Goal: Task Accomplishment & Management: Manage account settings

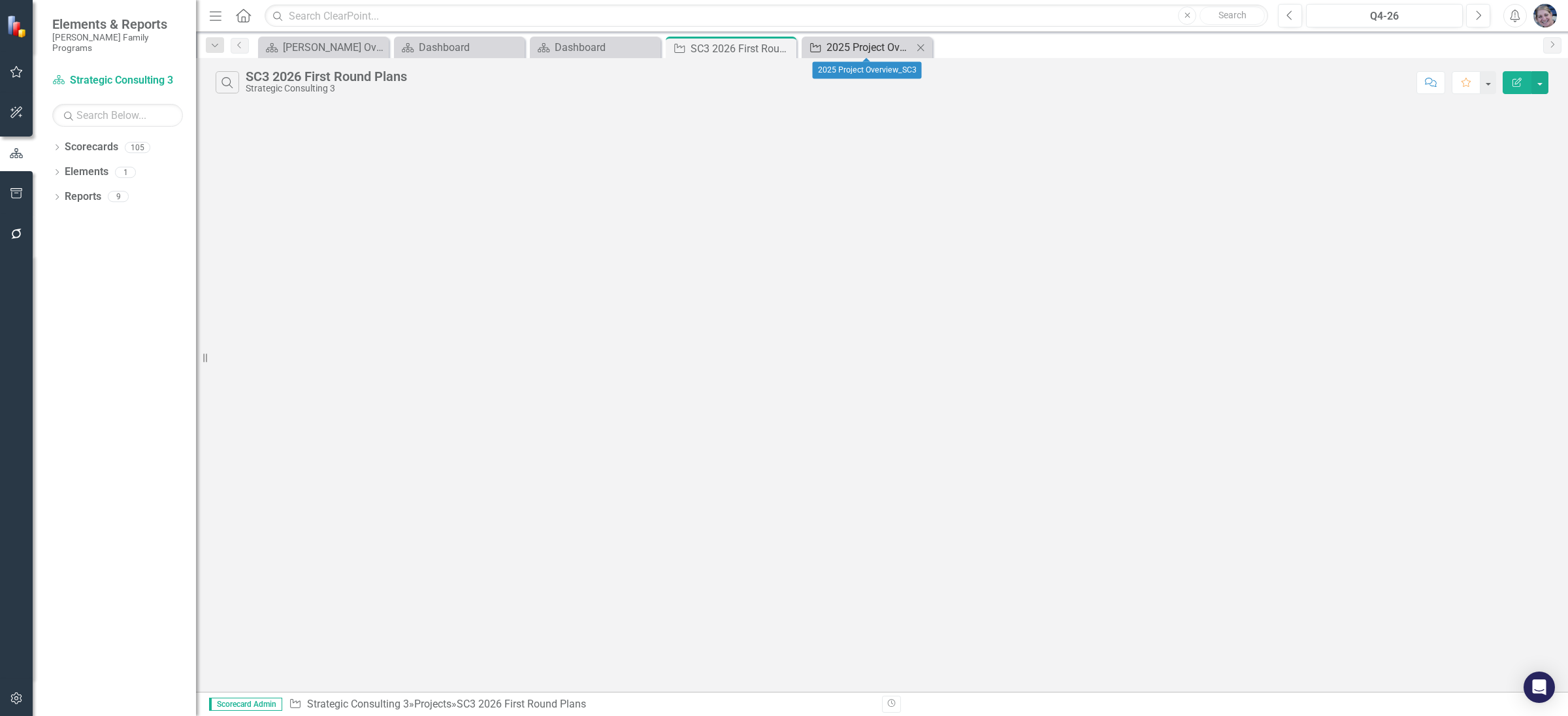
click at [883, 46] on div "2025 Project Overview_SC3" at bounding box center [869, 47] width 86 height 16
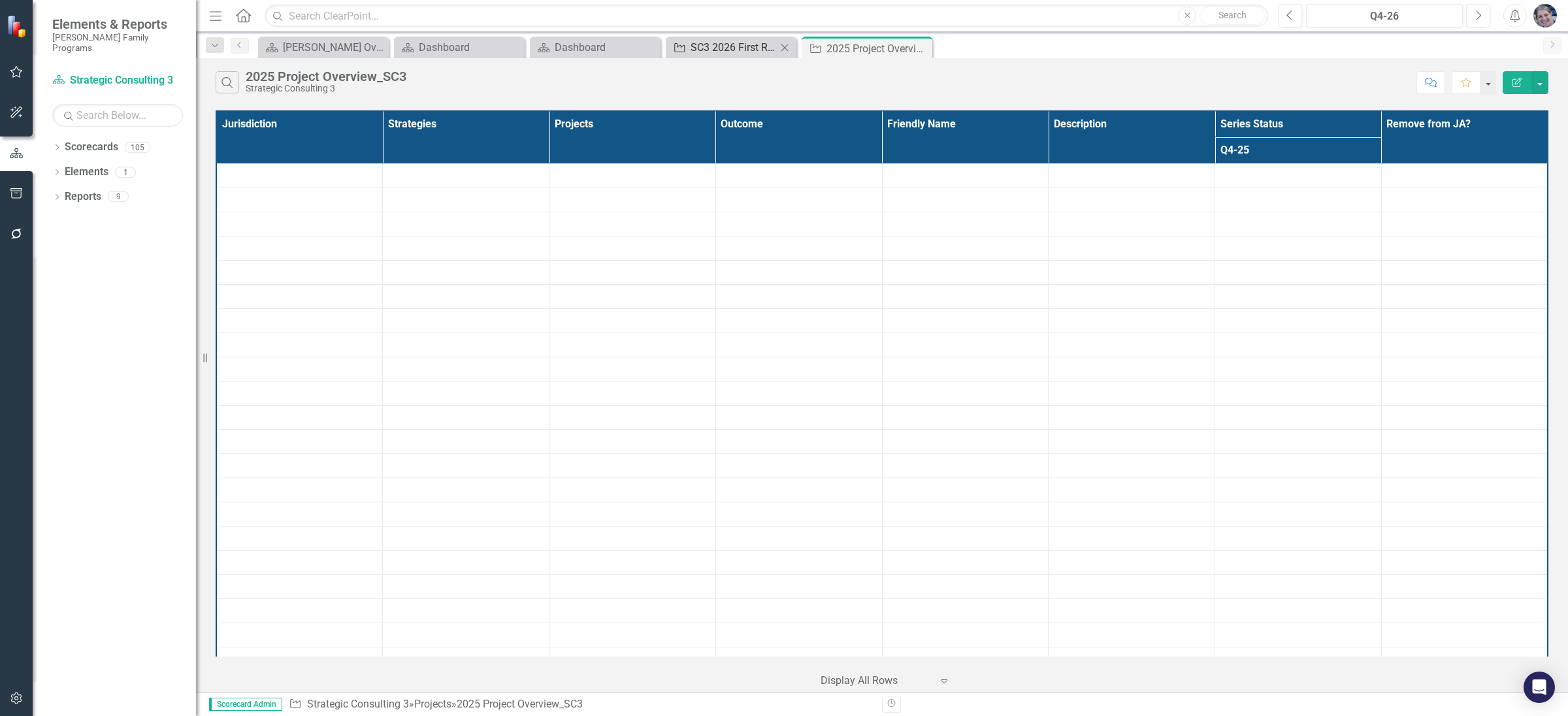
click at [763, 49] on div "SC3 2026 First Round Plans" at bounding box center [733, 47] width 86 height 16
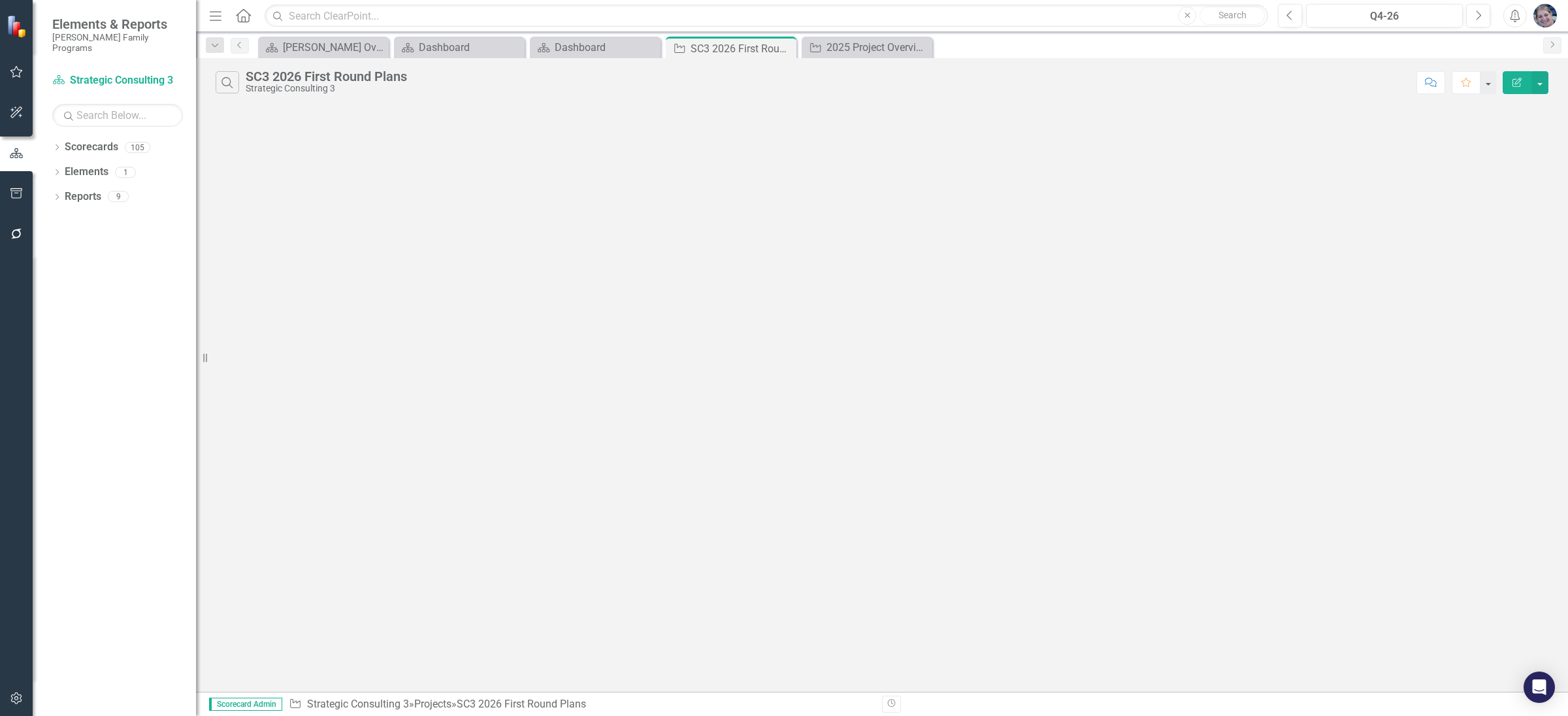
click at [1511, 81] on icon "Edit Report" at bounding box center [1516, 82] width 12 height 9
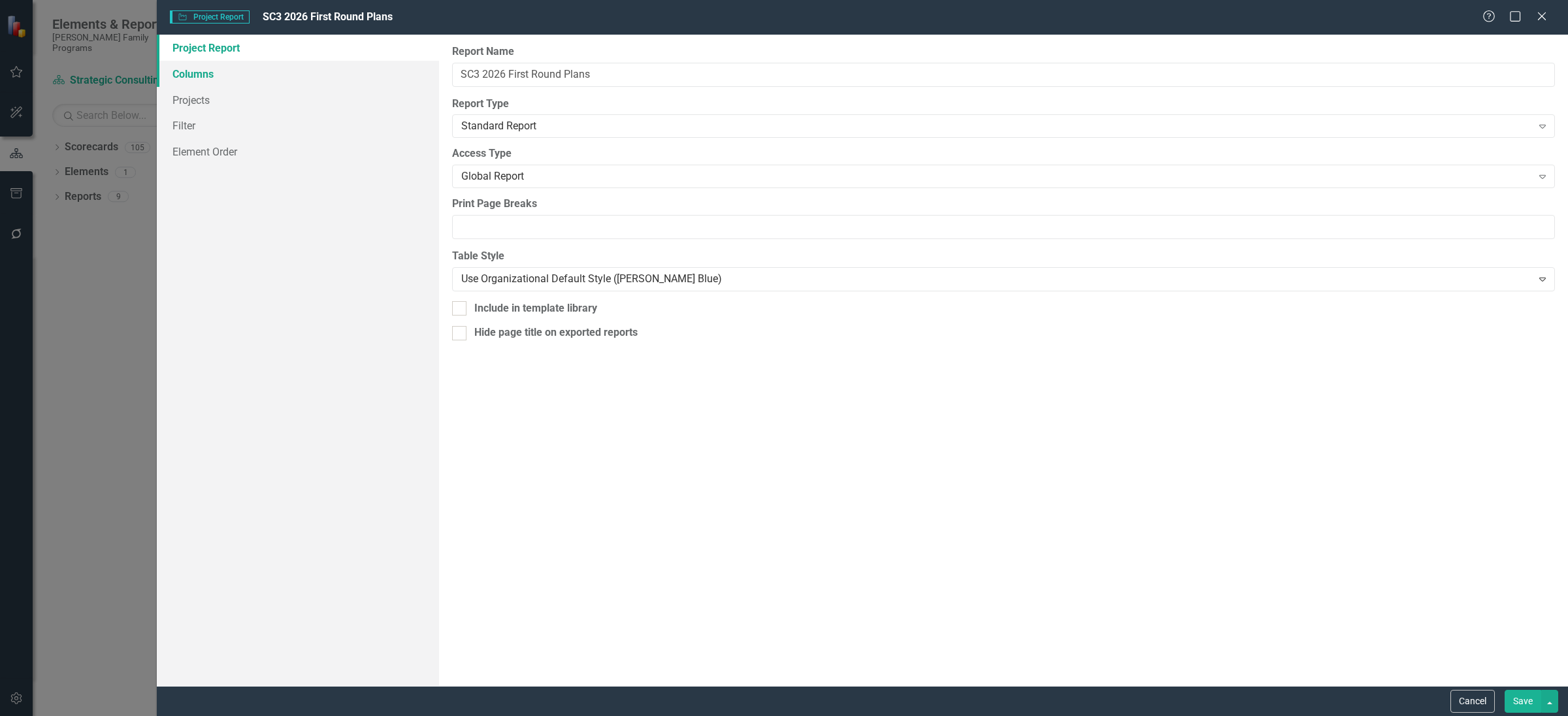
click at [193, 72] on link "Columns" at bounding box center [298, 74] width 282 height 26
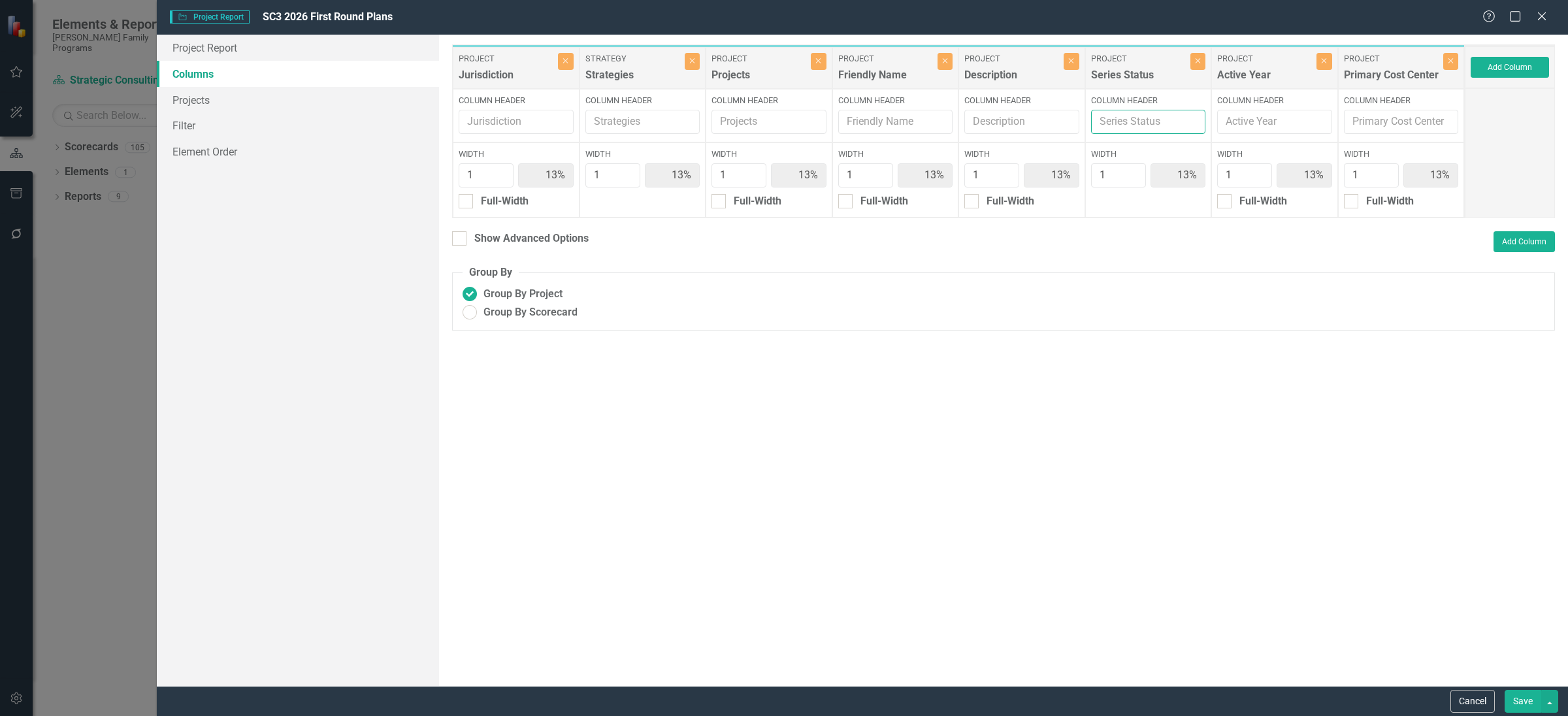
click at [1108, 127] on input "Column Header" at bounding box center [1148, 121] width 115 height 24
click at [1120, 273] on fieldset "Group By Group By Project Group By Scorecard" at bounding box center [1003, 298] width 1103 height 65
click at [1143, 117] on input "Column Header" at bounding box center [1148, 121] width 115 height 24
type input "Budget"
click at [1519, 707] on button "Save" at bounding box center [1522, 701] width 37 height 23
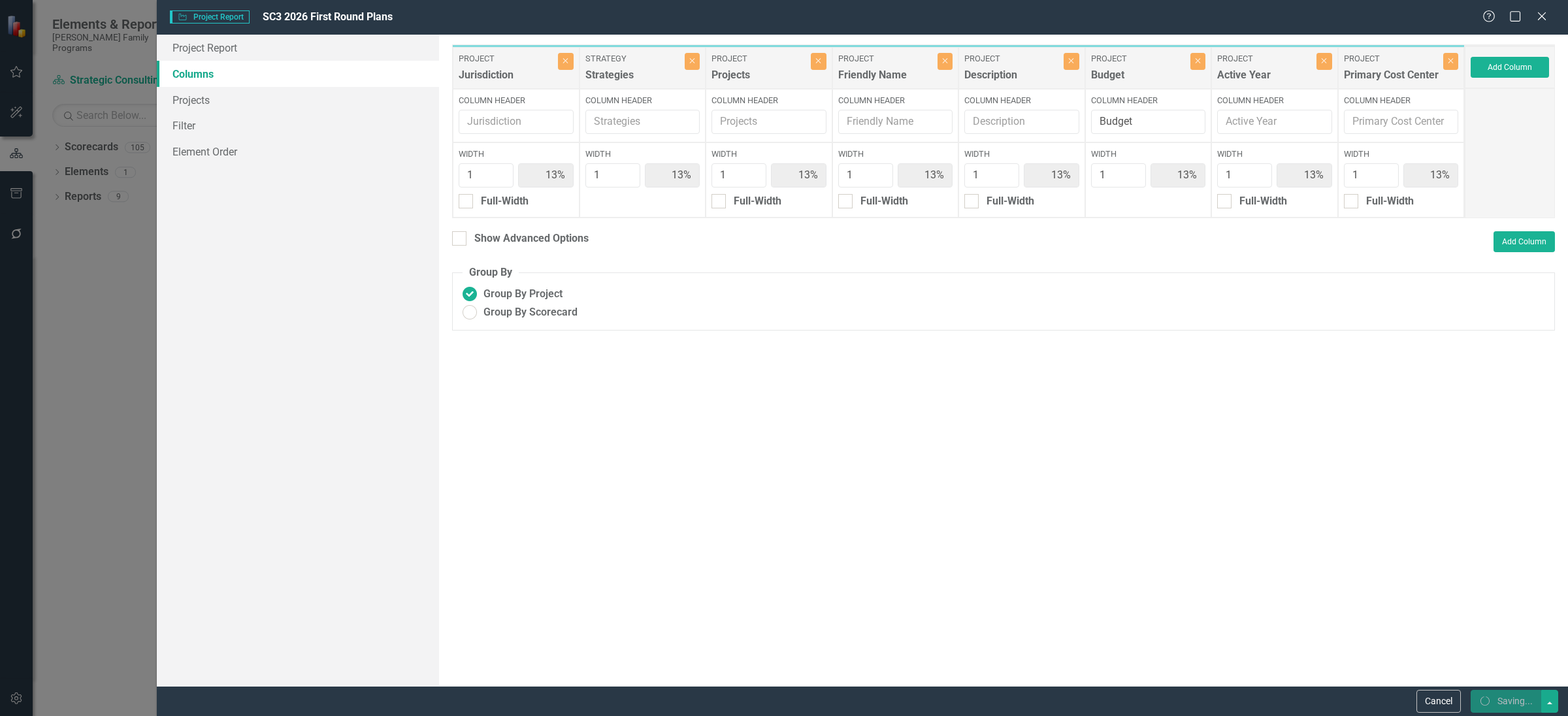
radio input "true"
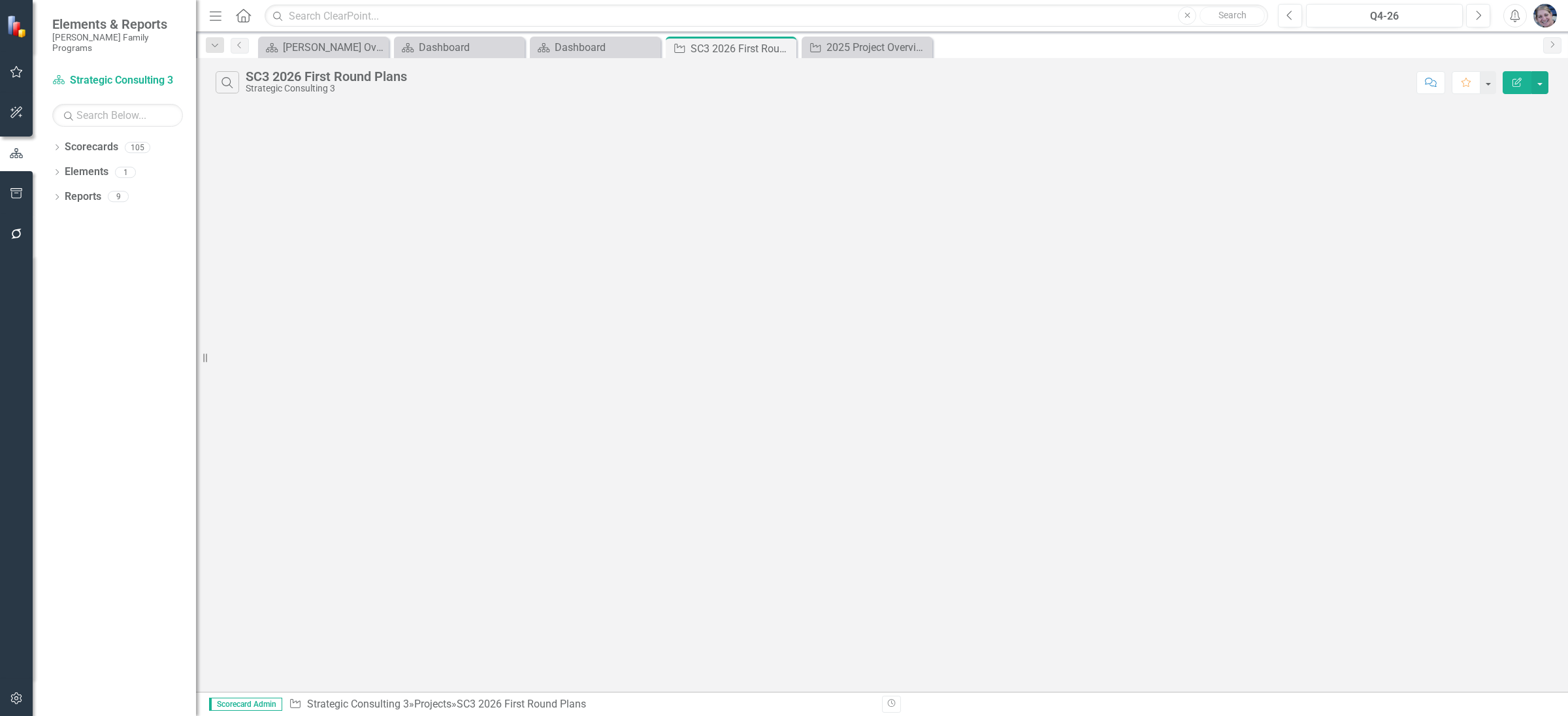
click at [1517, 80] on icon "Edit Report" at bounding box center [1516, 82] width 12 height 9
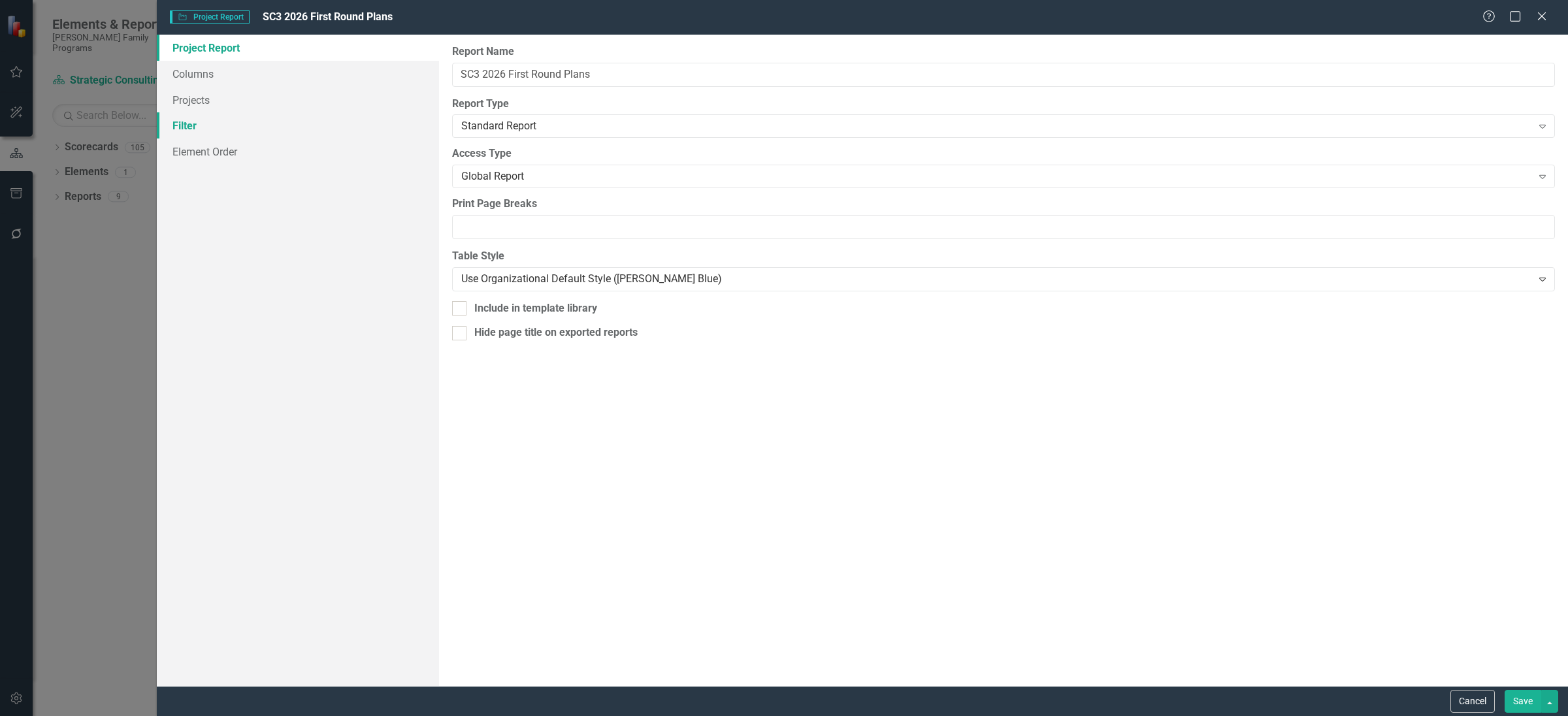
click at [185, 121] on link "Filter" at bounding box center [298, 126] width 282 height 26
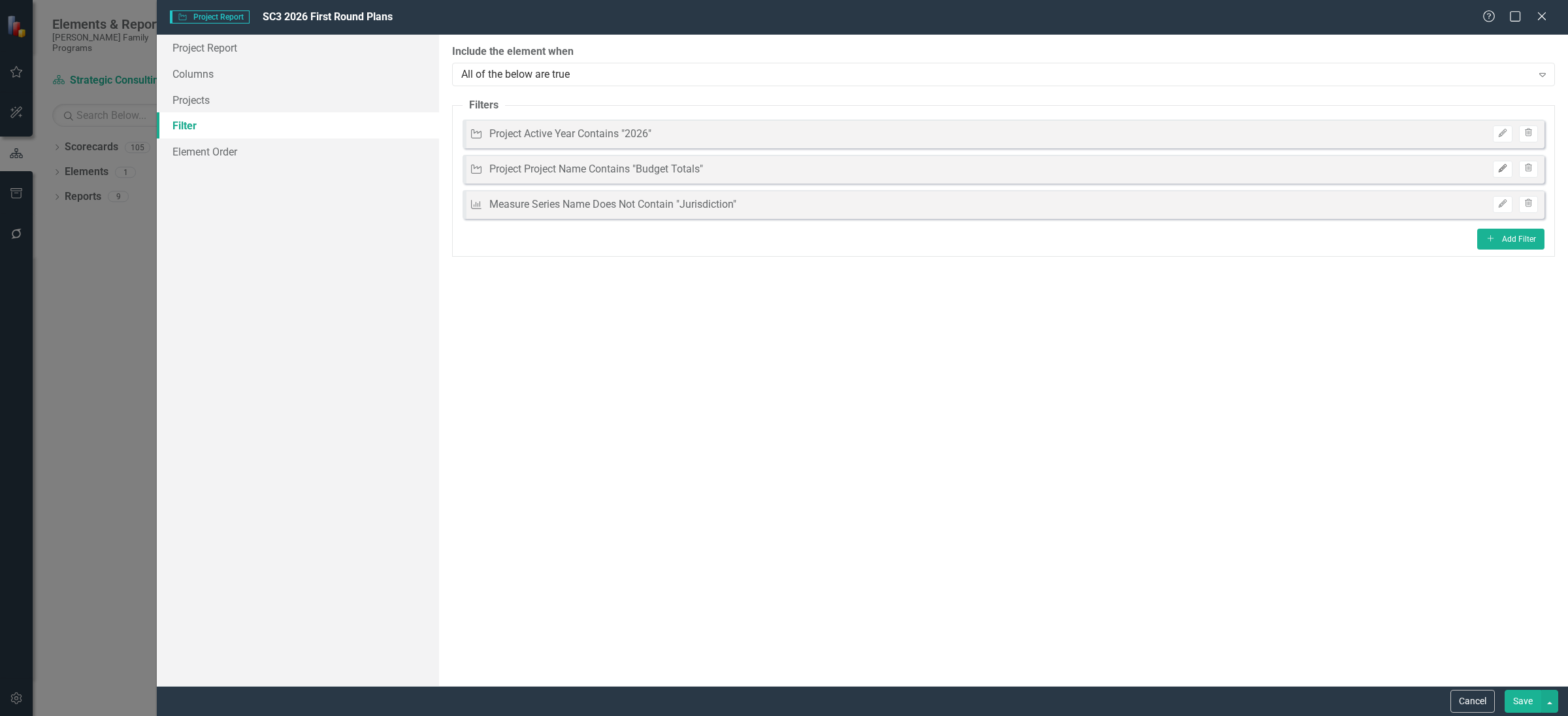
click at [1507, 169] on button "Edit" at bounding box center [1502, 169] width 19 height 17
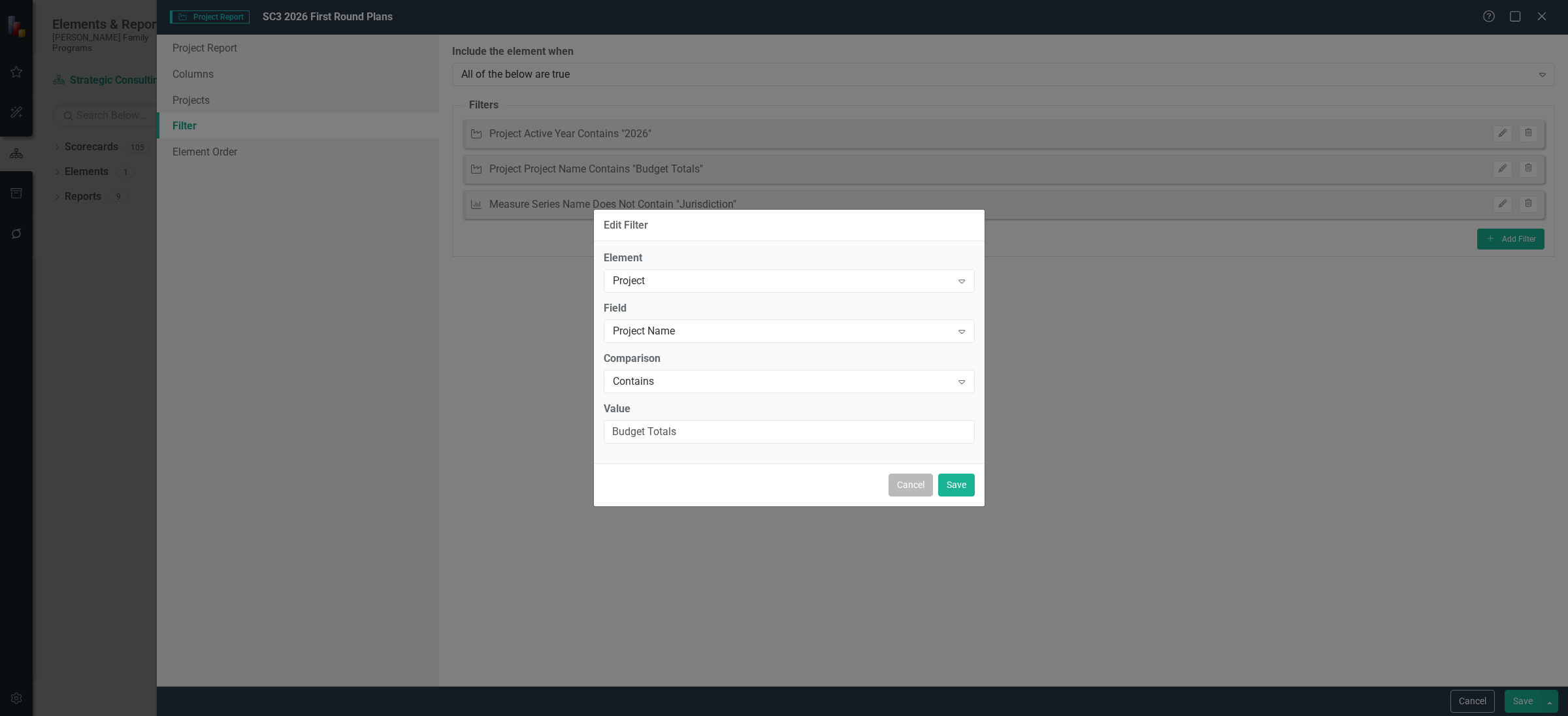
click at [910, 490] on button "Cancel" at bounding box center [910, 484] width 44 height 23
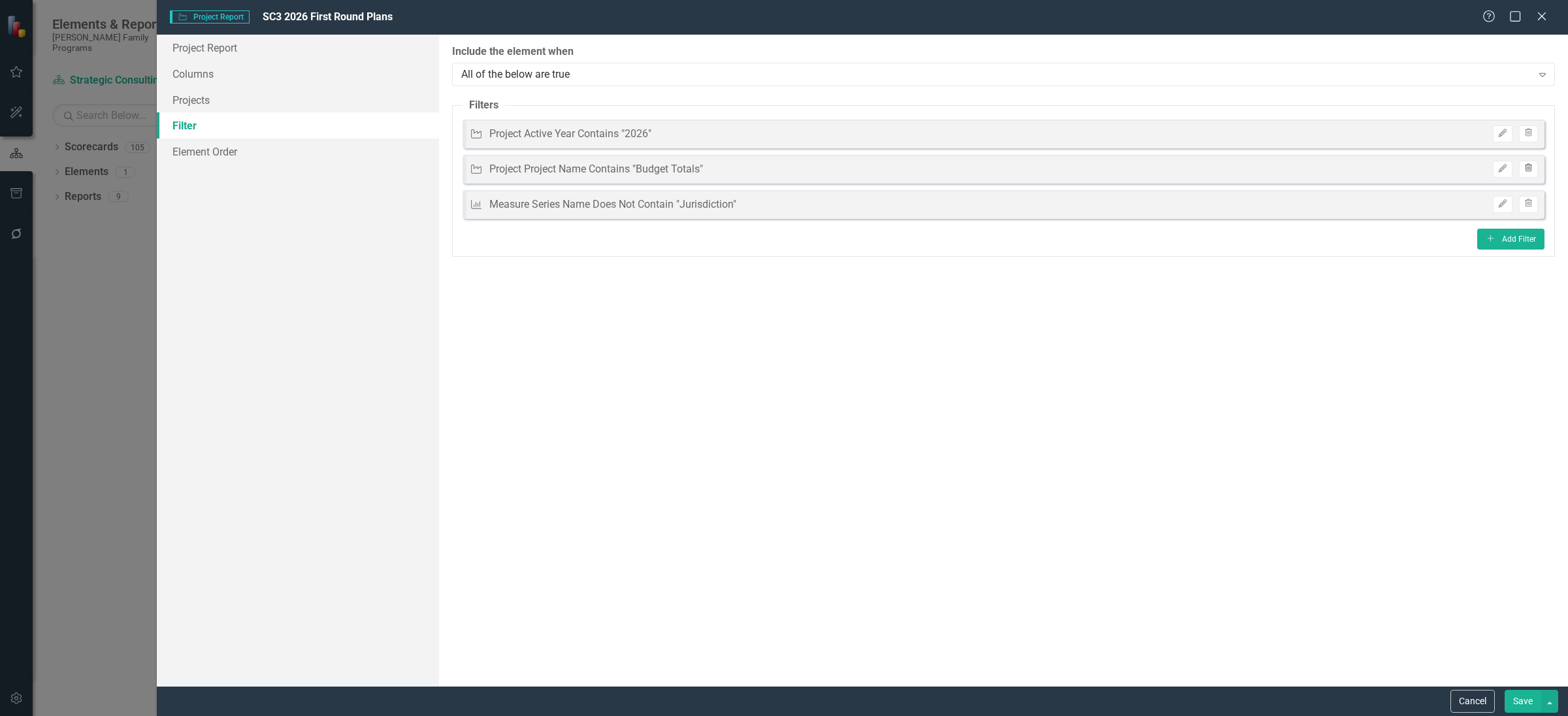
click at [1528, 166] on icon "Trash" at bounding box center [1528, 169] width 10 height 8
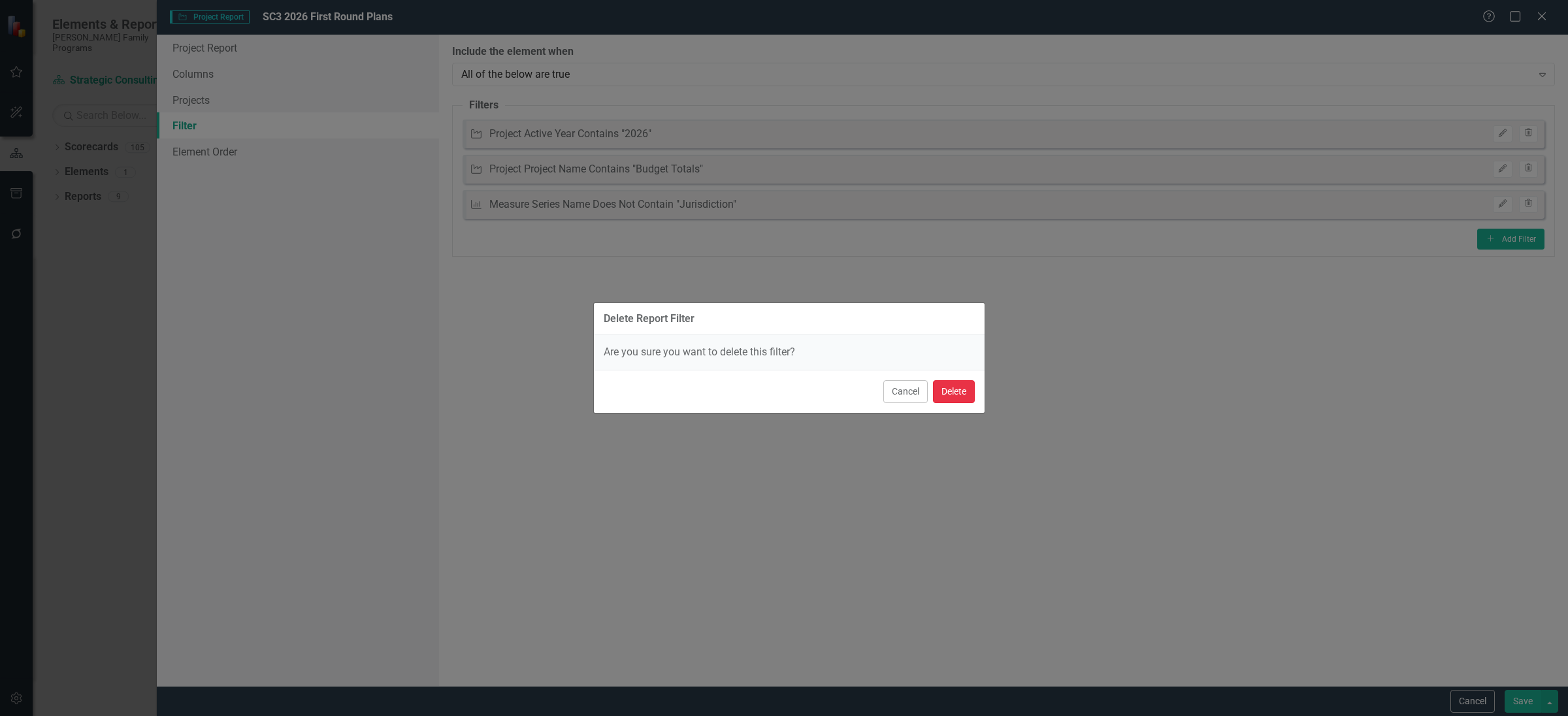
click at [943, 392] on button "Delete" at bounding box center [953, 391] width 42 height 23
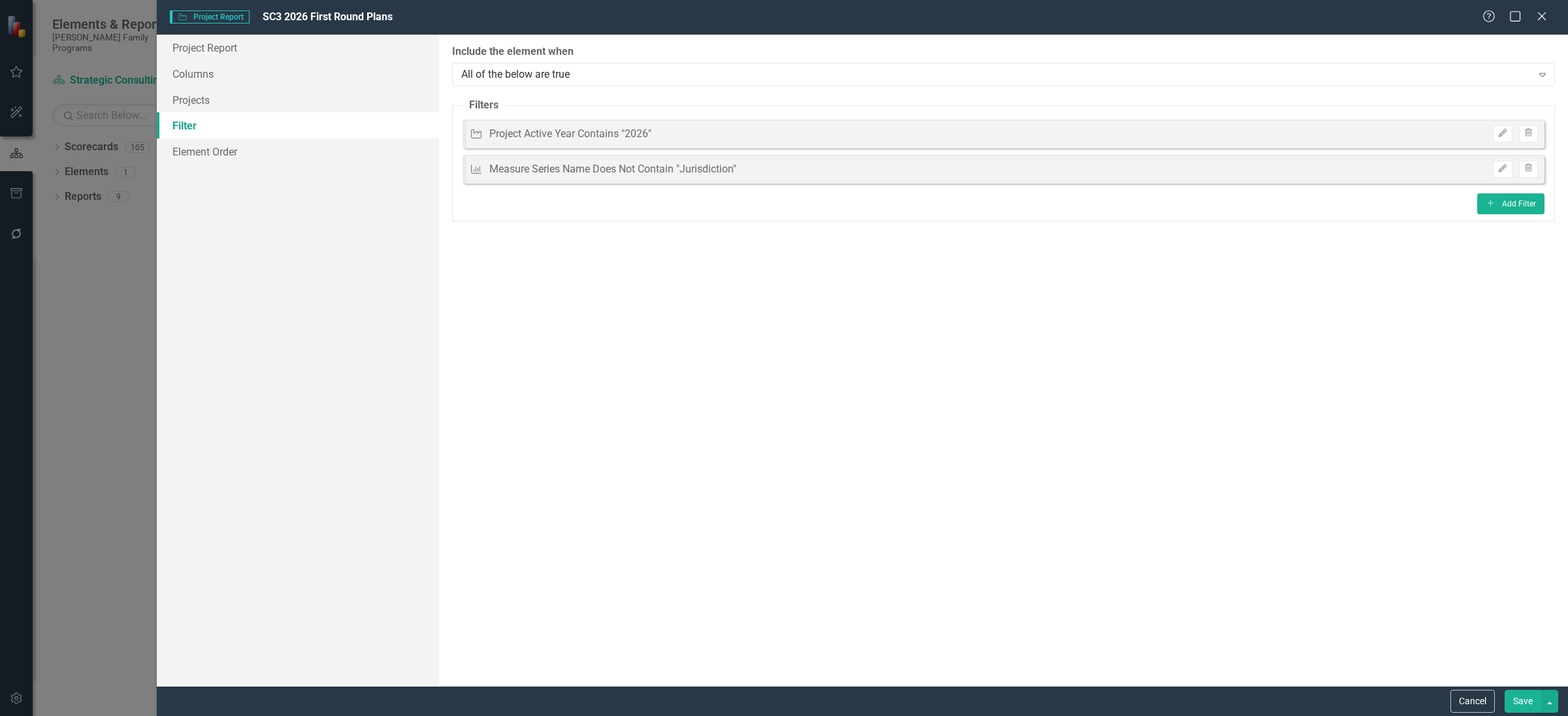
click at [1527, 703] on button "Save" at bounding box center [1522, 701] width 37 height 23
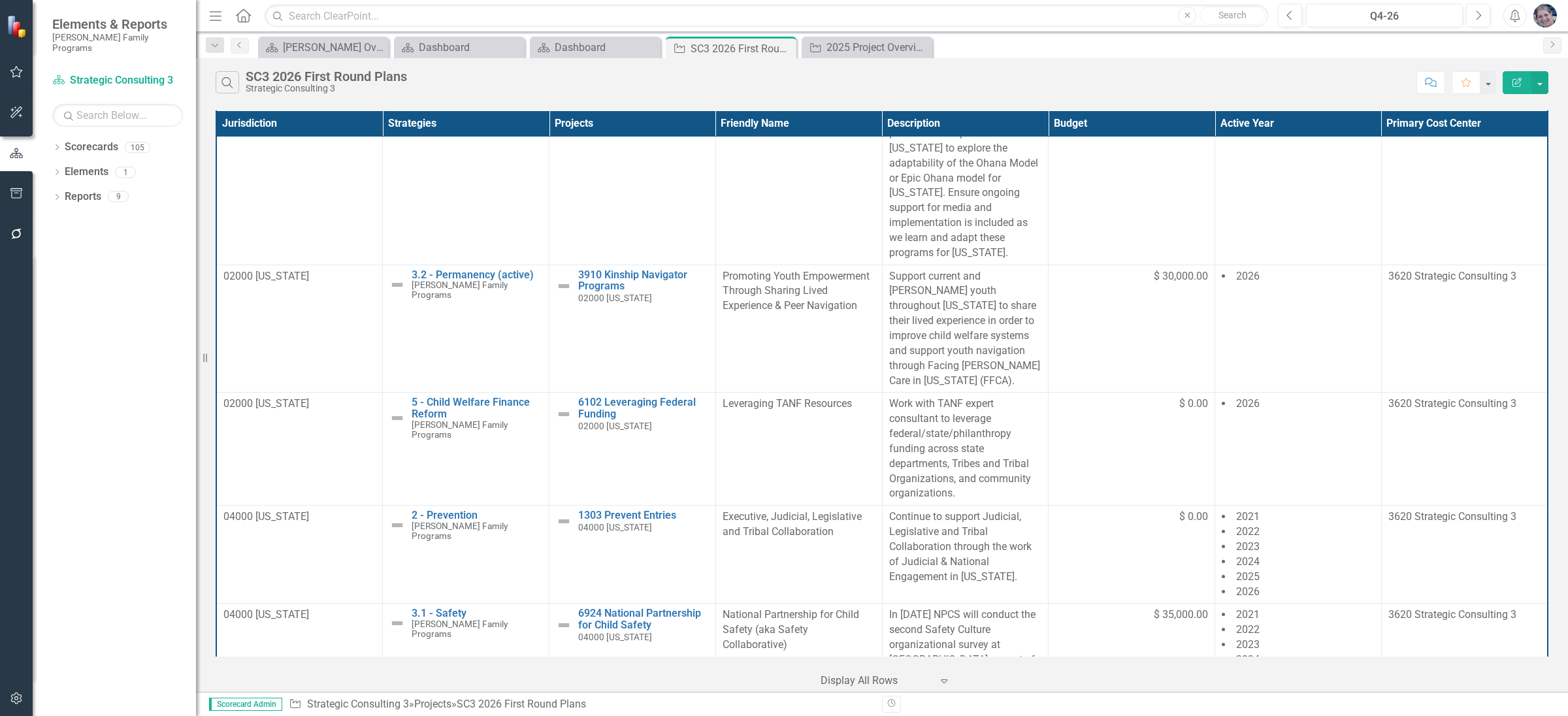
scroll to position [2118, 0]
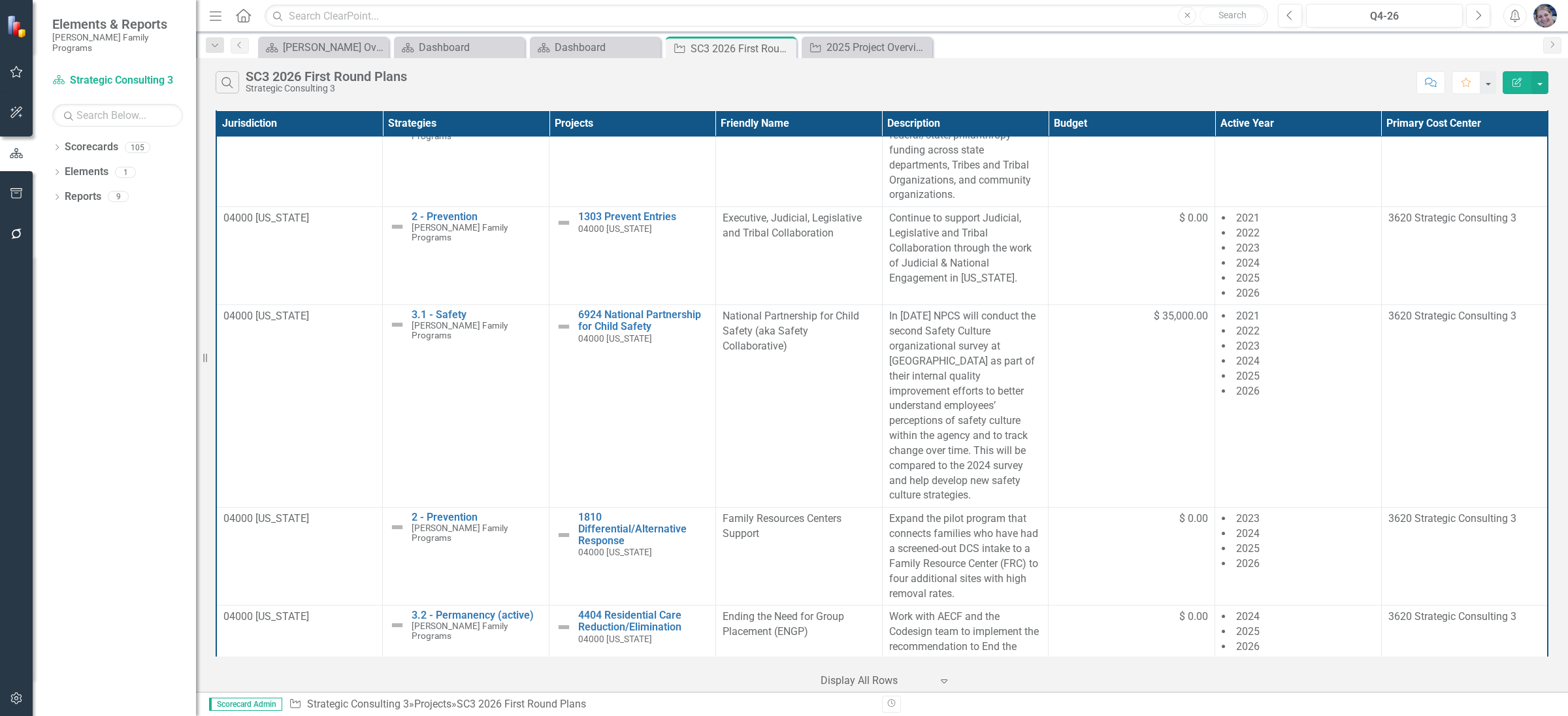
click at [1515, 84] on icon "button" at bounding box center [1517, 82] width 9 height 9
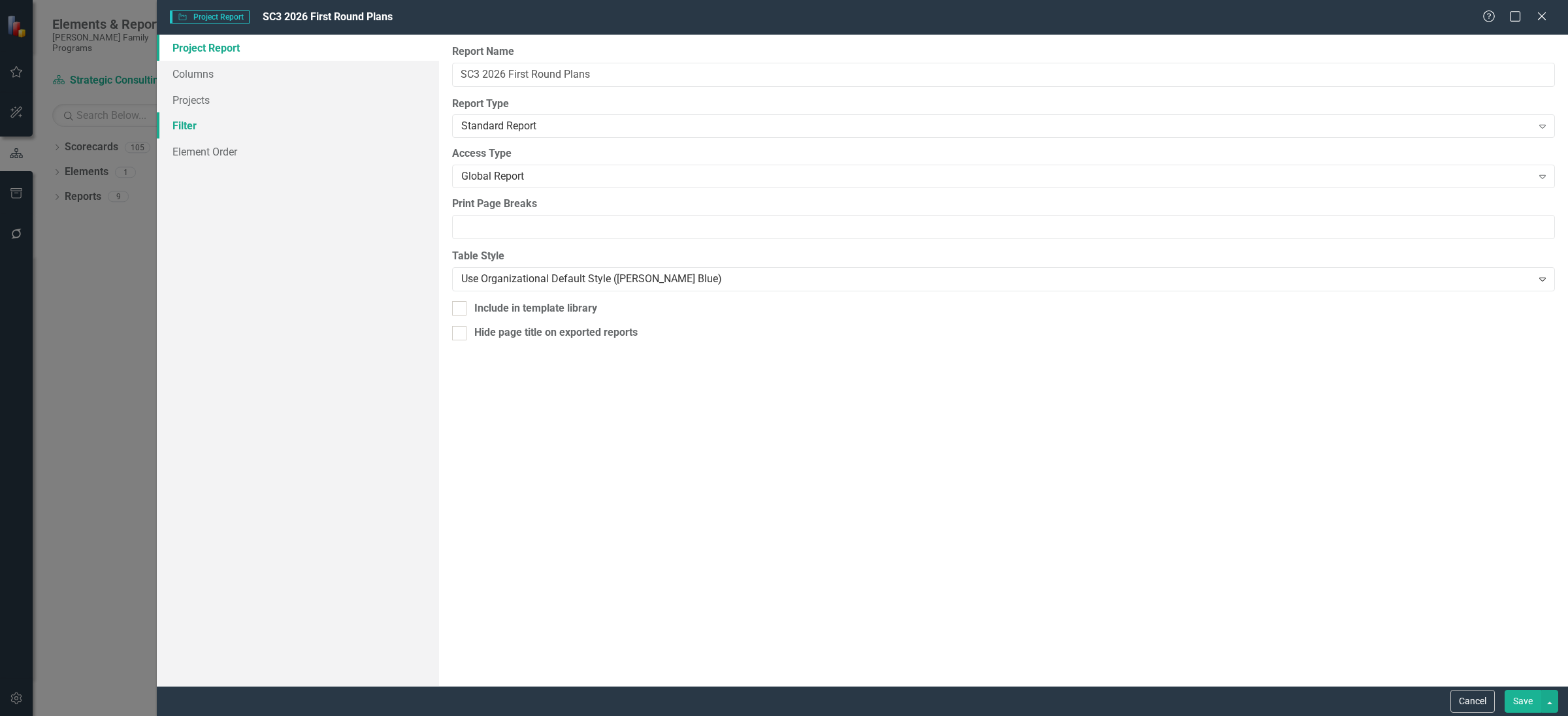
click at [183, 121] on link "Filter" at bounding box center [298, 126] width 282 height 26
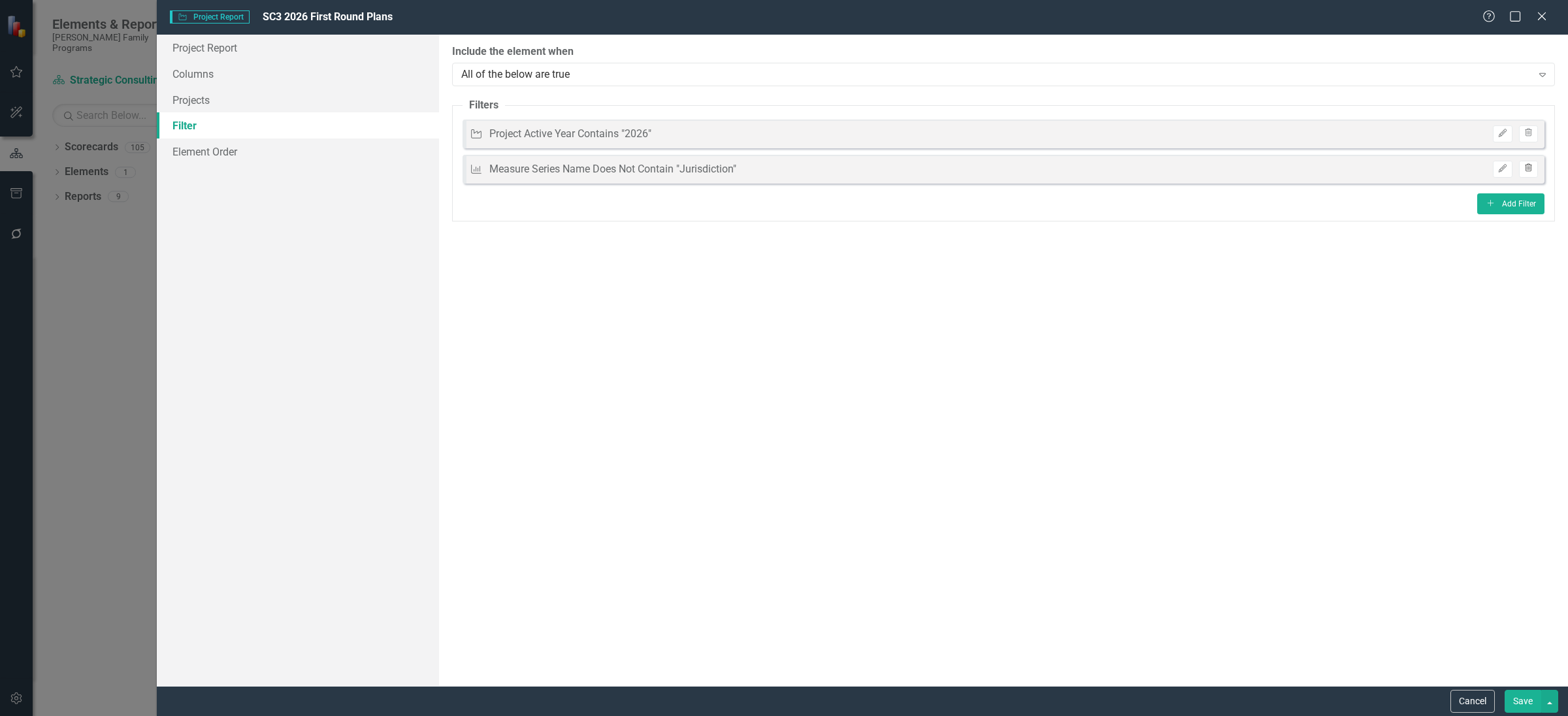
click at [1531, 170] on icon "Trash" at bounding box center [1528, 169] width 10 height 8
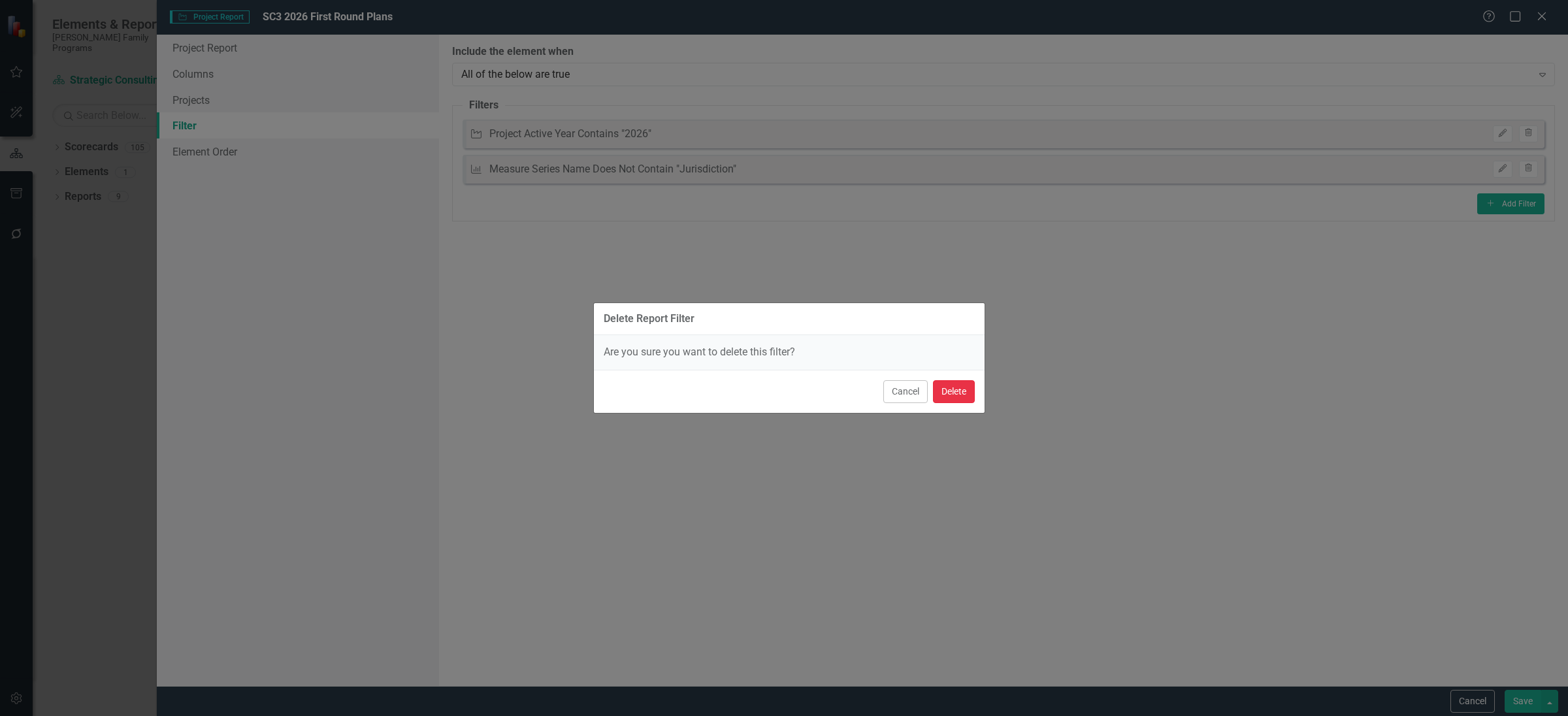
click at [955, 394] on button "Delete" at bounding box center [953, 391] width 42 height 23
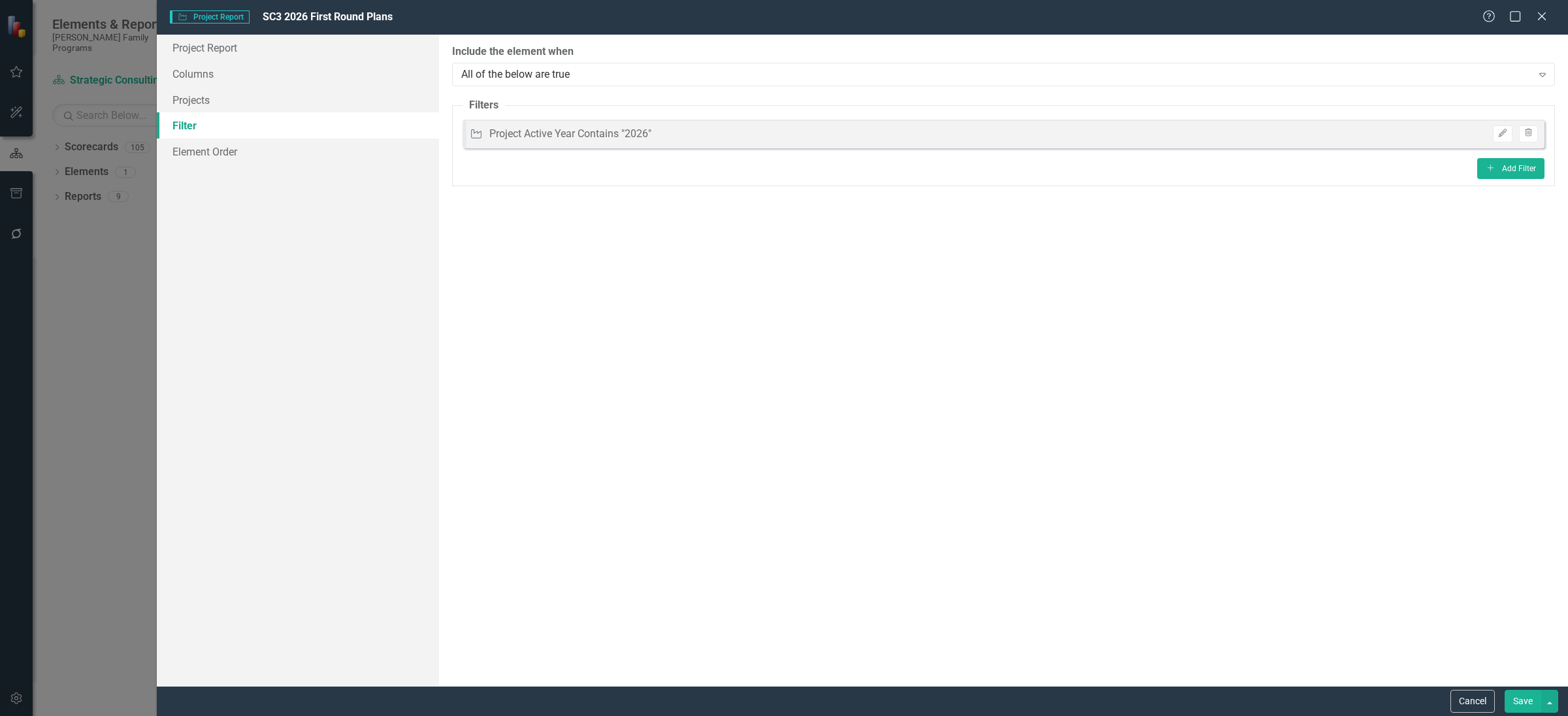
click at [1519, 700] on button "Save" at bounding box center [1522, 701] width 37 height 23
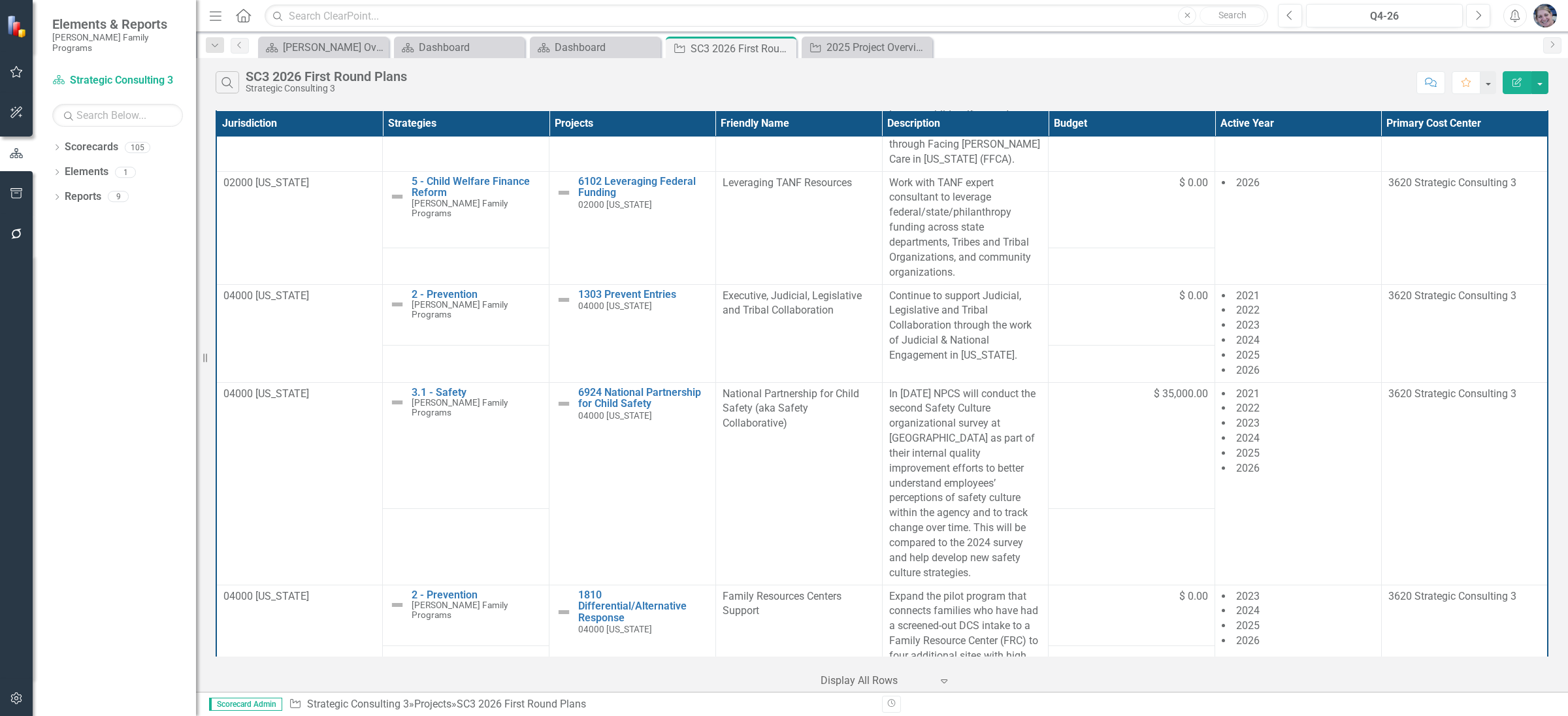
scroll to position [0, 0]
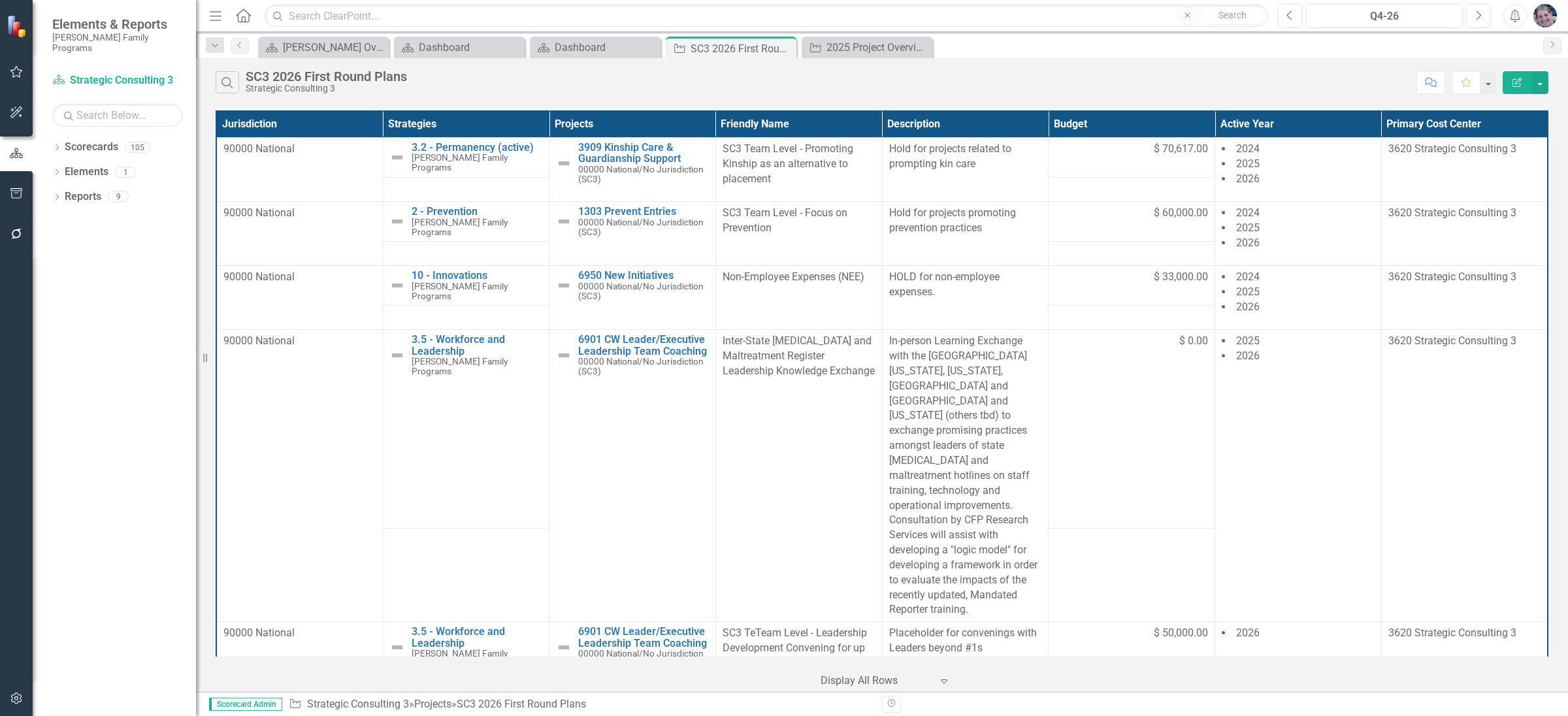
drag, startPoint x: 1548, startPoint y: 120, endPoint x: 1547, endPoint y: 155, distance: 35.0
click at [1547, 155] on div "Jurisdiction Strategies Projects Friendly Name Description Budget Active Year P…" at bounding box center [881, 400] width 1371 height 585
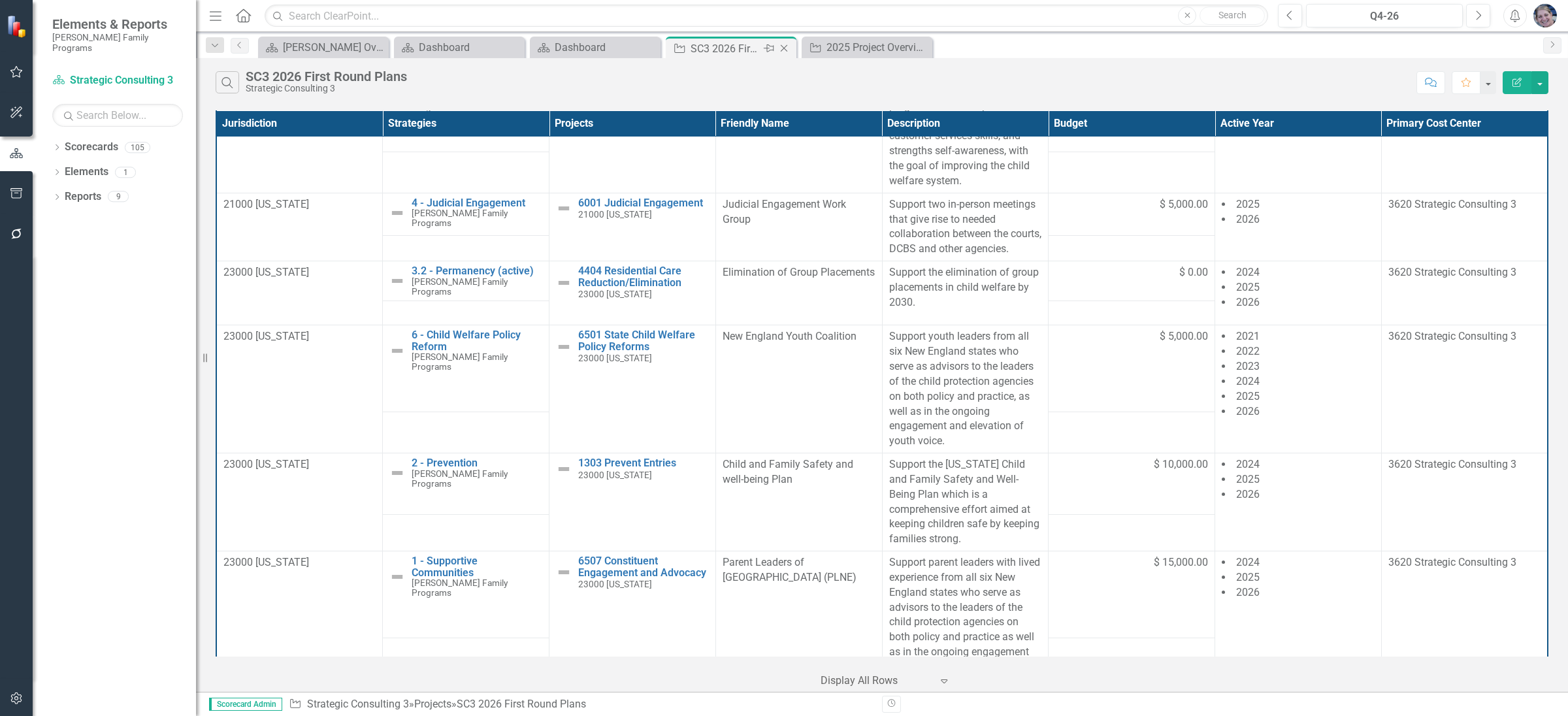
click at [781, 49] on icon "Close" at bounding box center [783, 47] width 13 height 10
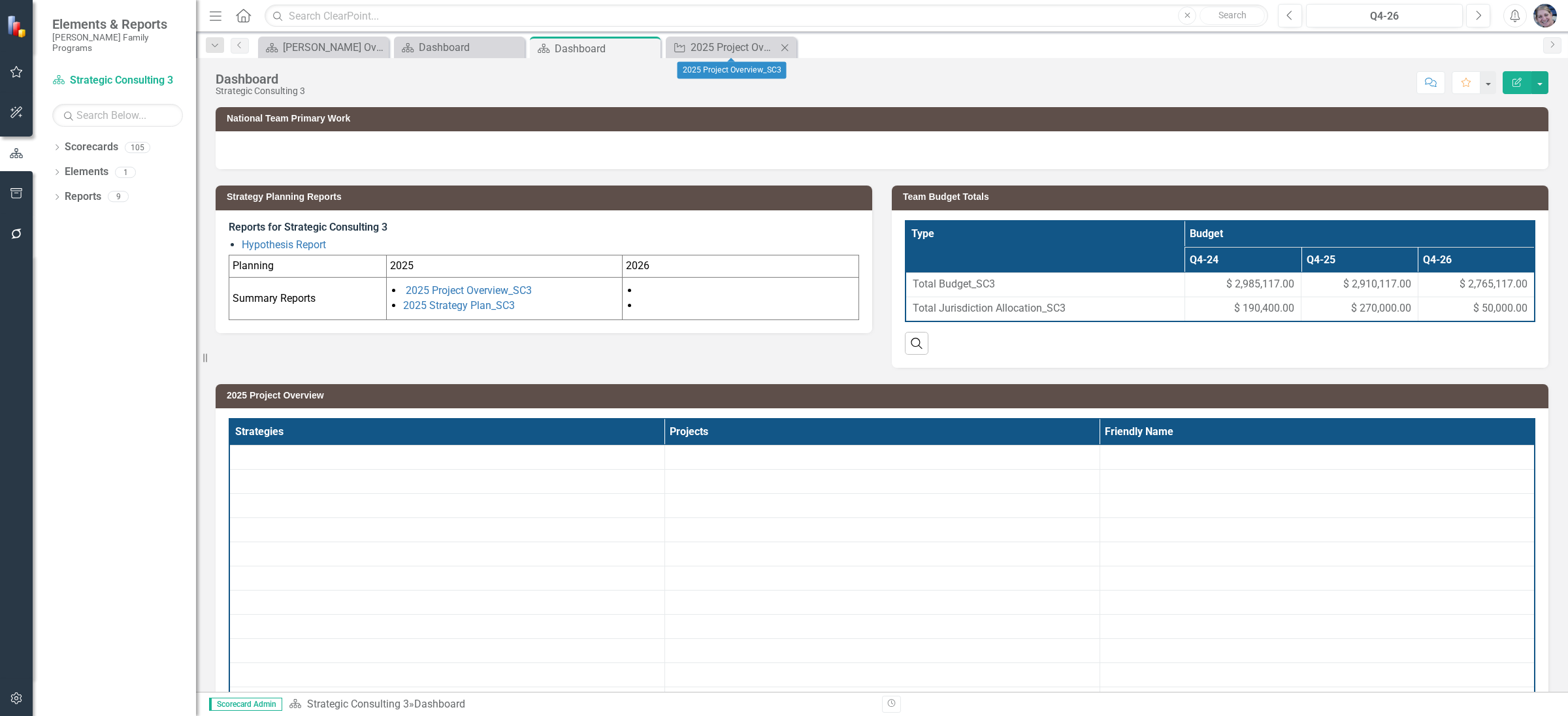
click at [782, 47] on icon "Close" at bounding box center [784, 47] width 13 height 10
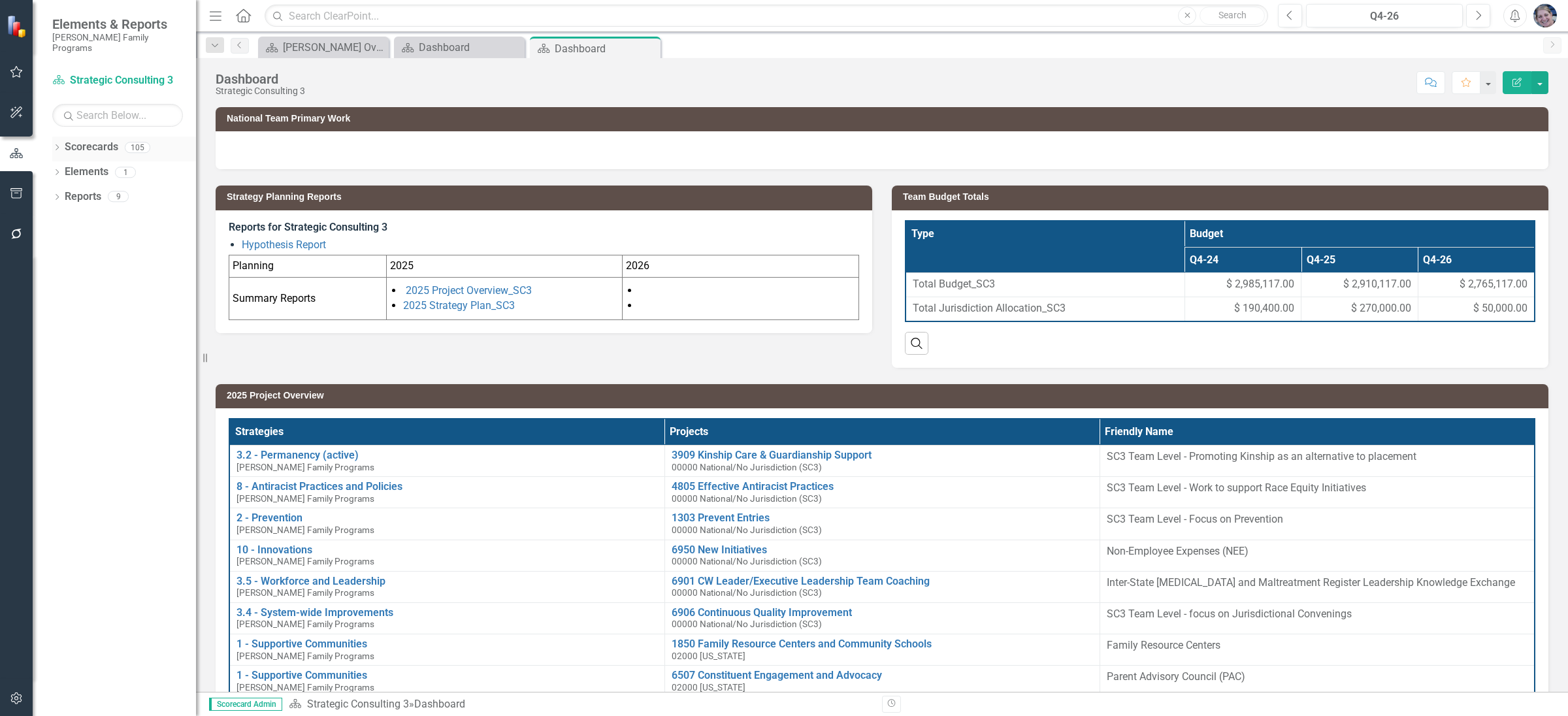
click at [55, 145] on icon "Dropdown" at bounding box center [57, 148] width 9 height 7
click at [61, 168] on icon "Dropdown" at bounding box center [64, 172] width 10 height 8
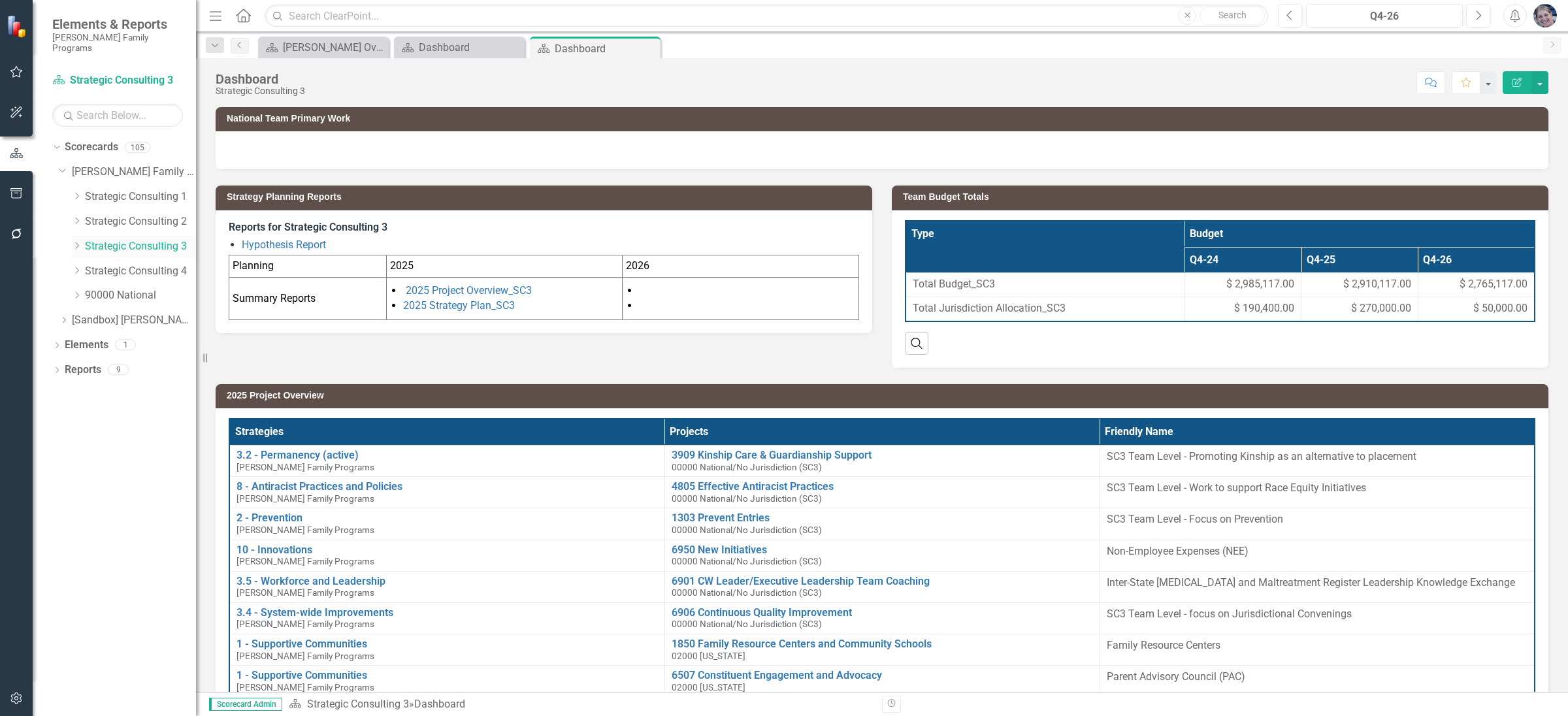
click at [78, 242] on icon "Dropdown" at bounding box center [76, 246] width 10 height 8
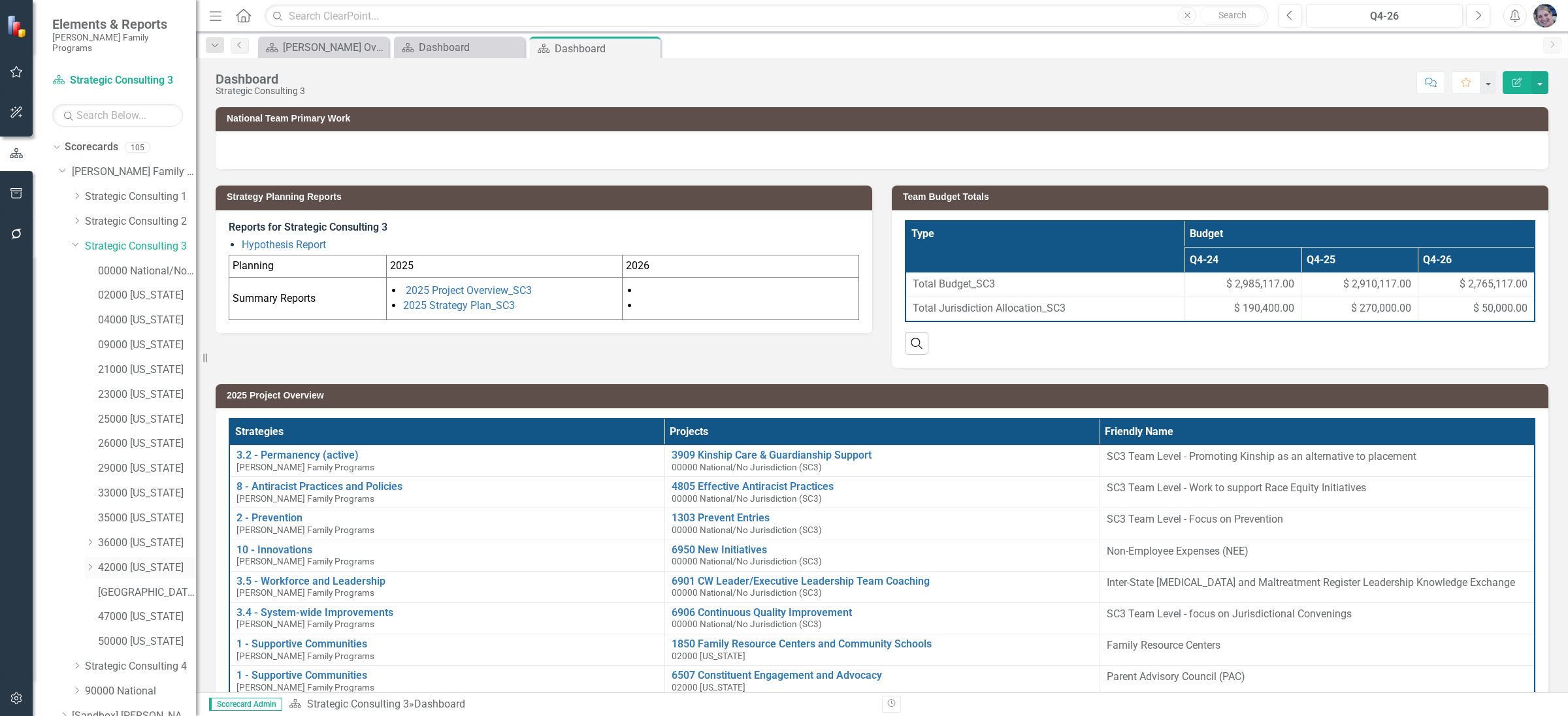
click at [90, 564] on icon "Dropdown" at bounding box center [89, 568] width 10 height 8
click at [158, 585] on link "42101 [GEOGRAPHIC_DATA]" at bounding box center [153, 592] width 85 height 15
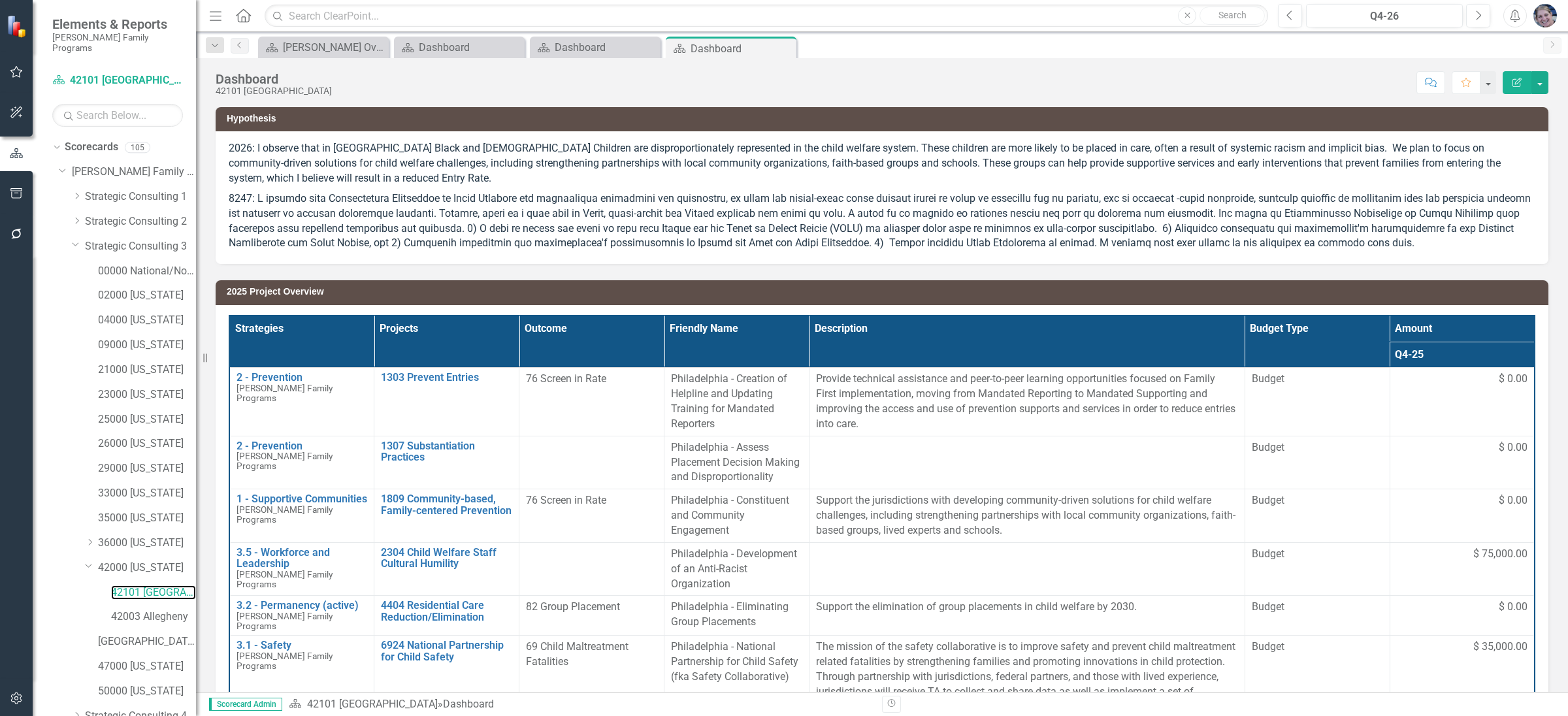
scroll to position [102, 0]
click at [55, 711] on icon "Dropdown" at bounding box center [57, 714] width 9 height 7
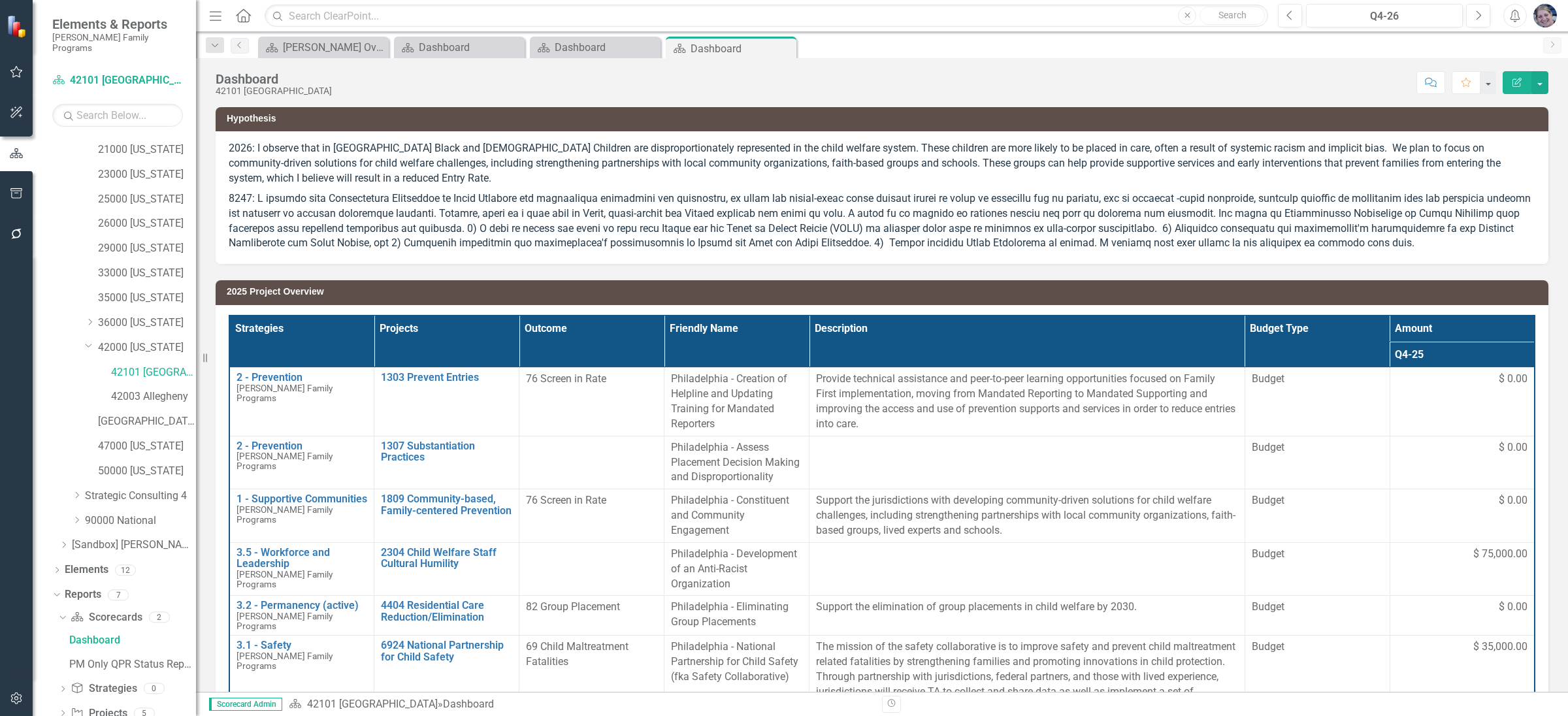
scroll to position [264, 0]
click at [59, 666] on icon "Dropdown" at bounding box center [63, 669] width 9 height 7
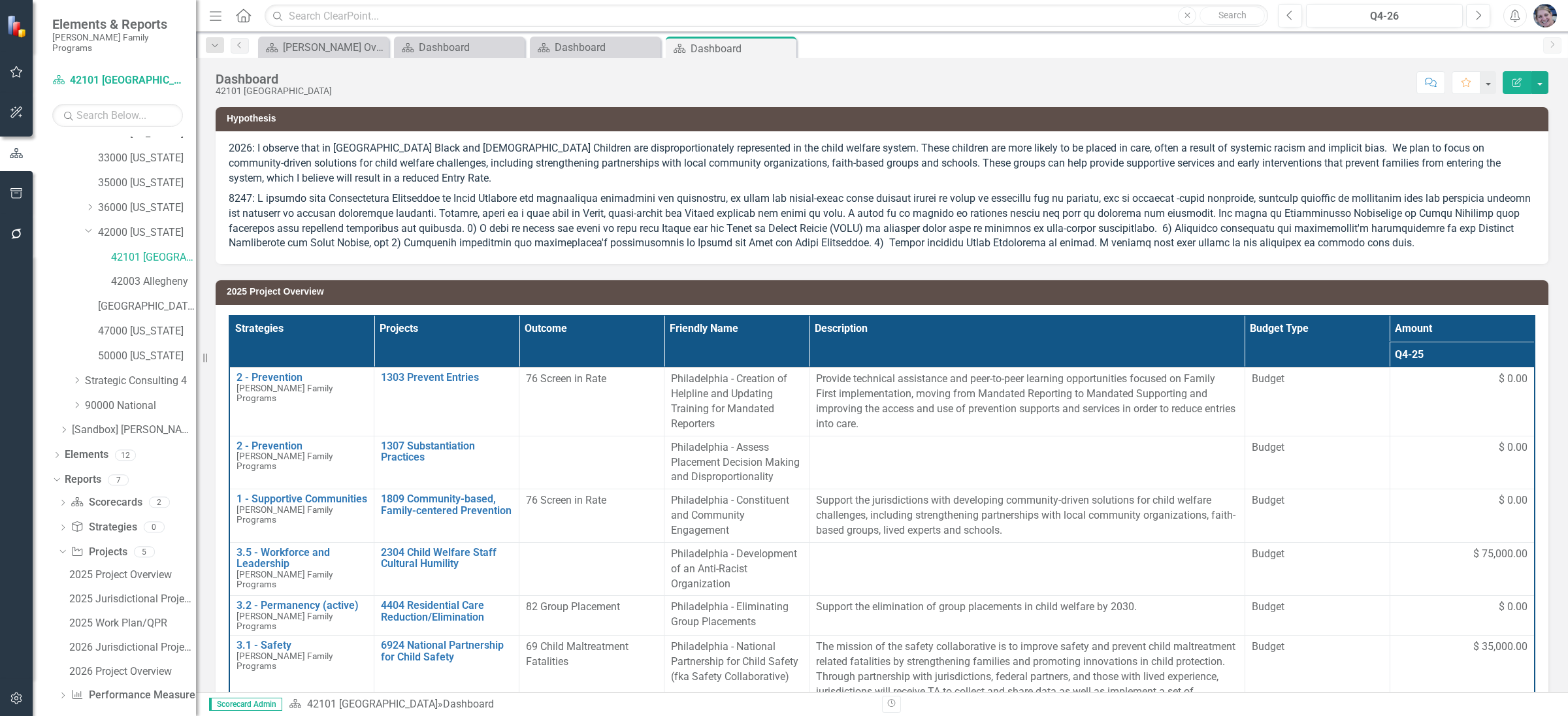
scroll to position [337, 0]
click at [143, 664] on div "2026 Project Overview" at bounding box center [132, 669] width 127 height 12
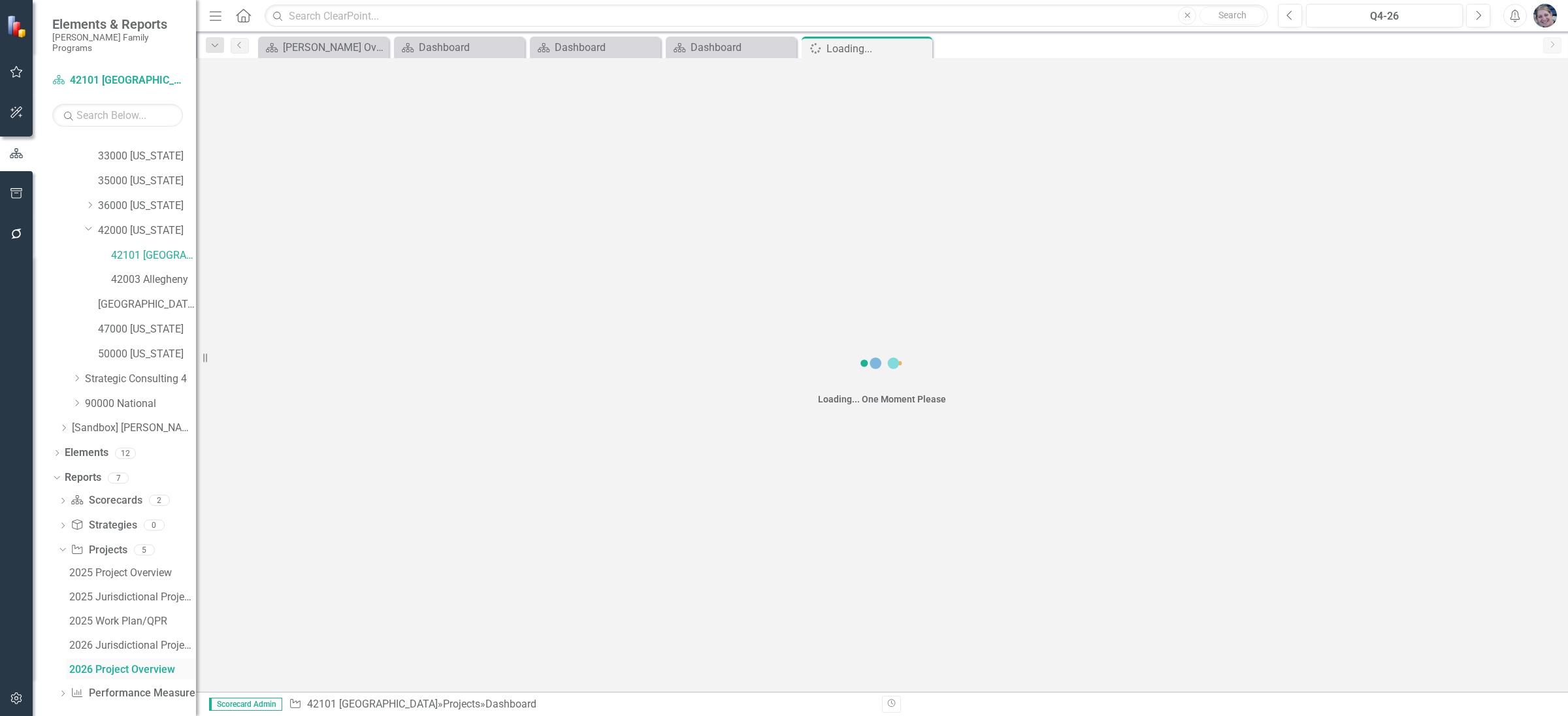
scroll to position [290, 0]
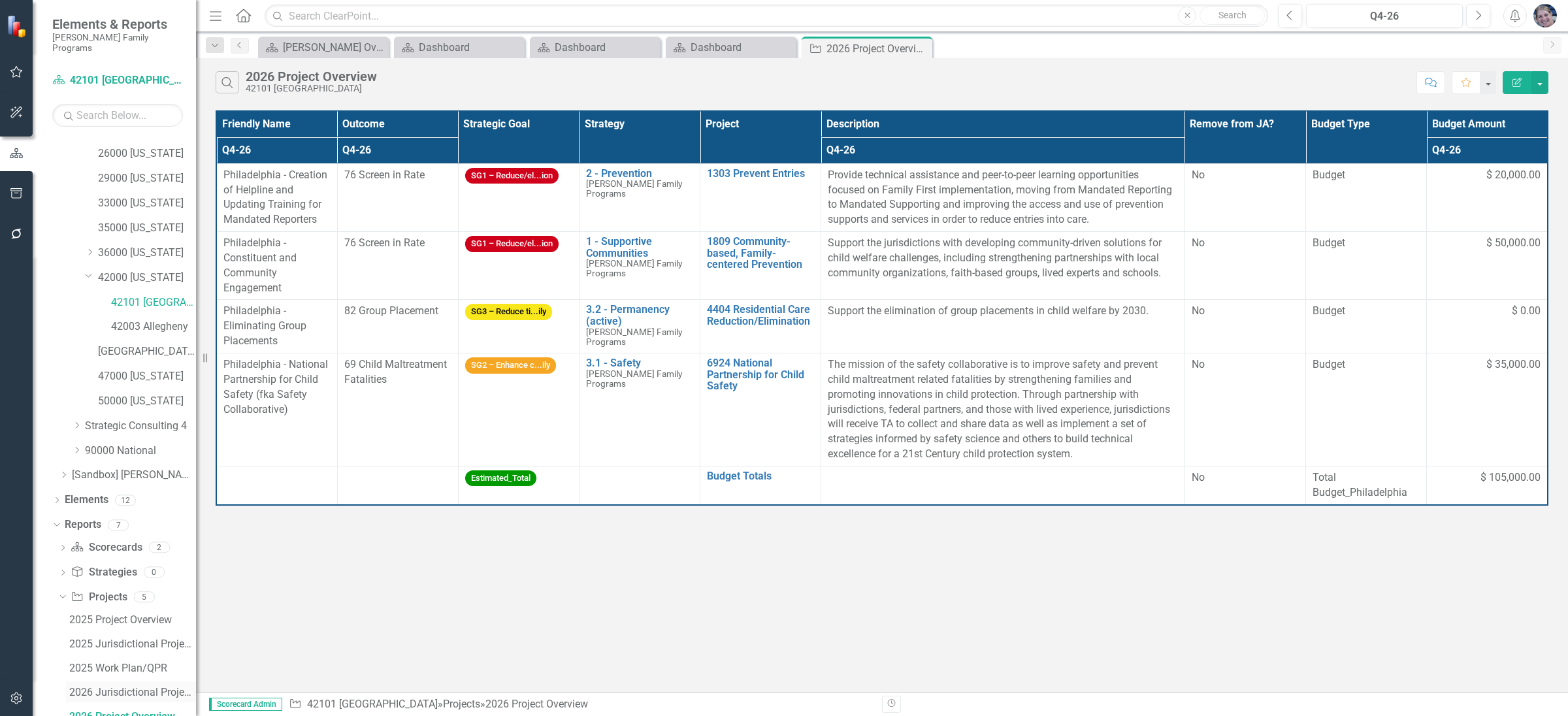
click at [135, 687] on div "2026 Jurisdictional Projects Assessment" at bounding box center [132, 693] width 127 height 12
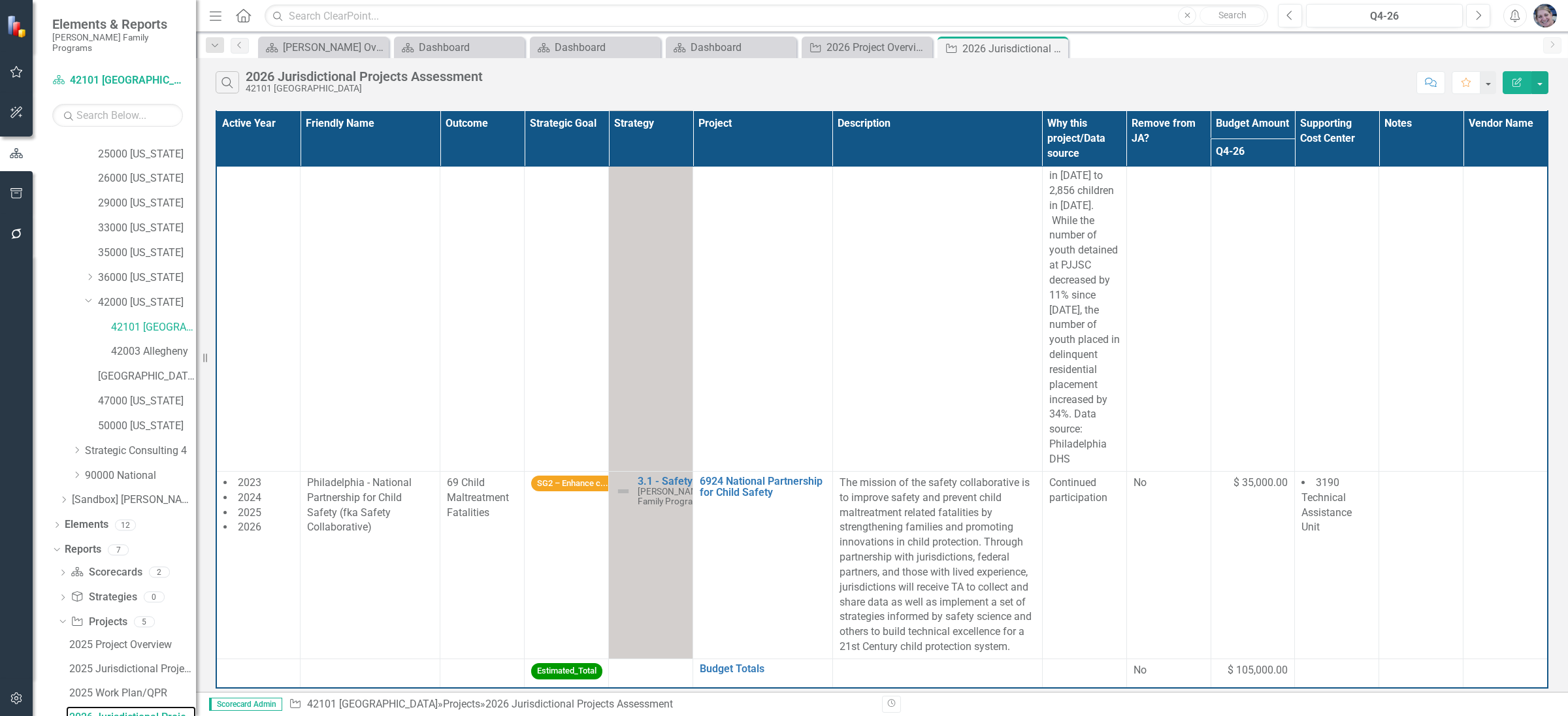
scroll to position [1207, 0]
click at [1060, 50] on icon "Close" at bounding box center [1055, 47] width 13 height 10
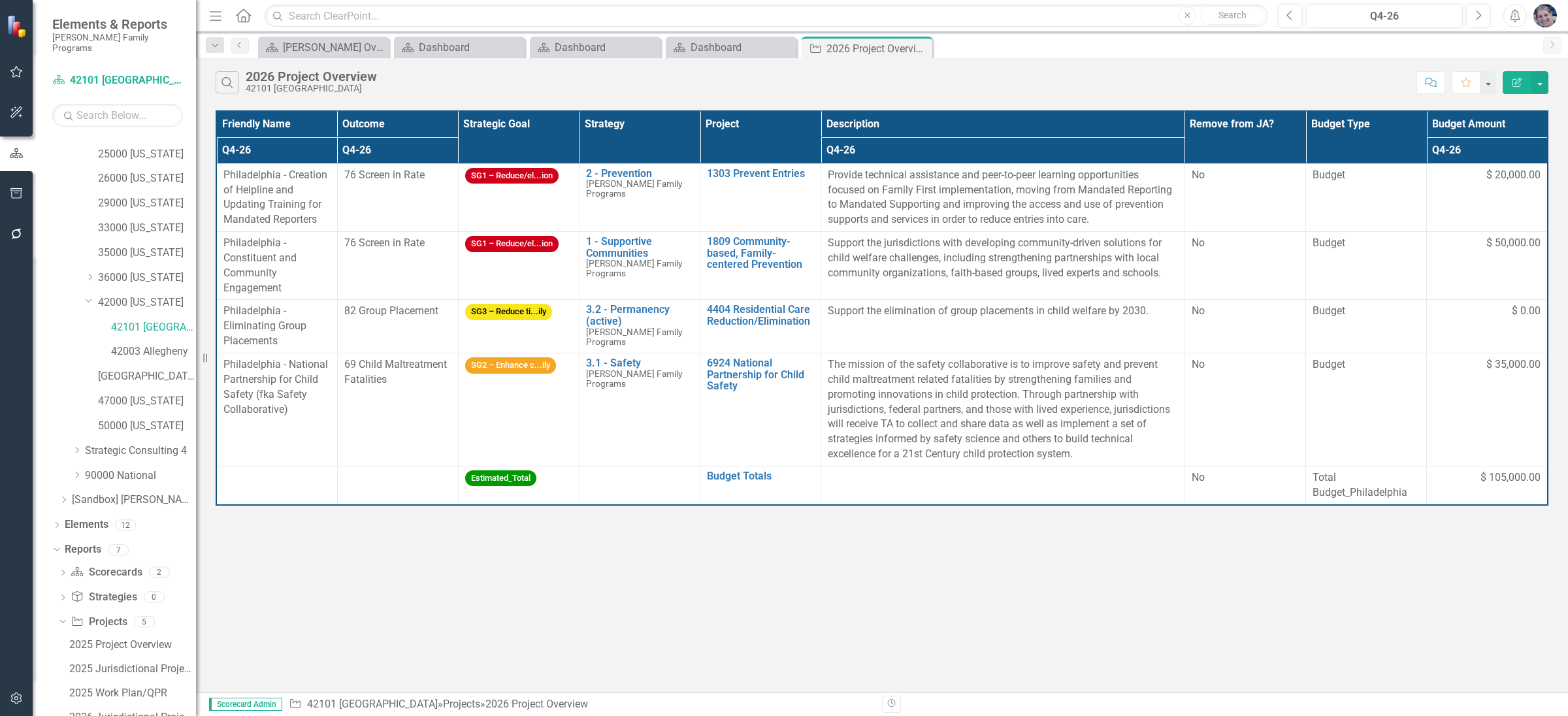
scroll to position [290, 0]
click at [919, 47] on icon "Close" at bounding box center [919, 47] width 13 height 10
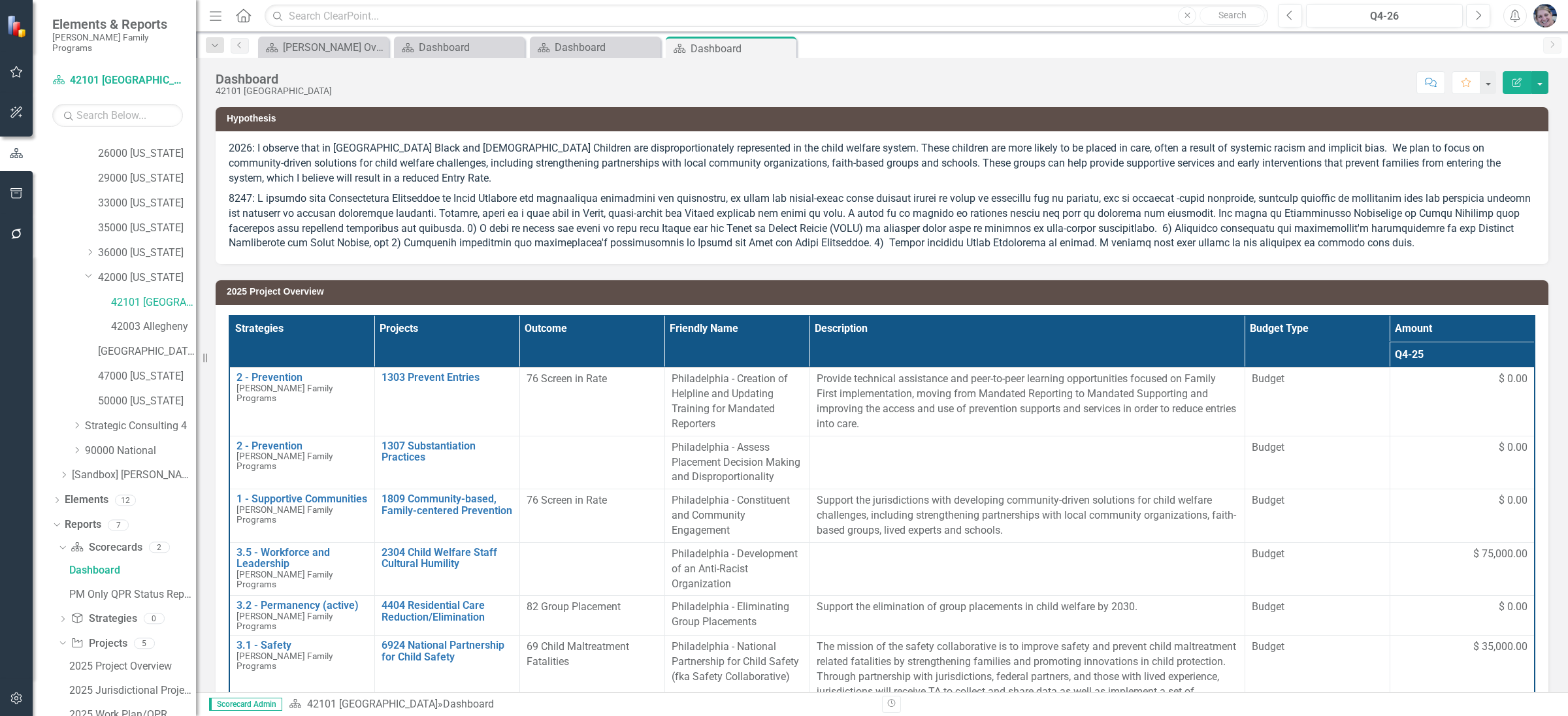
scroll to position [144, 0]
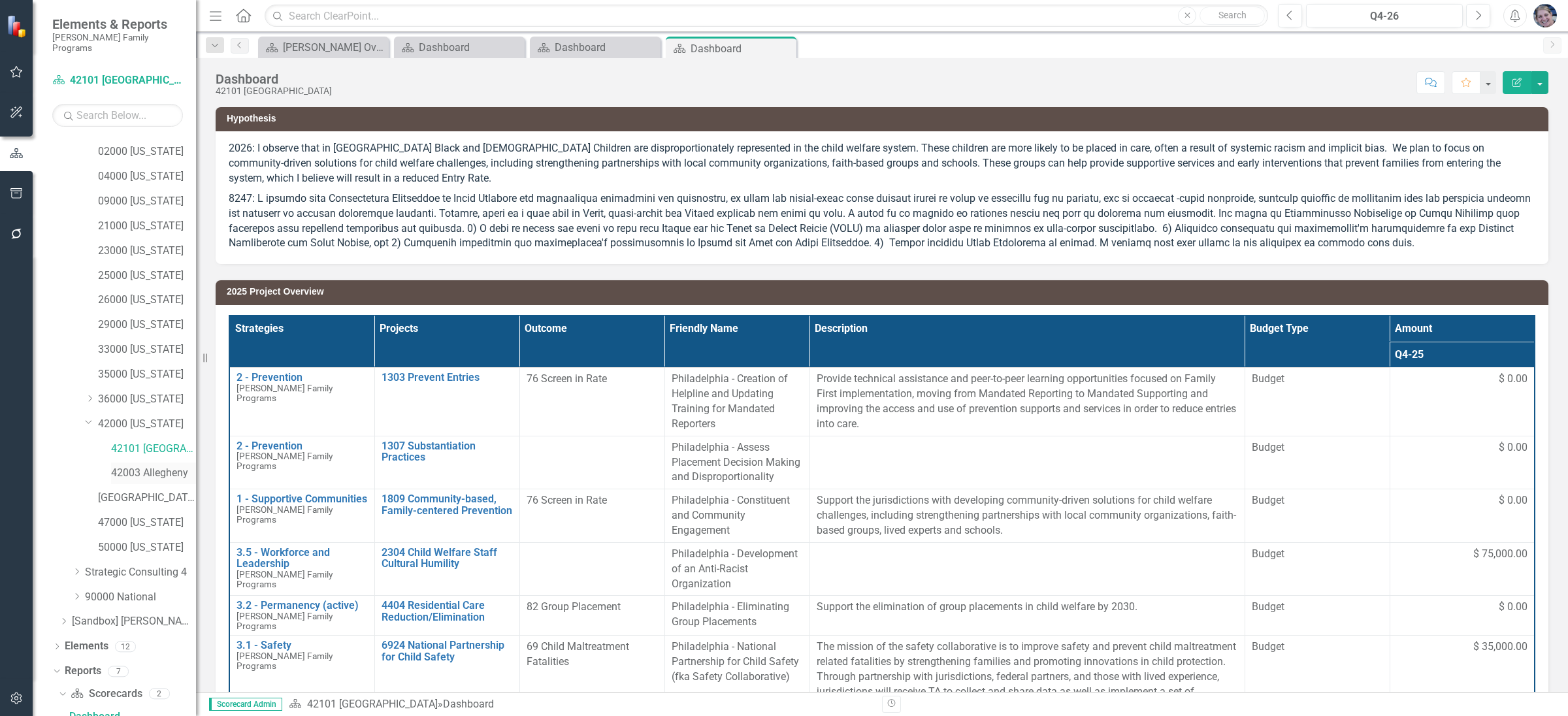
click at [162, 466] on link "42003 Allegheny" at bounding box center [153, 473] width 85 height 15
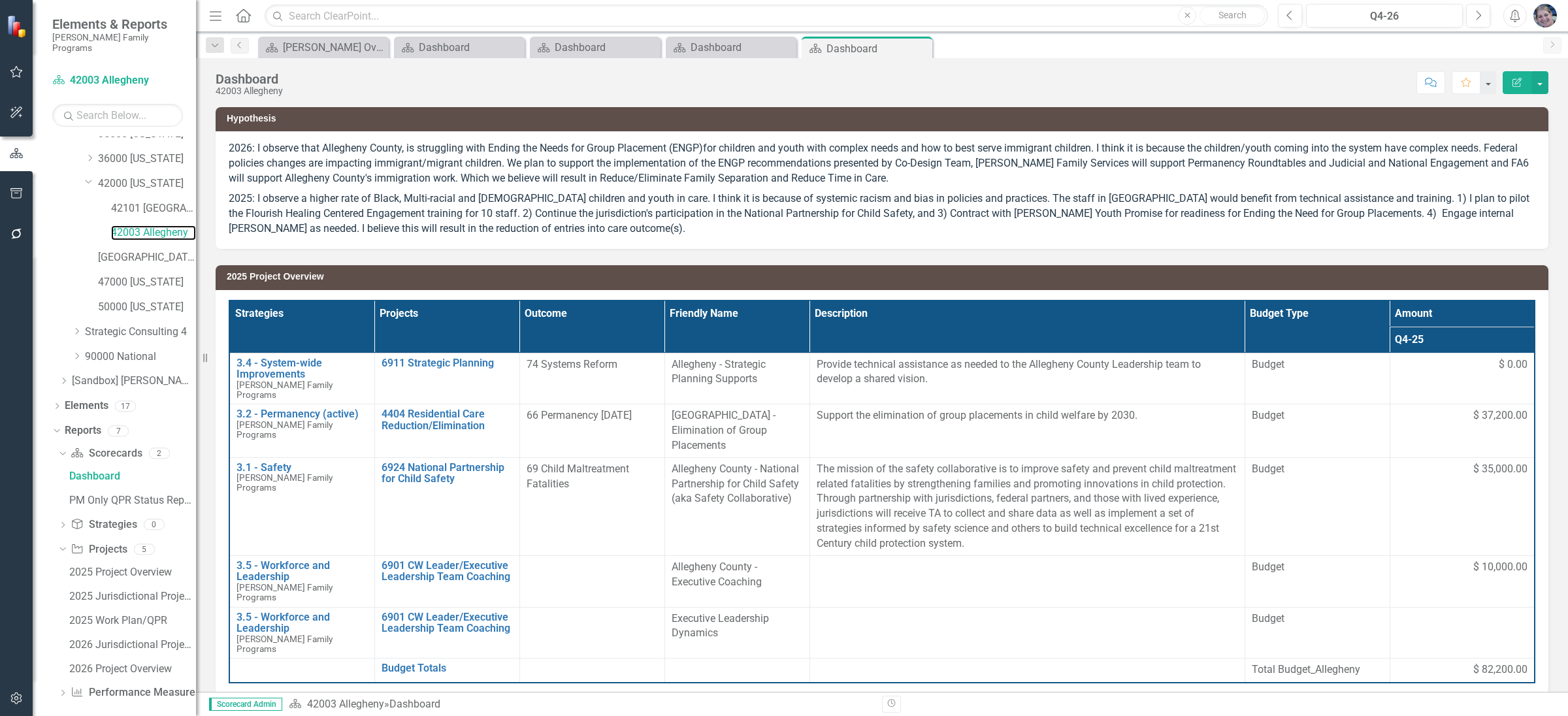
scroll to position [382, 0]
click at [136, 641] on div "2026 Jurisdictional Projects Assessment" at bounding box center [132, 647] width 127 height 12
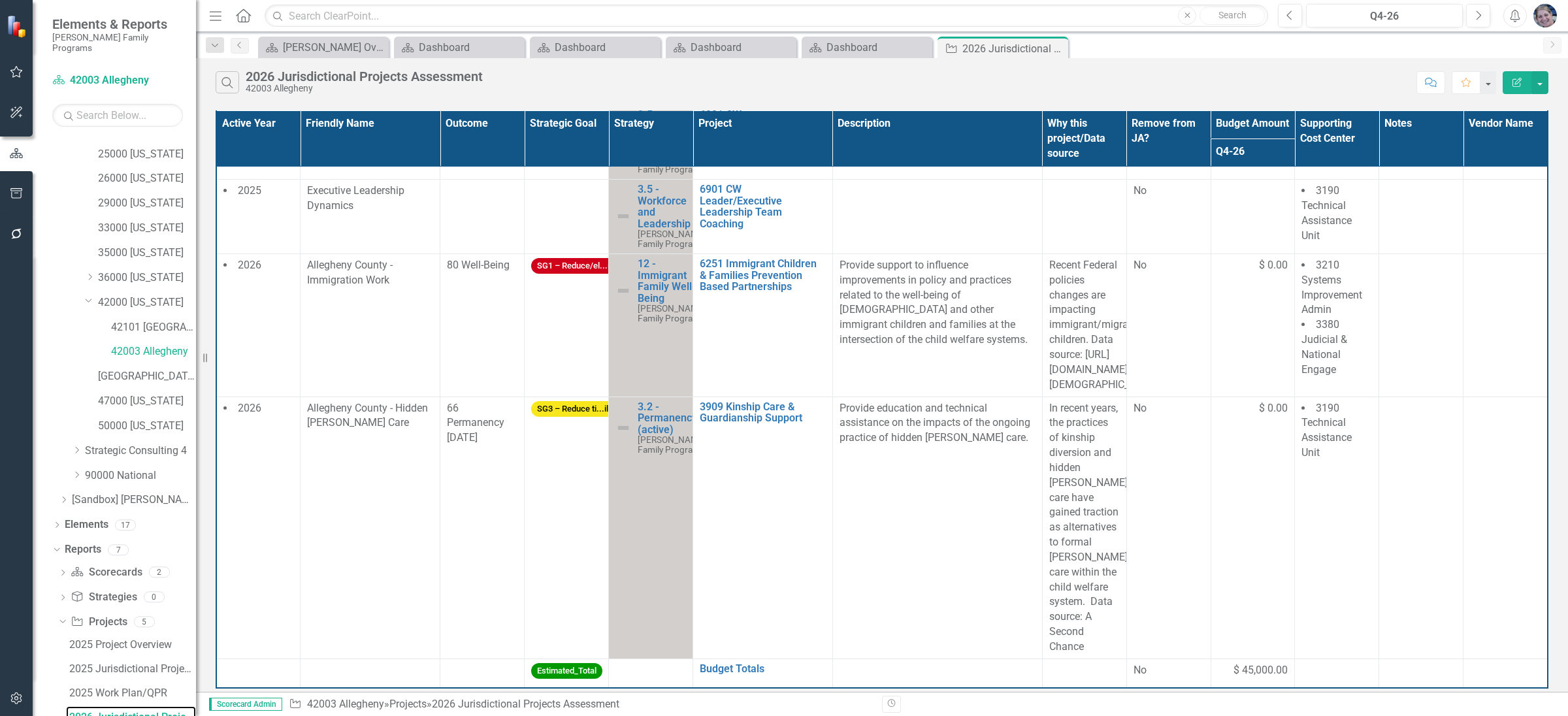
scroll to position [859, 0]
click at [1062, 51] on div "Close" at bounding box center [1056, 48] width 16 height 16
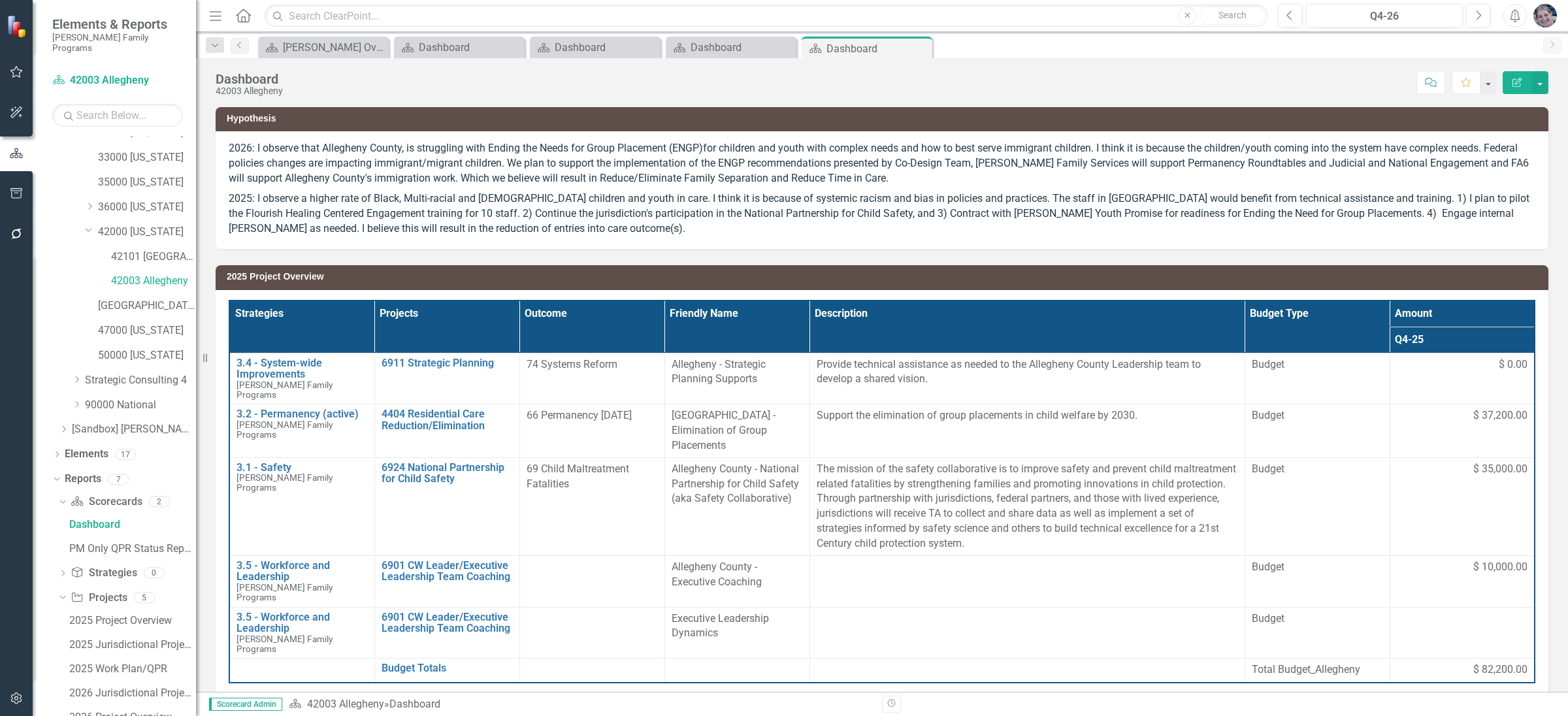
scroll to position [384, 0]
click at [114, 663] on div "2026 Project Overview" at bounding box center [132, 669] width 127 height 12
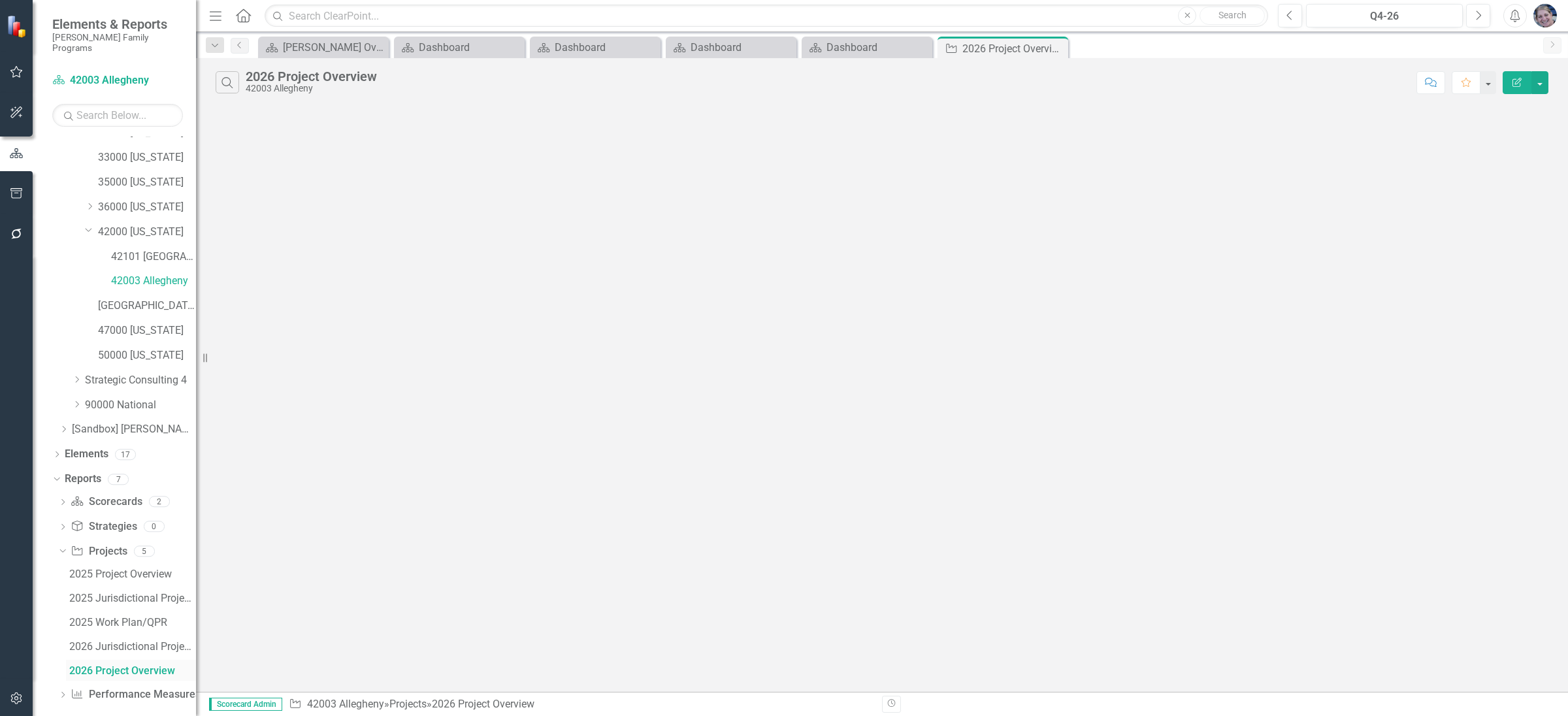
scroll to position [290, 0]
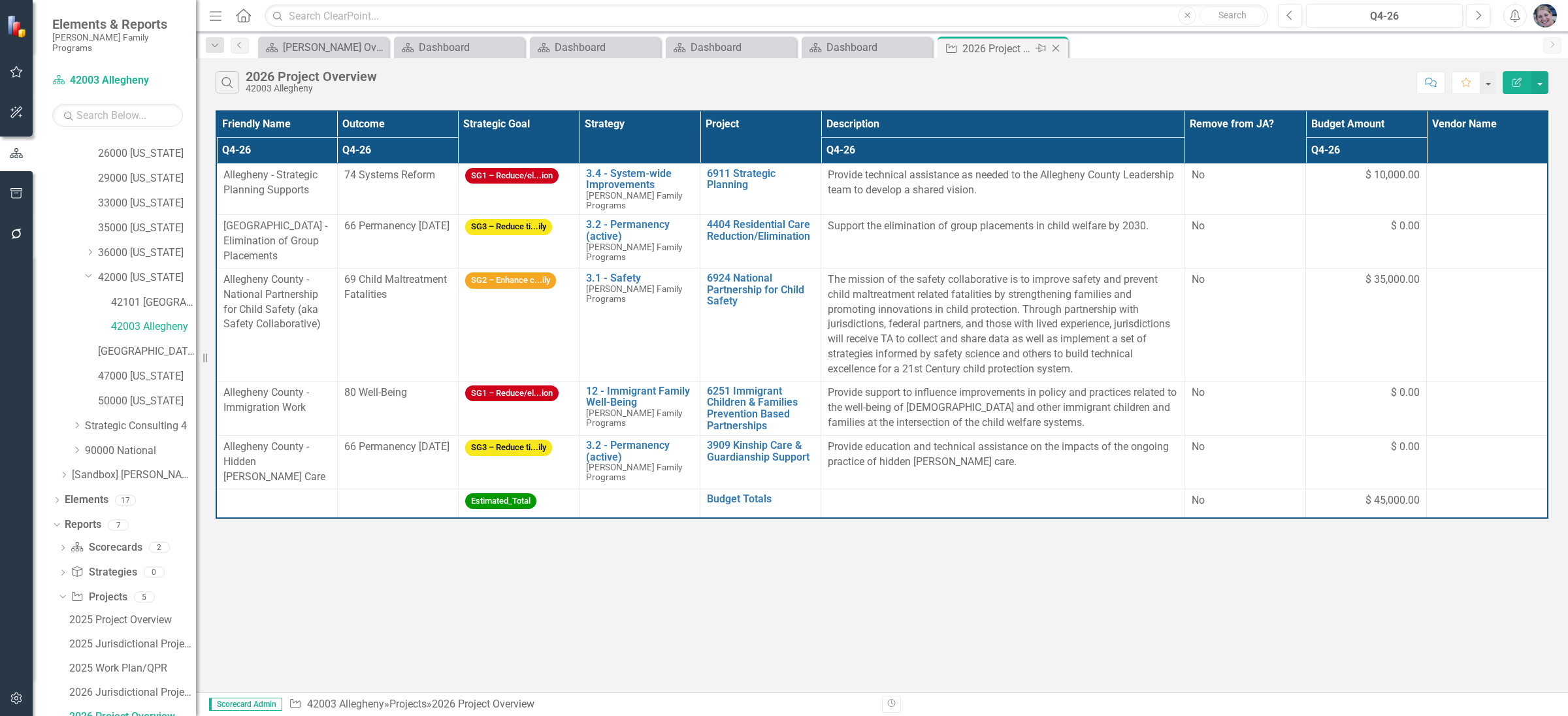
click at [1062, 49] on div "Close" at bounding box center [1056, 48] width 16 height 16
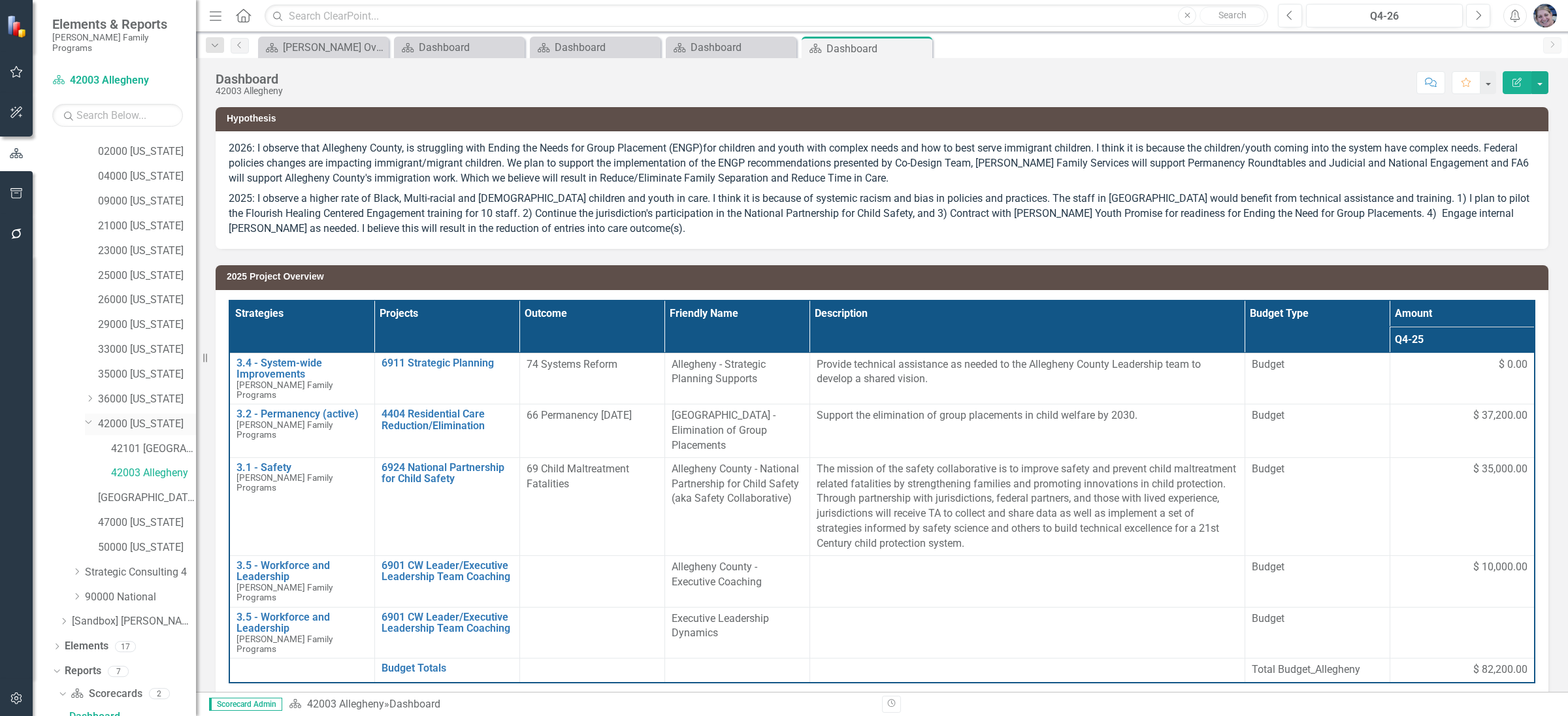
click at [163, 417] on link "42000 [US_STATE]" at bounding box center [147, 424] width 98 height 15
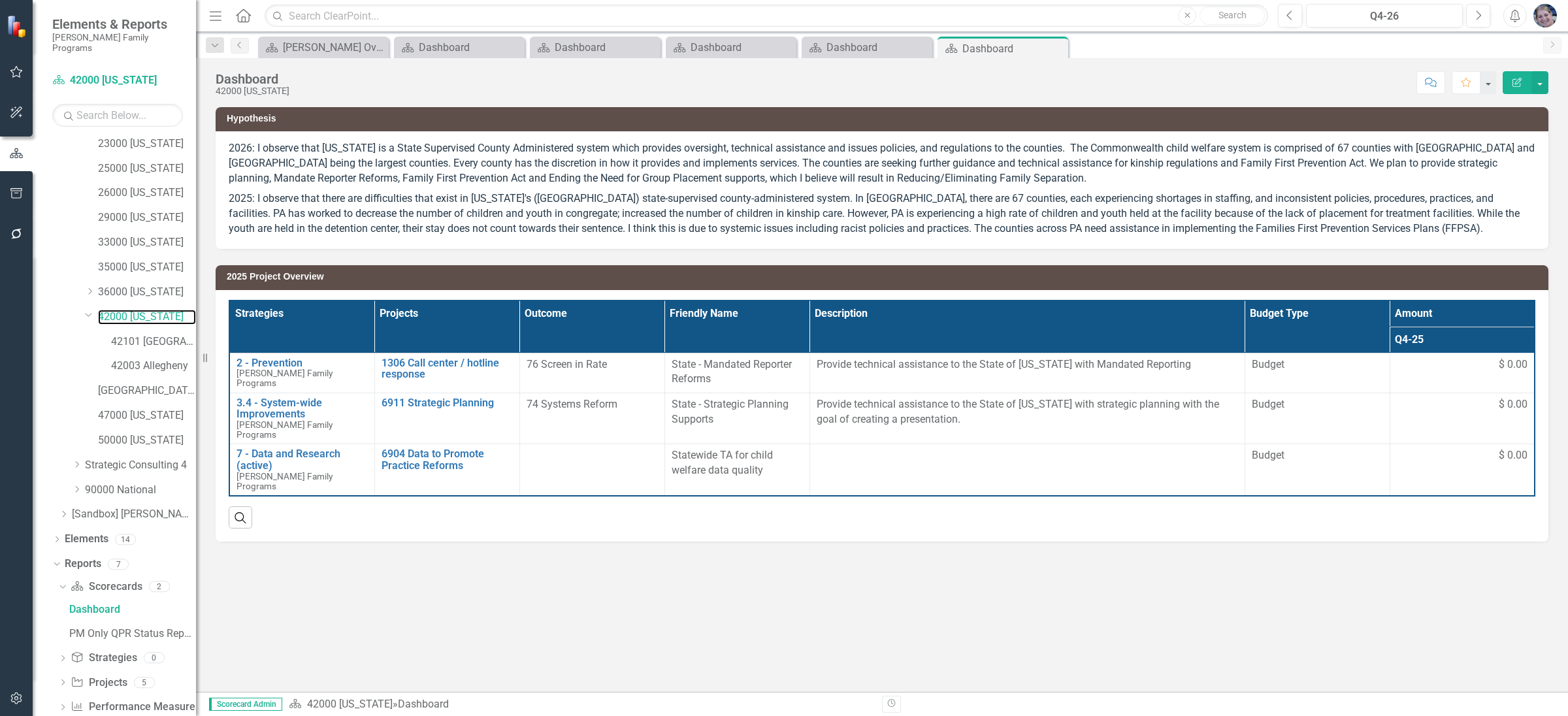
scroll to position [264, 0]
click at [64, 666] on icon at bounding box center [63, 669] width 3 height 6
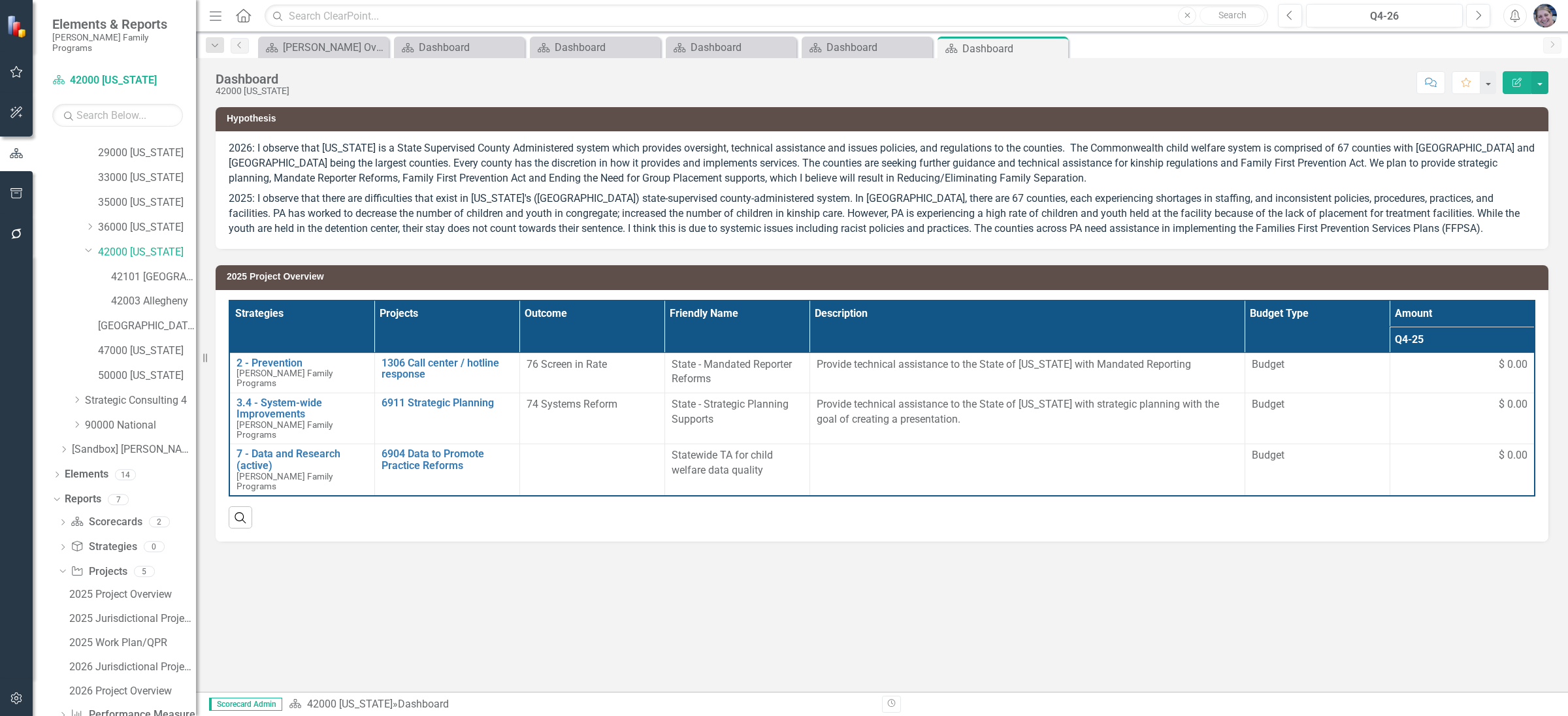
scroll to position [337, 0]
click at [131, 640] on div "2026 Jurisdictional Projects Assessment" at bounding box center [132, 645] width 127 height 12
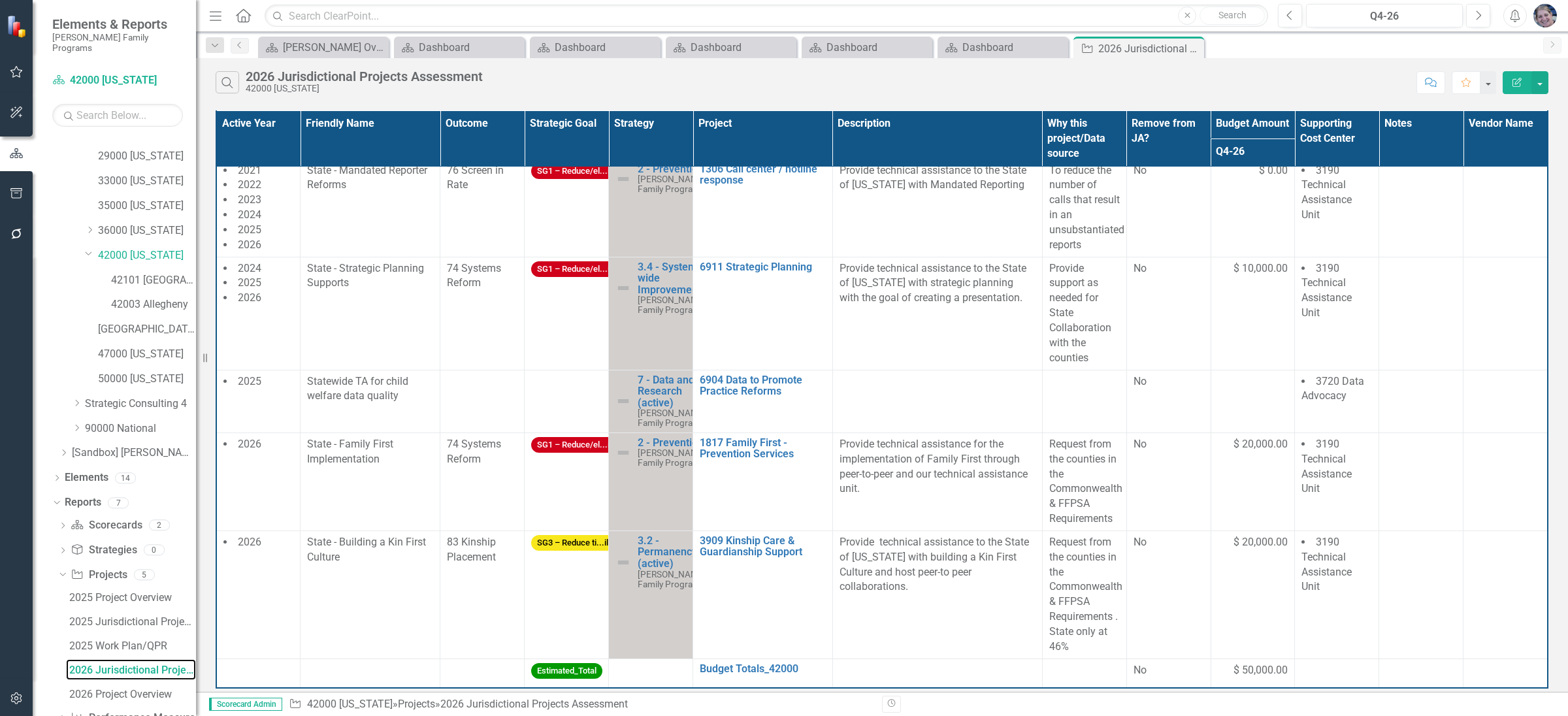
scroll to position [337, 0]
click at [108, 664] on div "2026 Project Overview" at bounding box center [132, 669] width 127 height 12
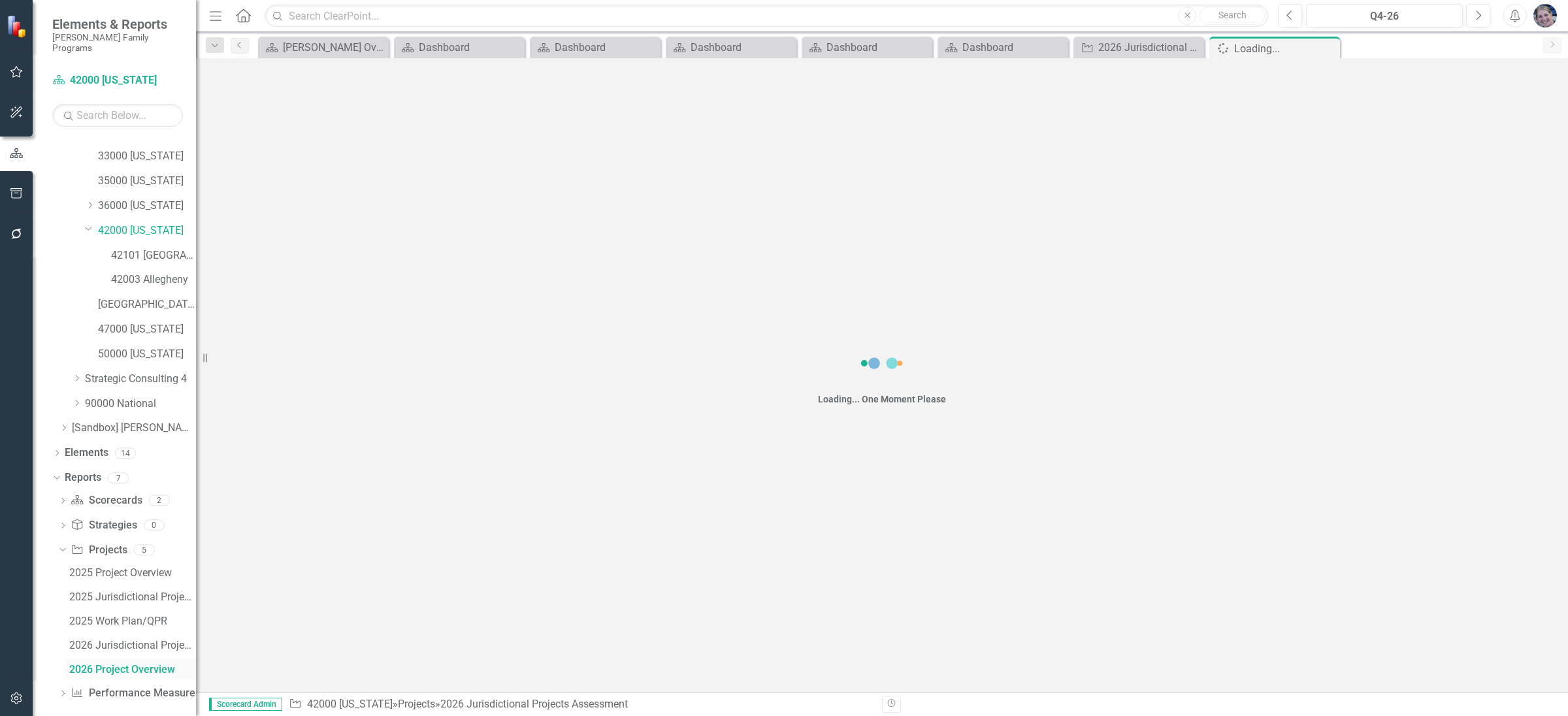
scroll to position [290, 0]
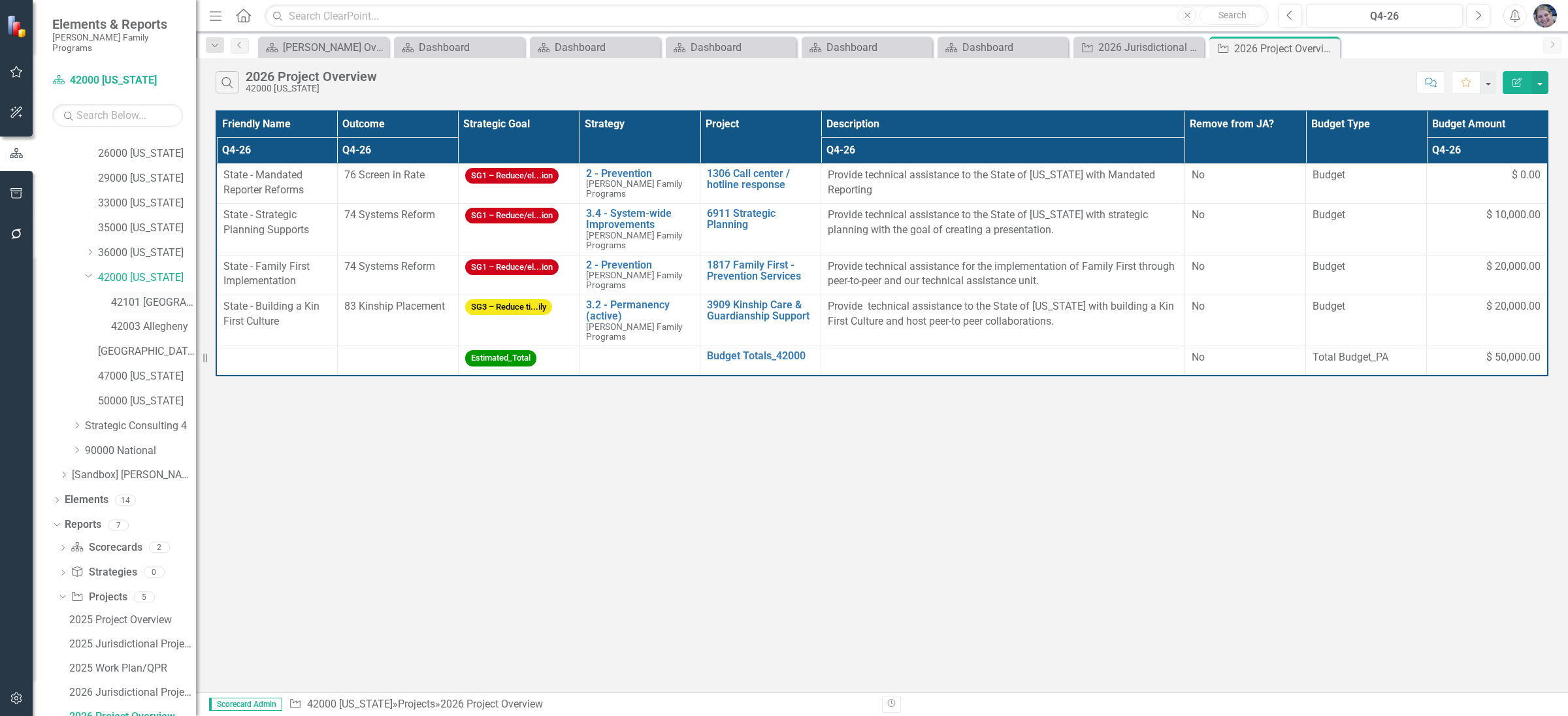
click at [158, 295] on link "42101 [GEOGRAPHIC_DATA]" at bounding box center [153, 302] width 85 height 15
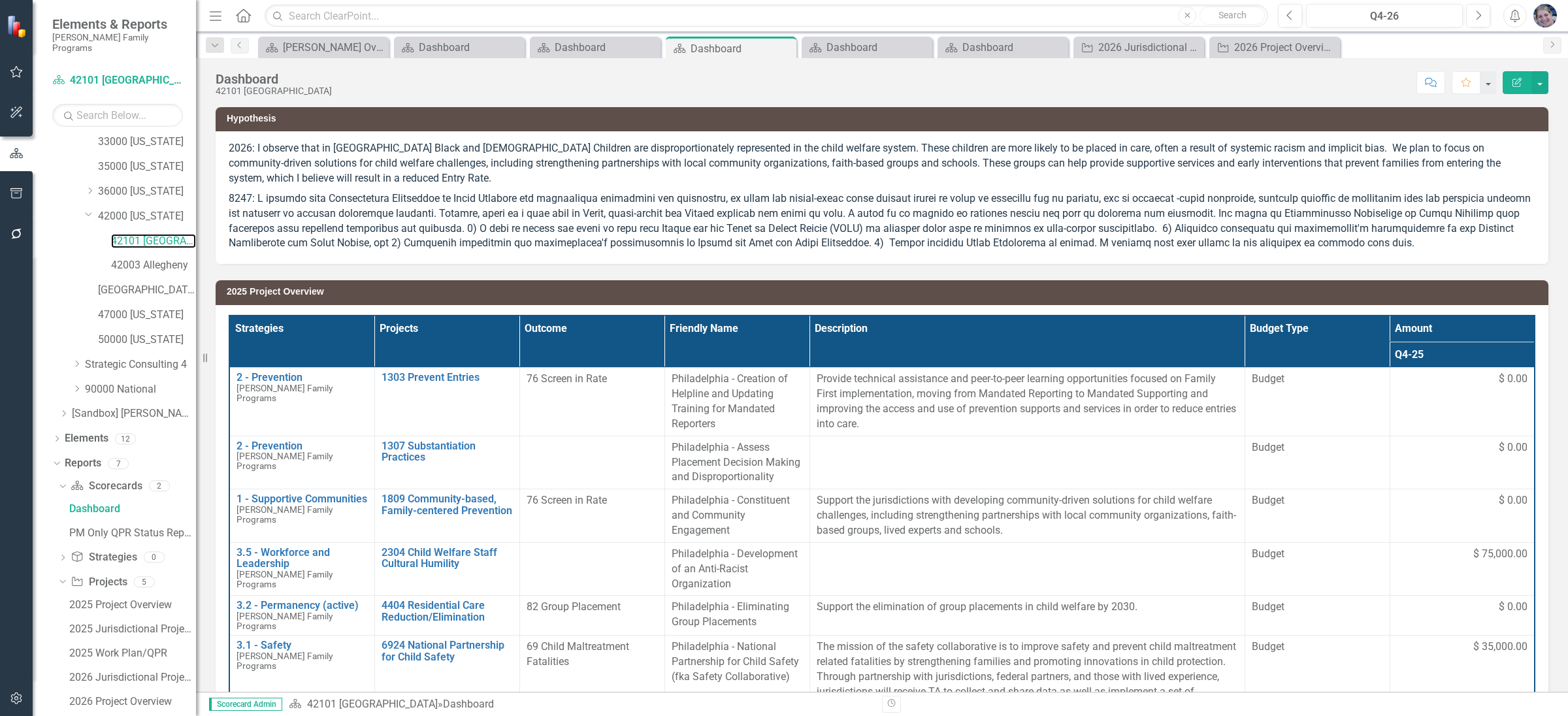
scroll to position [384, 0]
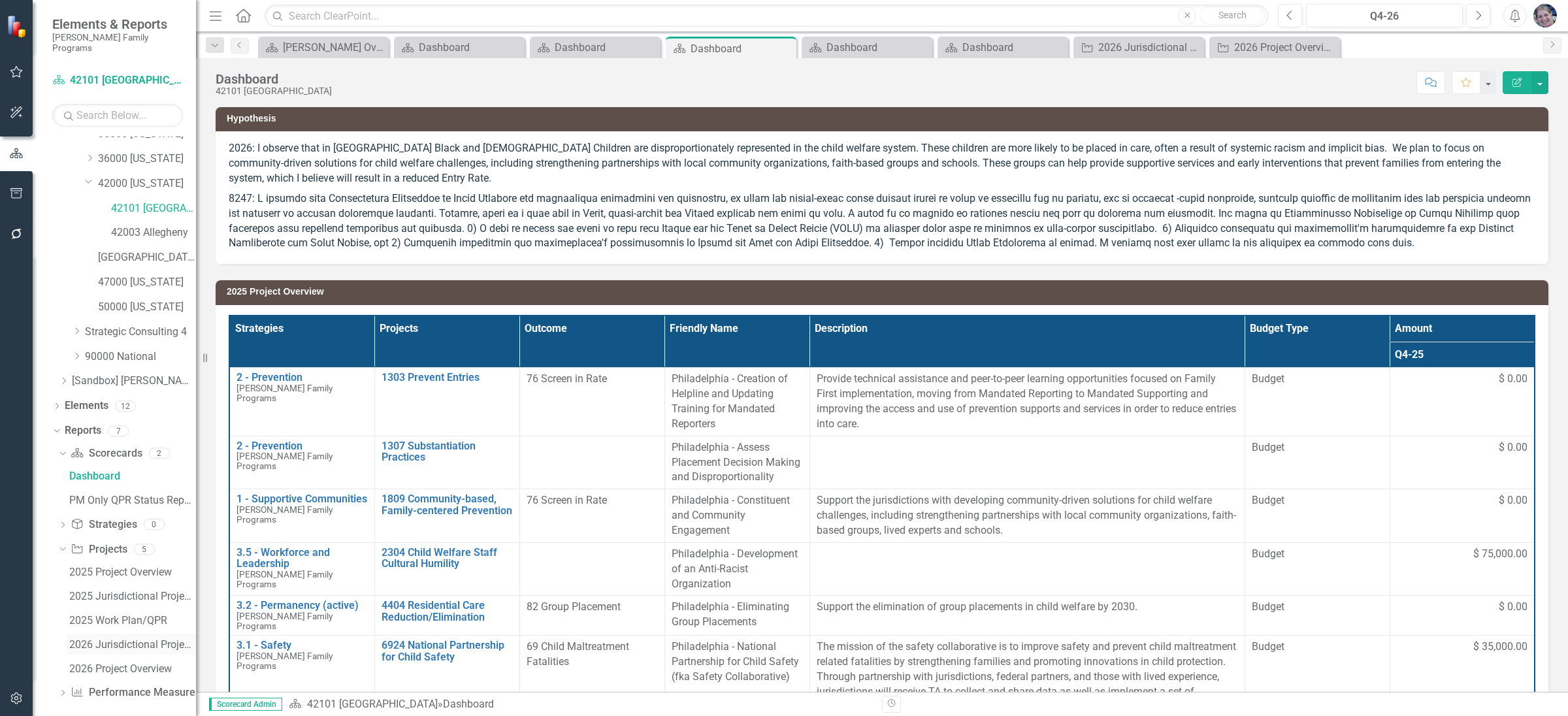
click at [138, 639] on div "2026 Jurisdictional Projects Assessment" at bounding box center [132, 644] width 127 height 12
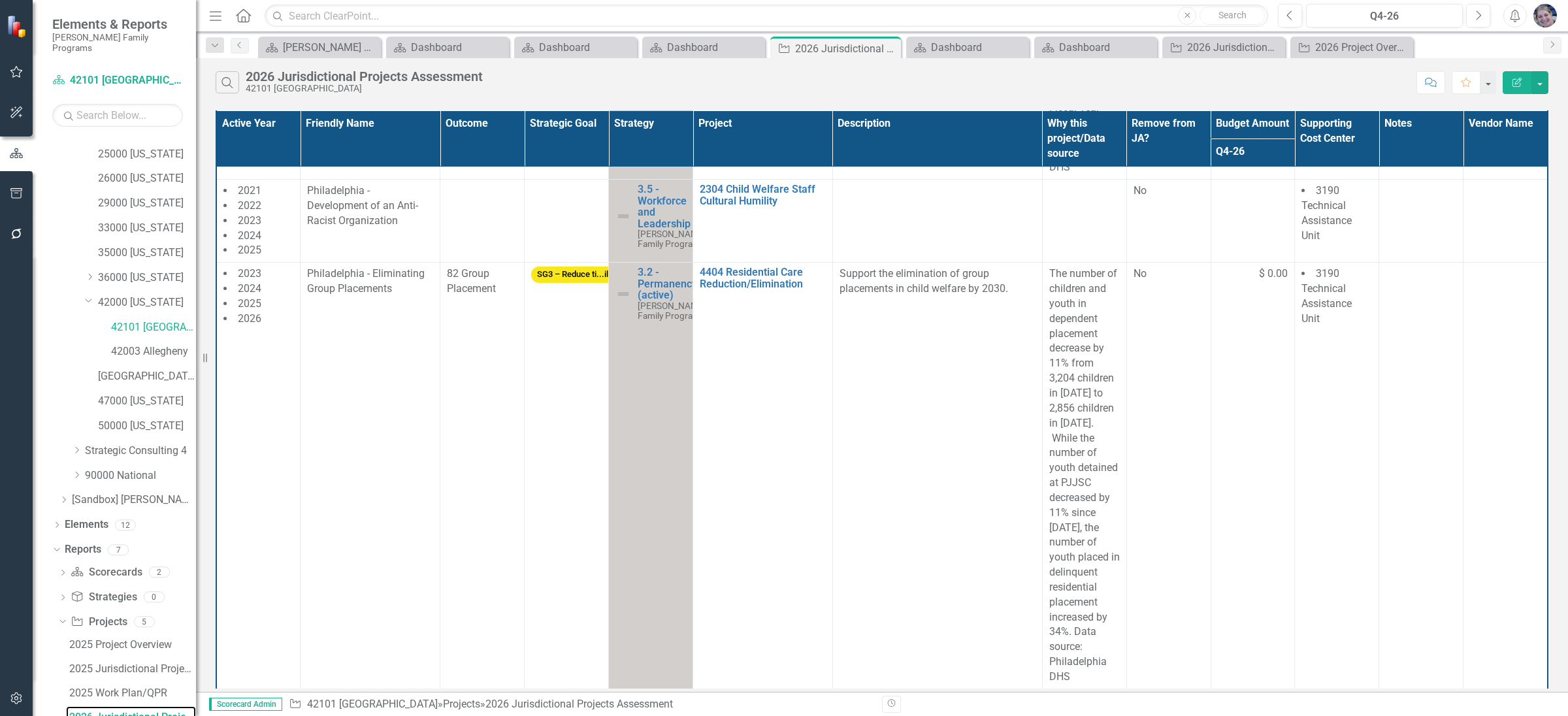
scroll to position [1207, 0]
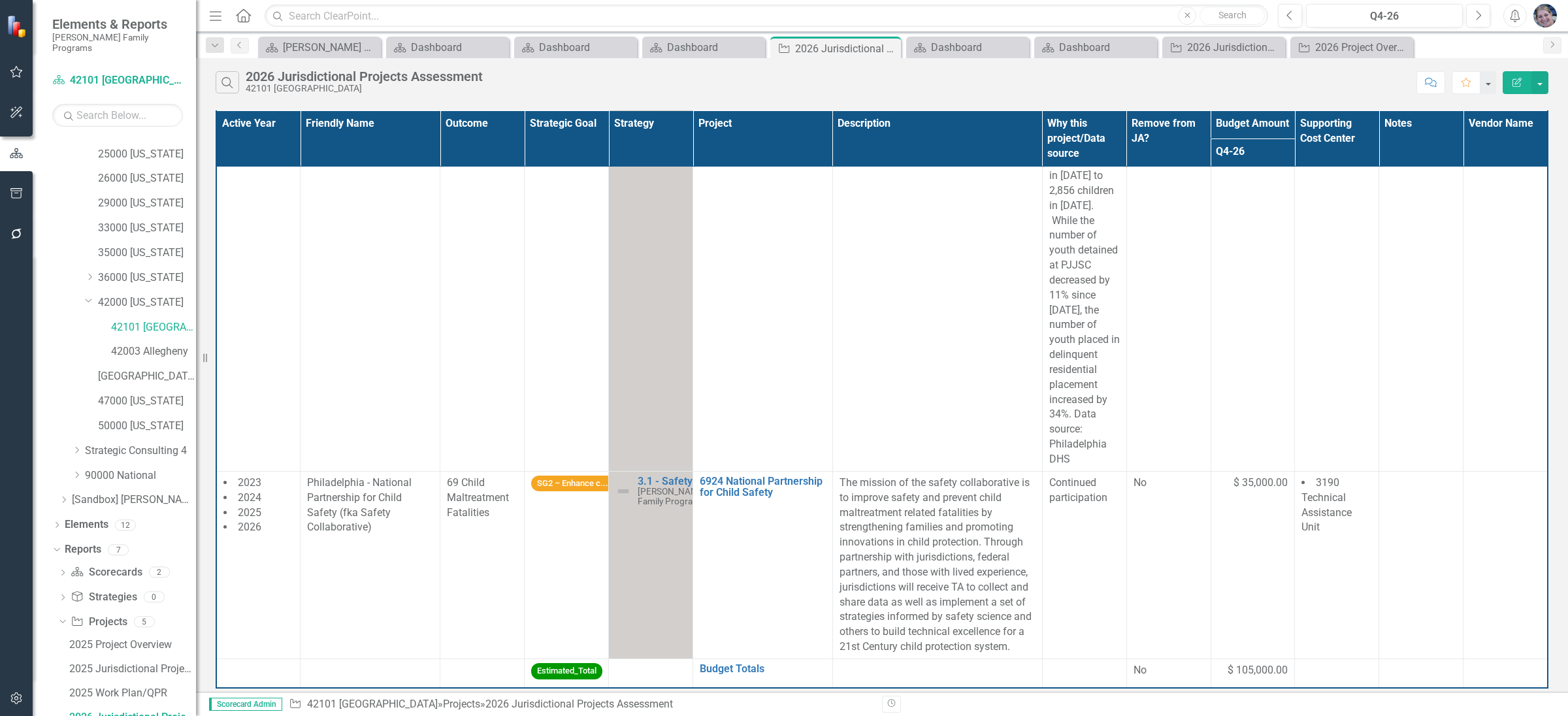
click at [1519, 88] on button "Edit Report" at bounding box center [1516, 82] width 29 height 23
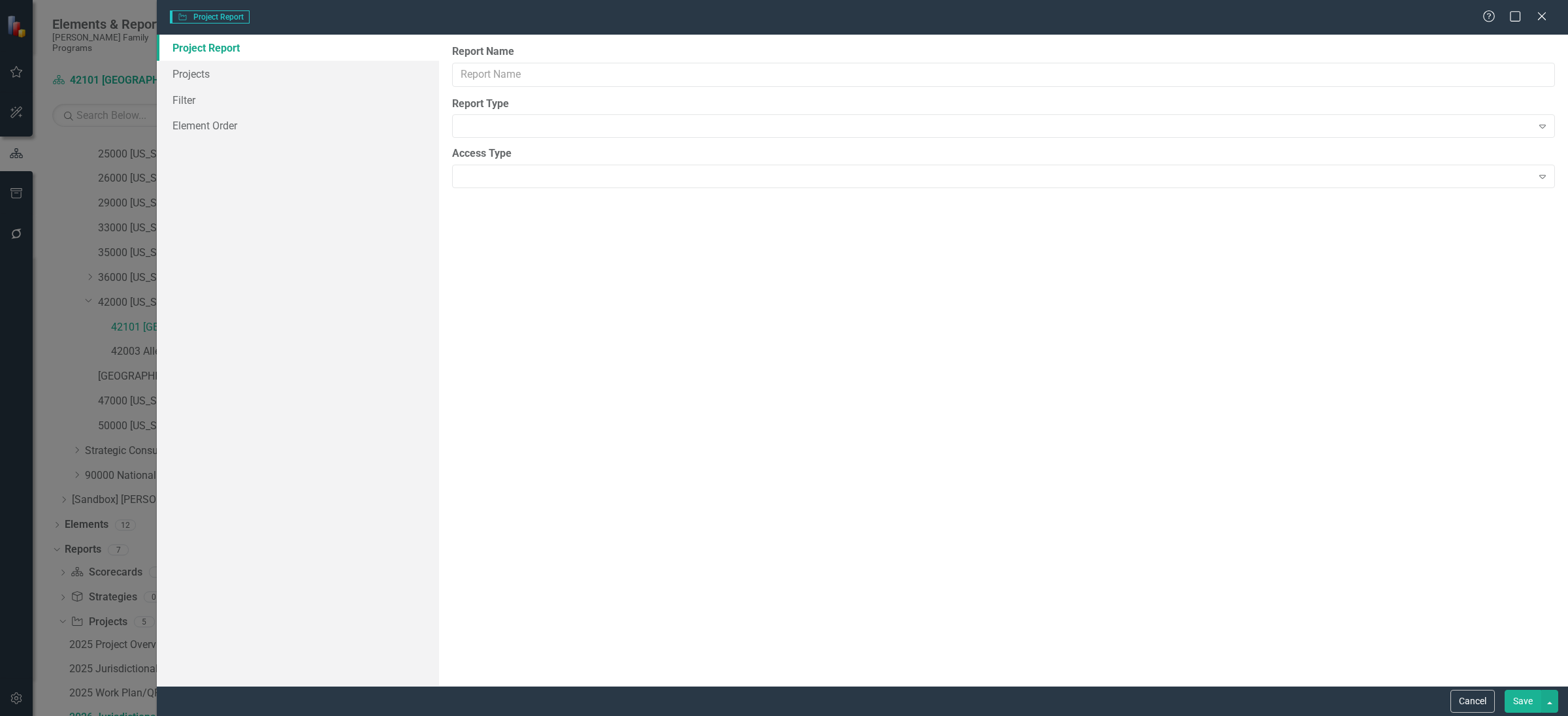
type input "2026 Jurisdictional Projects Assessment"
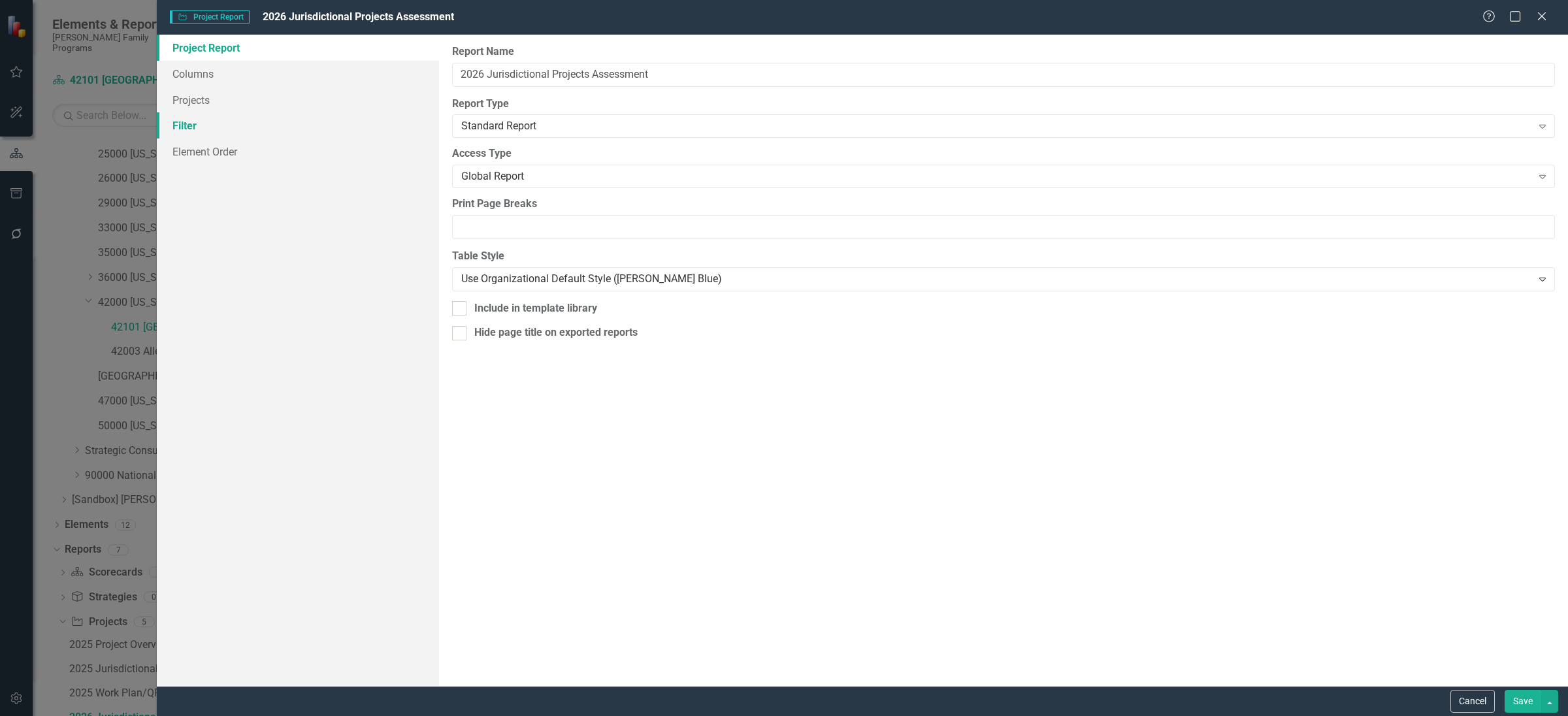
click at [193, 127] on link "Filter" at bounding box center [298, 126] width 282 height 26
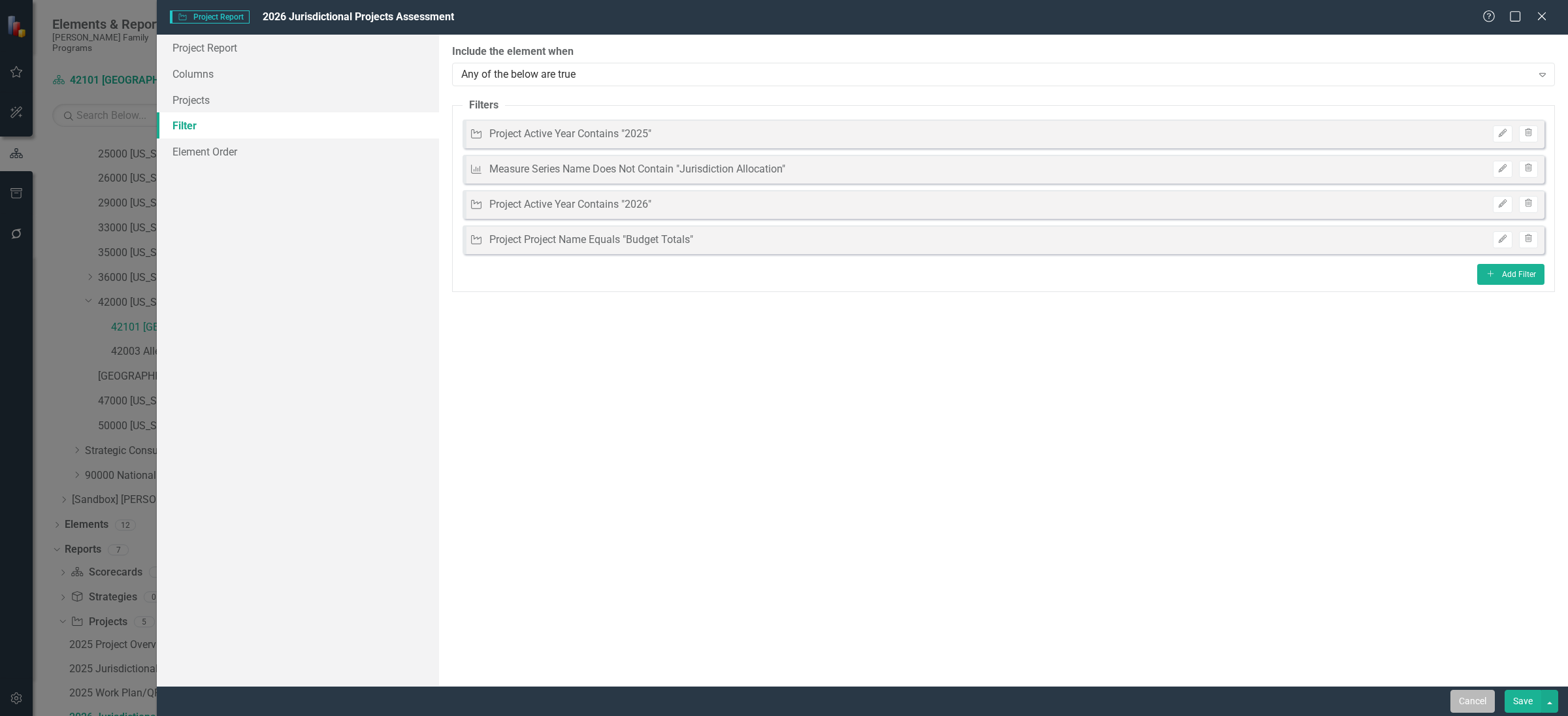
click at [1460, 695] on button "Cancel" at bounding box center [1472, 701] width 44 height 23
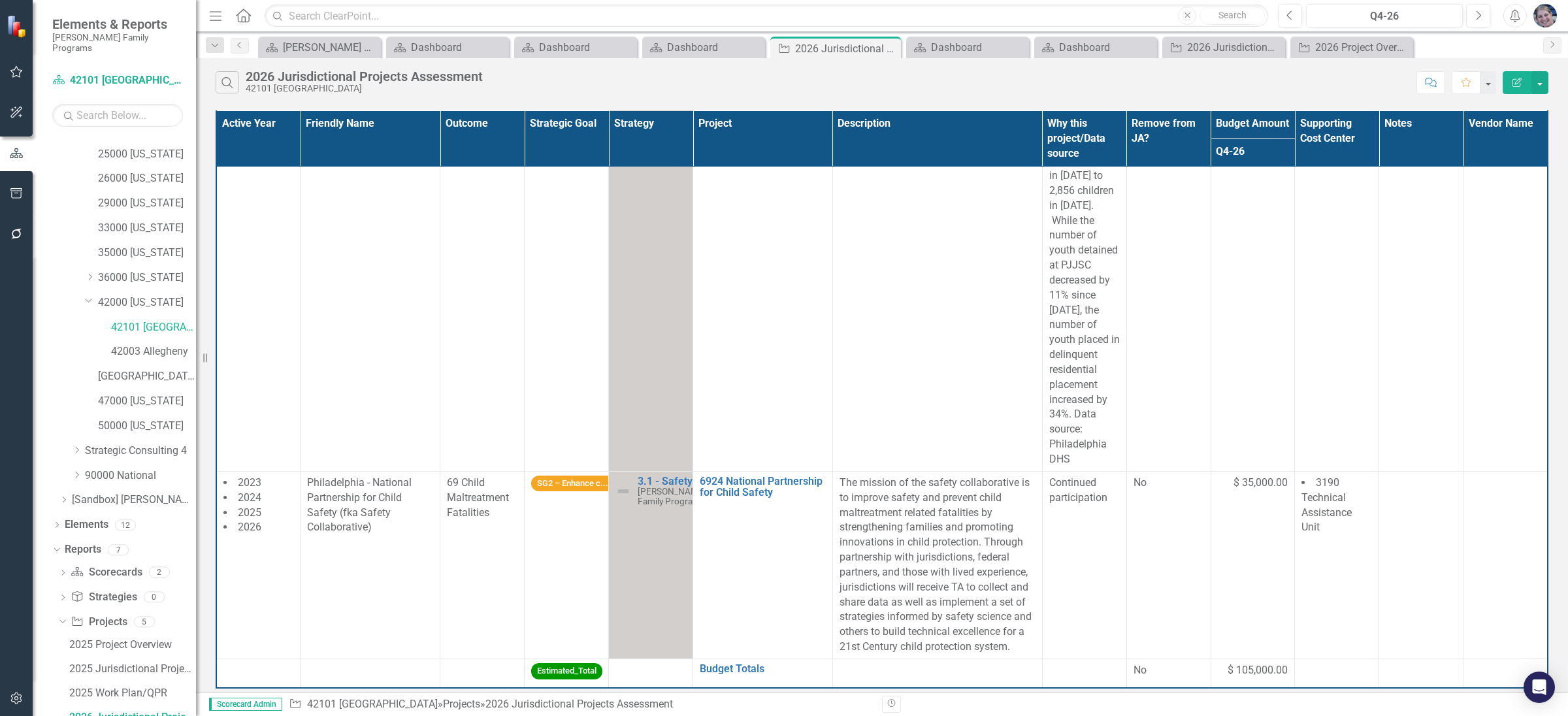
click at [1517, 81] on icon "Edit Report" at bounding box center [1516, 82] width 12 height 9
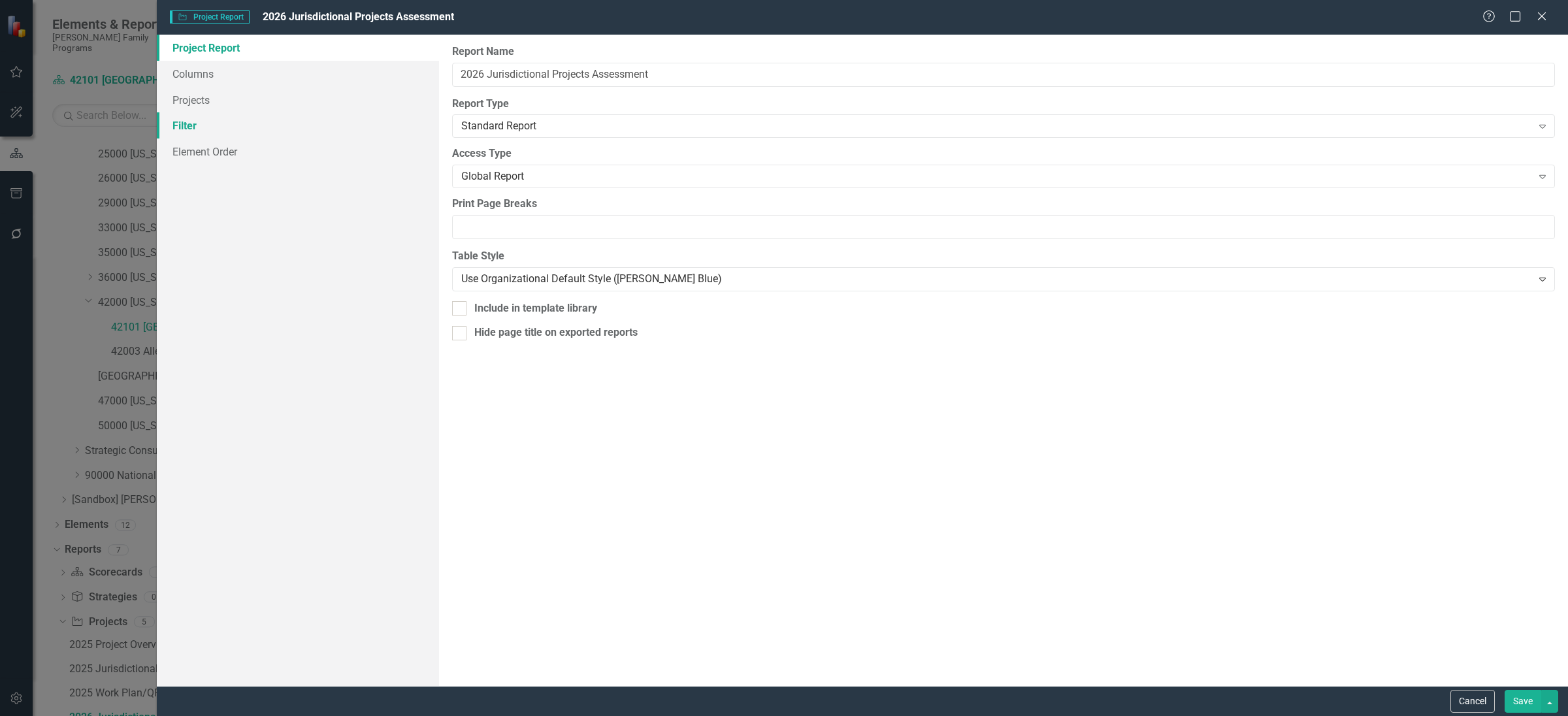
click at [188, 126] on link "Filter" at bounding box center [298, 126] width 282 height 26
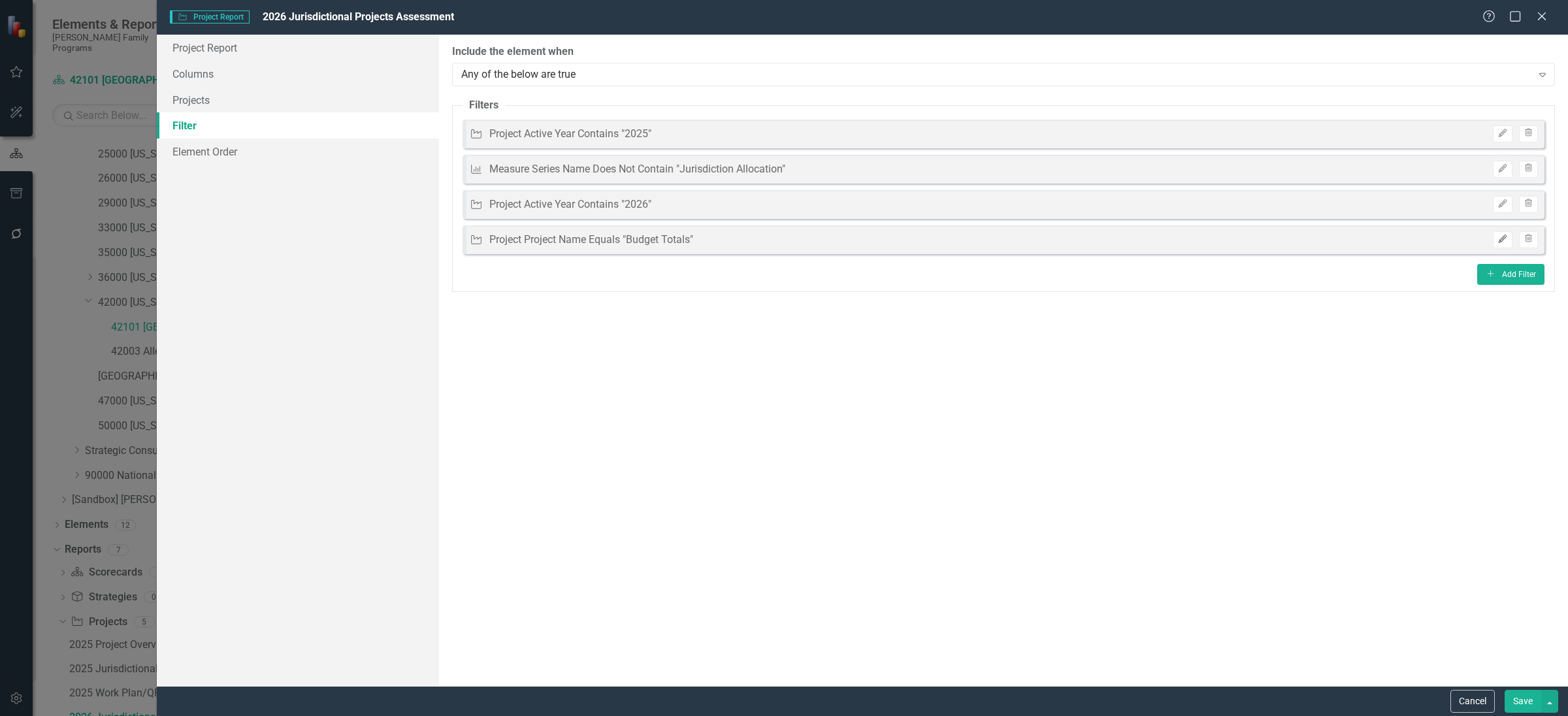
click at [1499, 243] on icon "Edit" at bounding box center [1502, 239] width 10 height 8
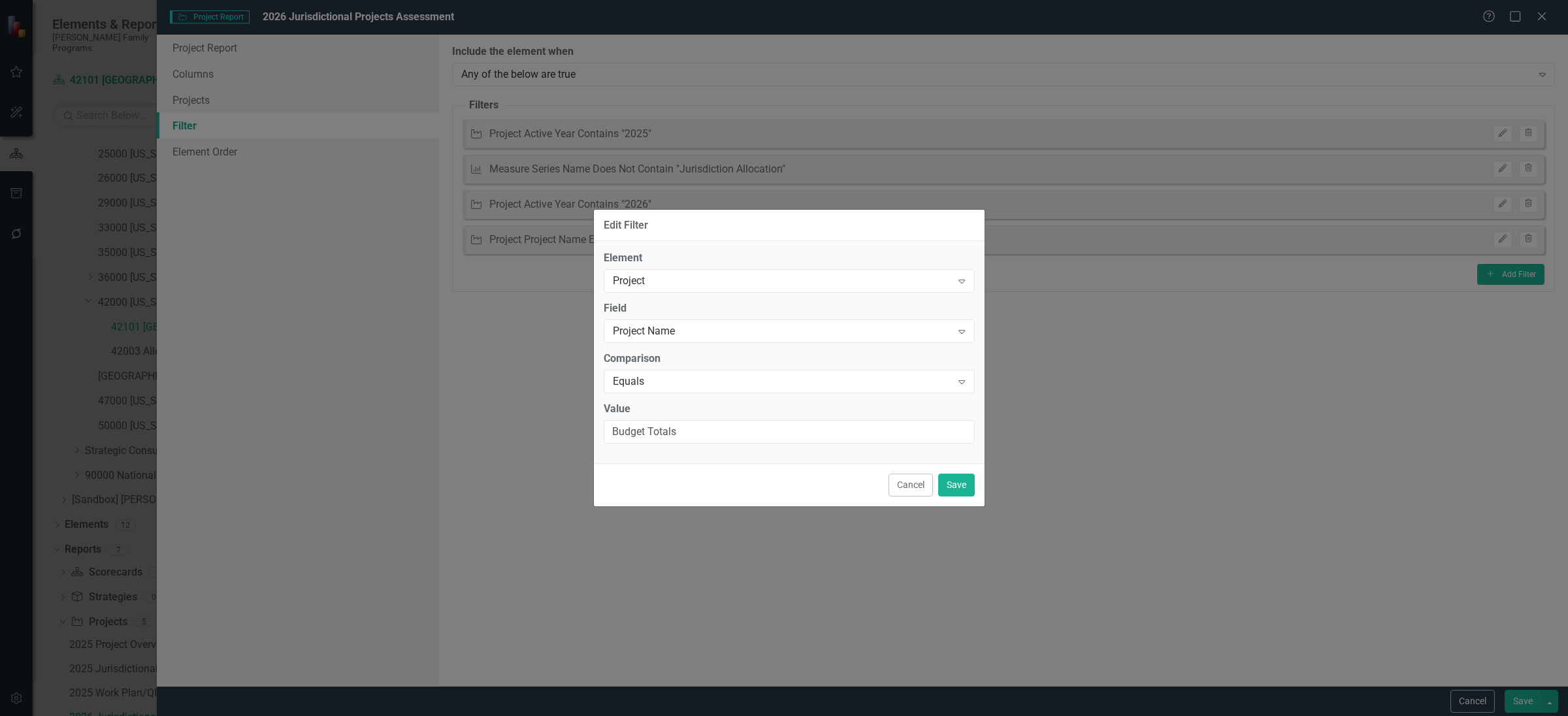
click at [778, 444] on div "Value Budget Totals" at bounding box center [789, 423] width 371 height 43
click at [708, 437] on input "Budget Totals" at bounding box center [789, 432] width 371 height 24
type input "Budget Totals_42101"
click at [956, 484] on button "Save" at bounding box center [956, 484] width 37 height 23
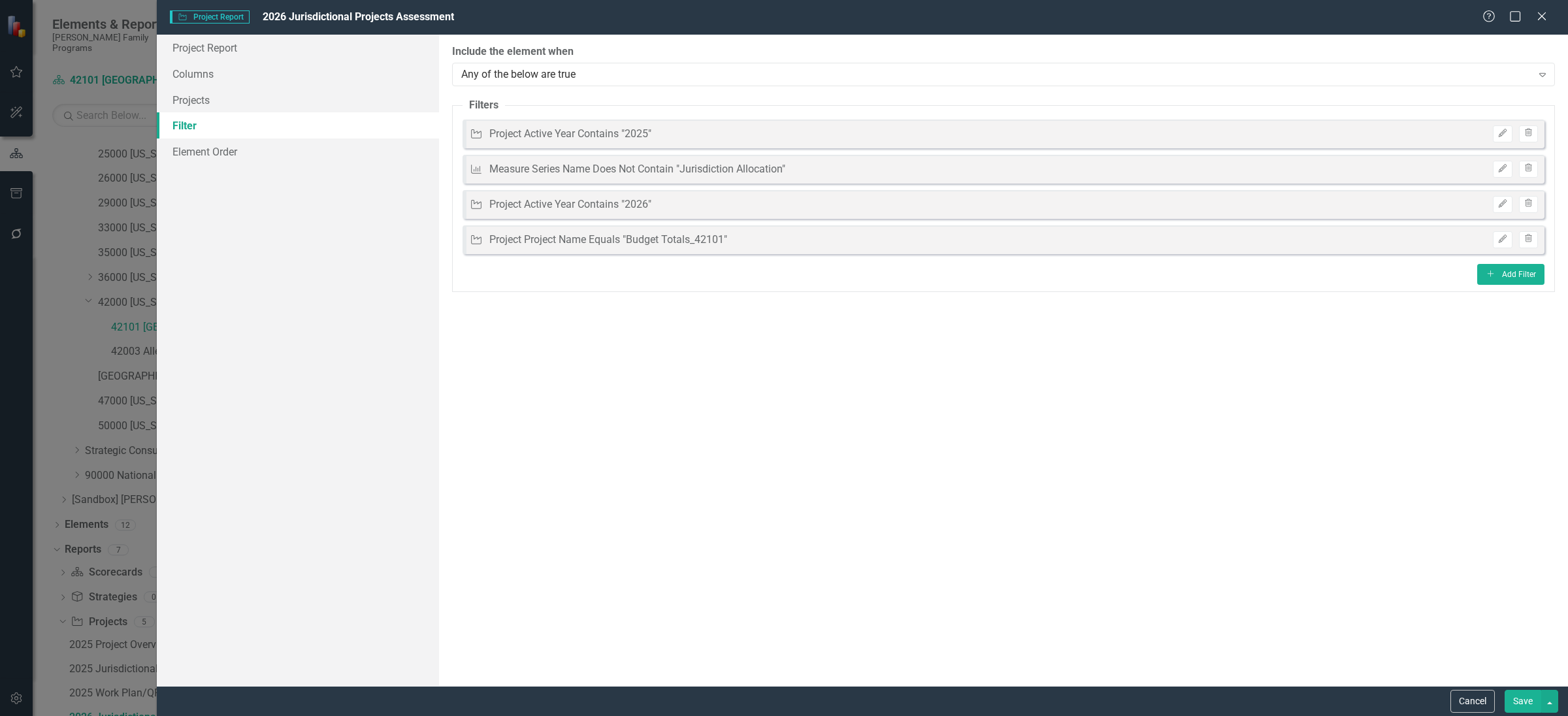
click at [1517, 703] on button "Save" at bounding box center [1522, 701] width 37 height 23
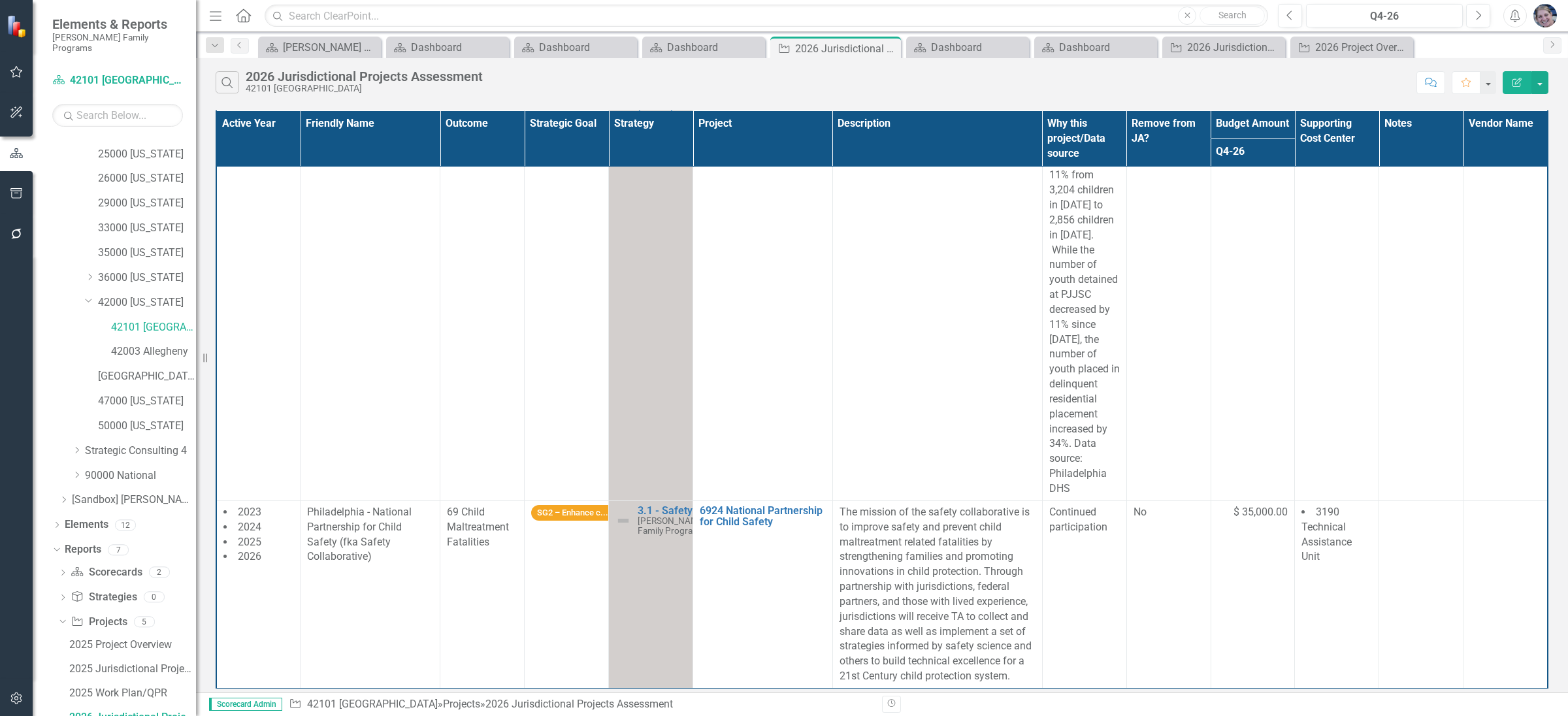
scroll to position [1177, 0]
click at [1355, 51] on div "2026 Project Overview" at bounding box center [1354, 47] width 78 height 16
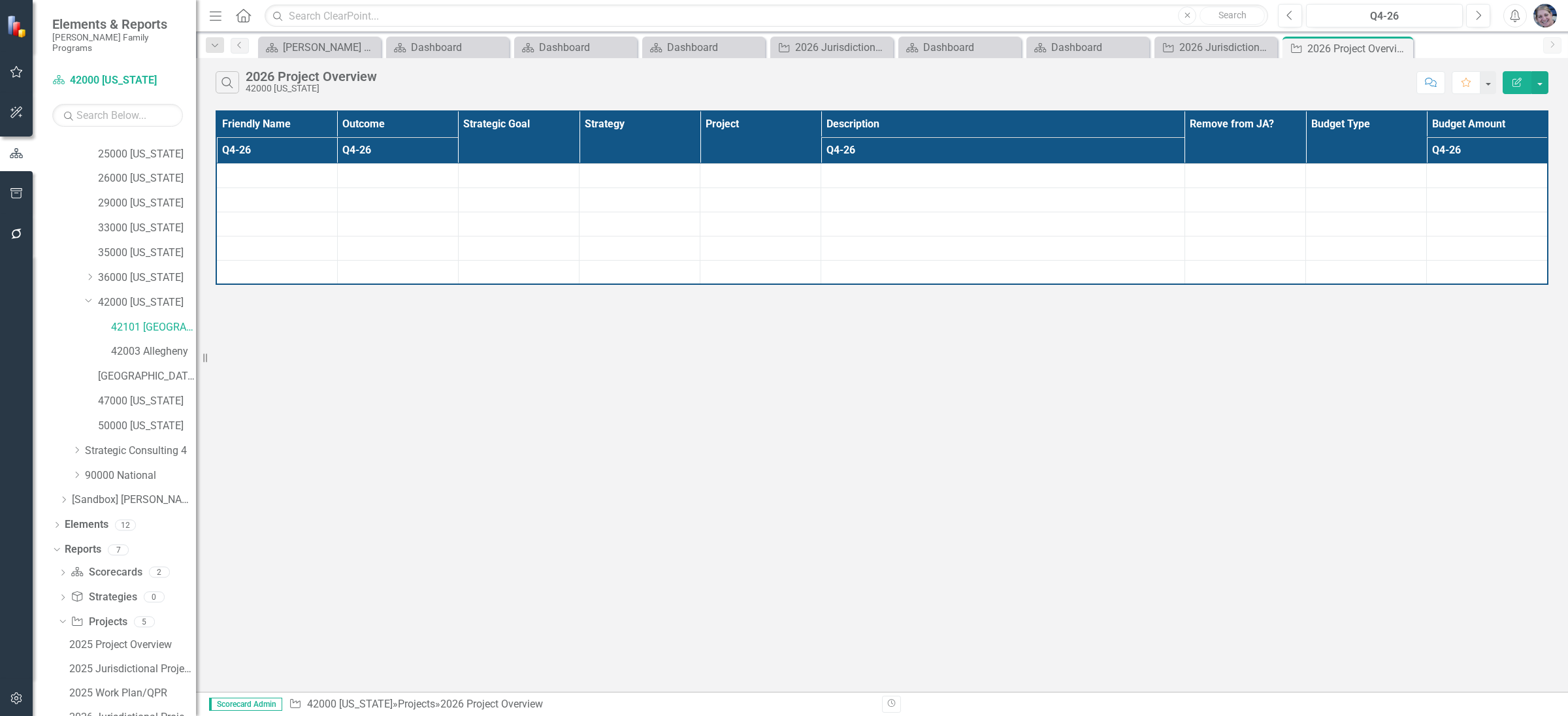
scroll to position [290, 0]
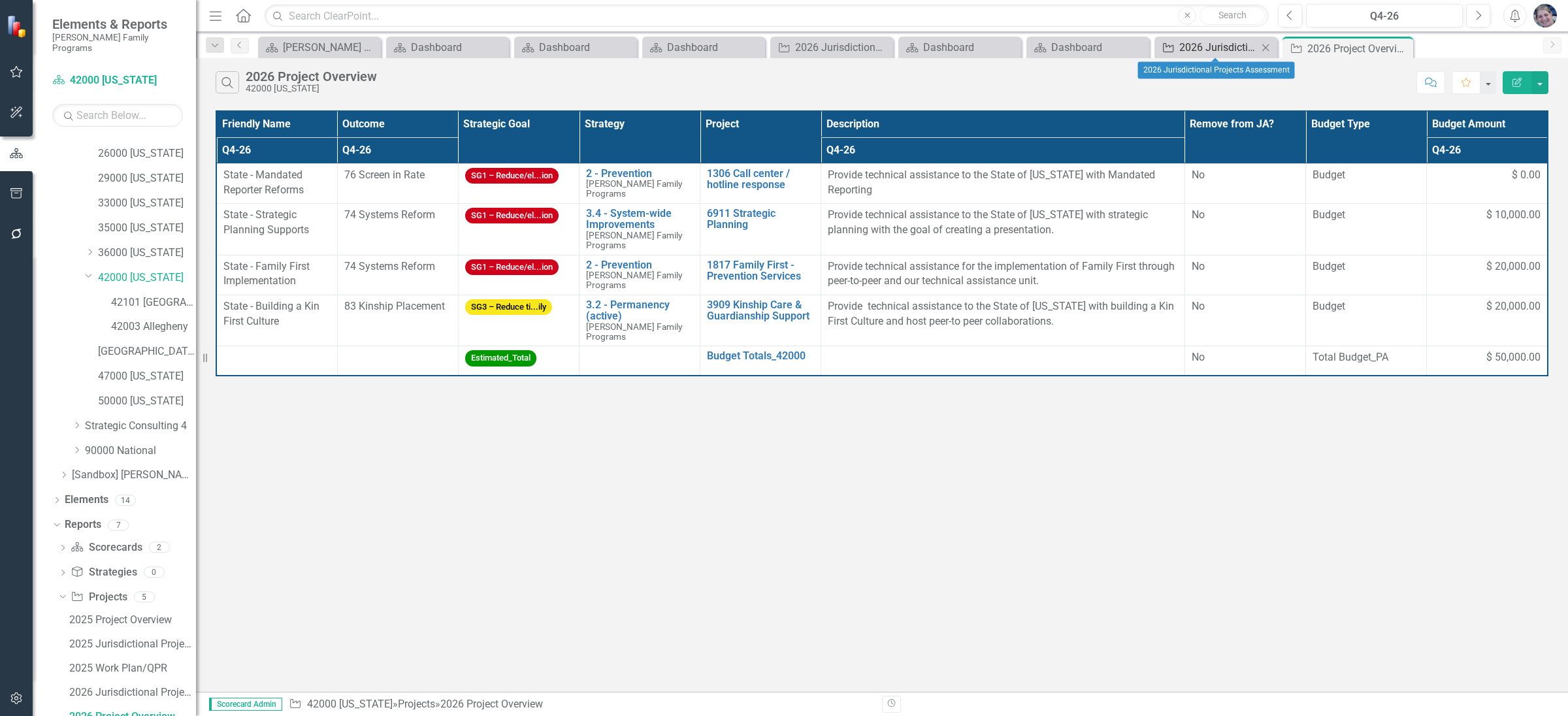
click at [1241, 40] on div "2026 Jurisdictional Projects Assessment" at bounding box center [1218, 47] width 78 height 16
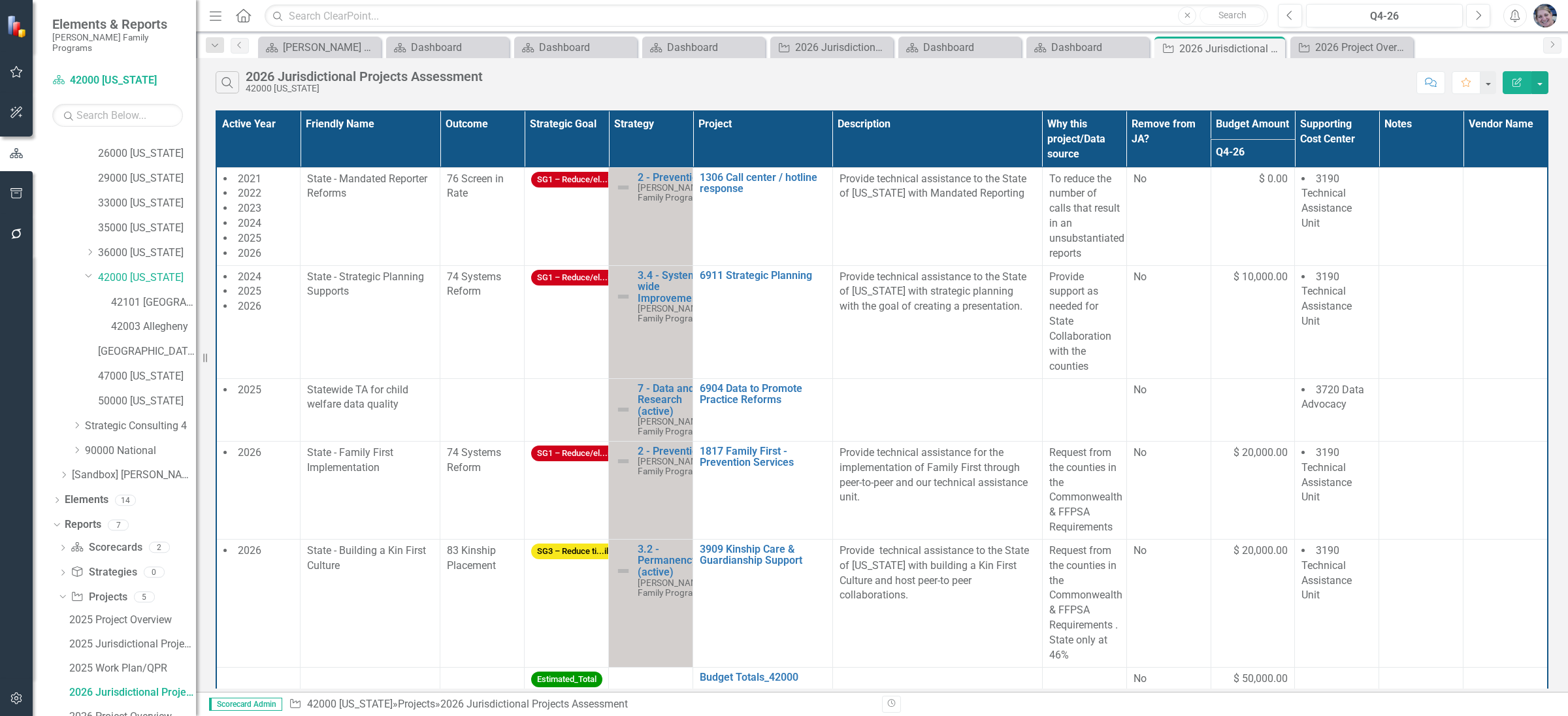
scroll to position [265, 0]
click at [1511, 82] on icon "Edit Report" at bounding box center [1516, 82] width 12 height 9
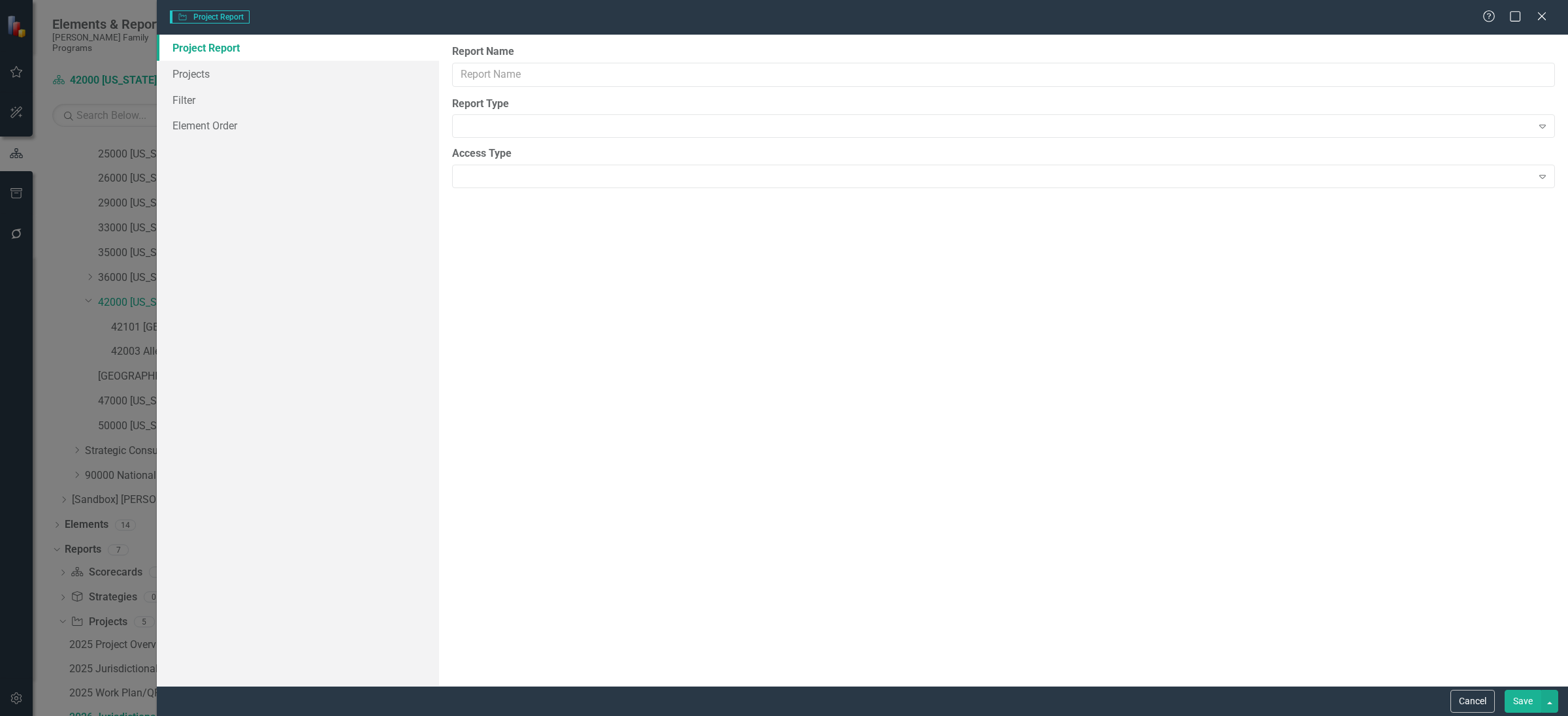
type input "2026 Jurisdictional Projects Assessment"
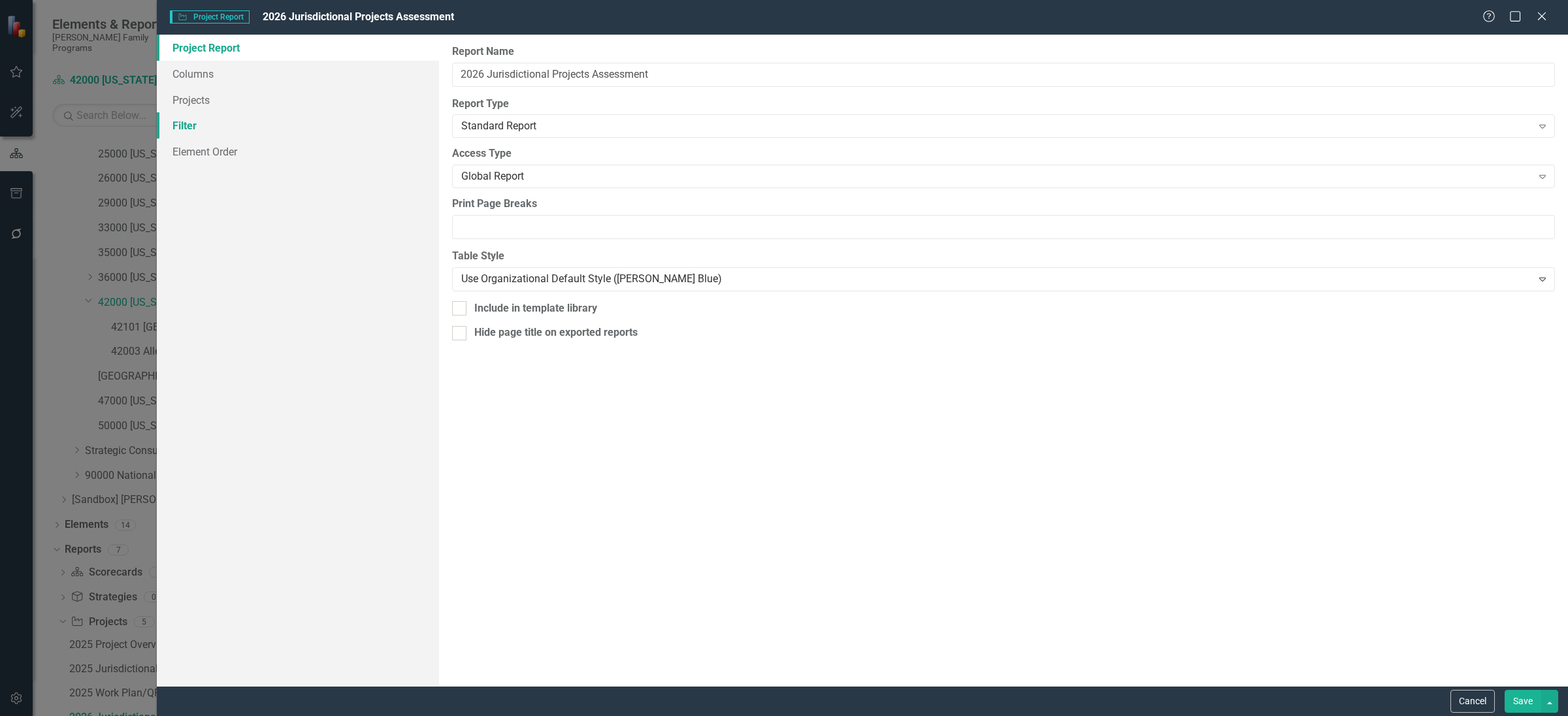
click at [186, 120] on link "Filter" at bounding box center [298, 126] width 282 height 26
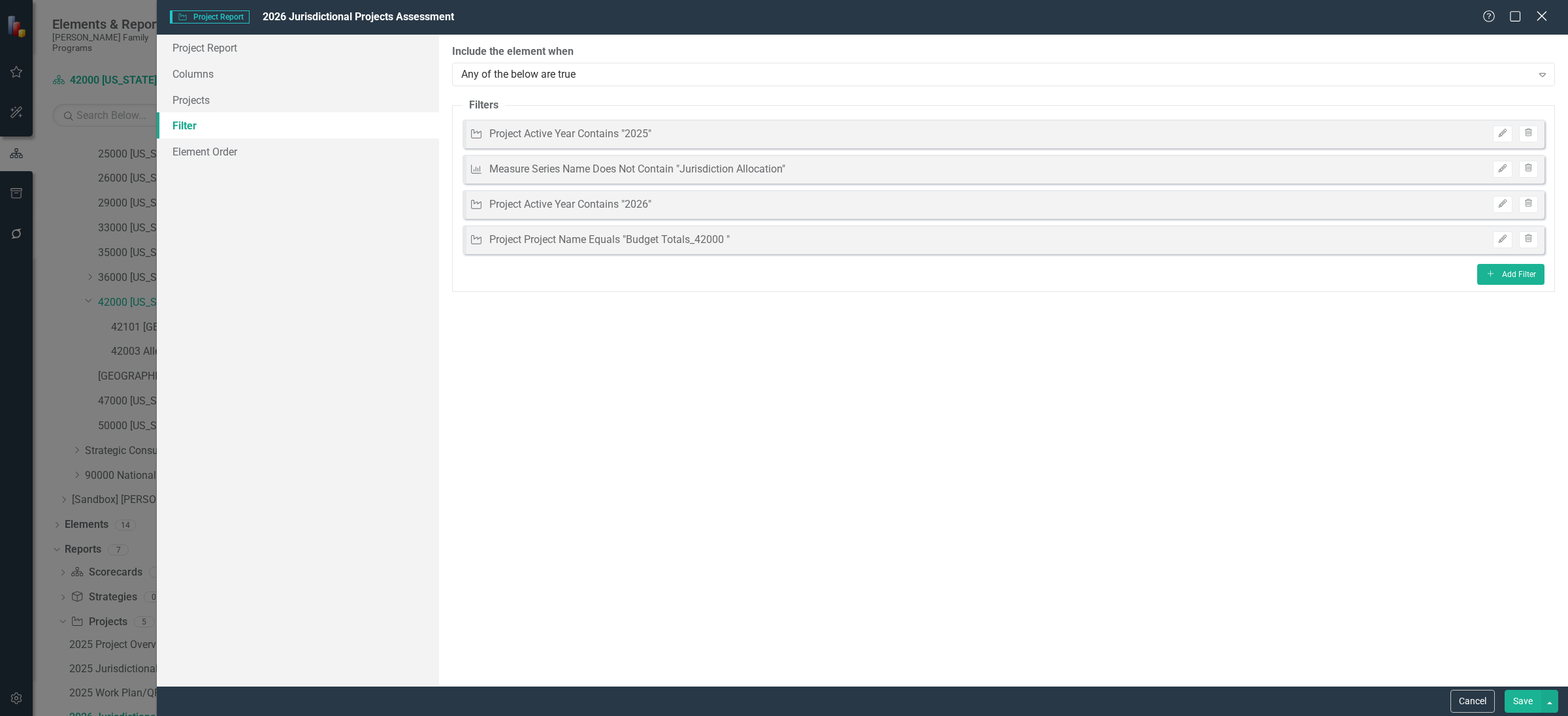
click at [1543, 19] on icon at bounding box center [1541, 16] width 10 height 10
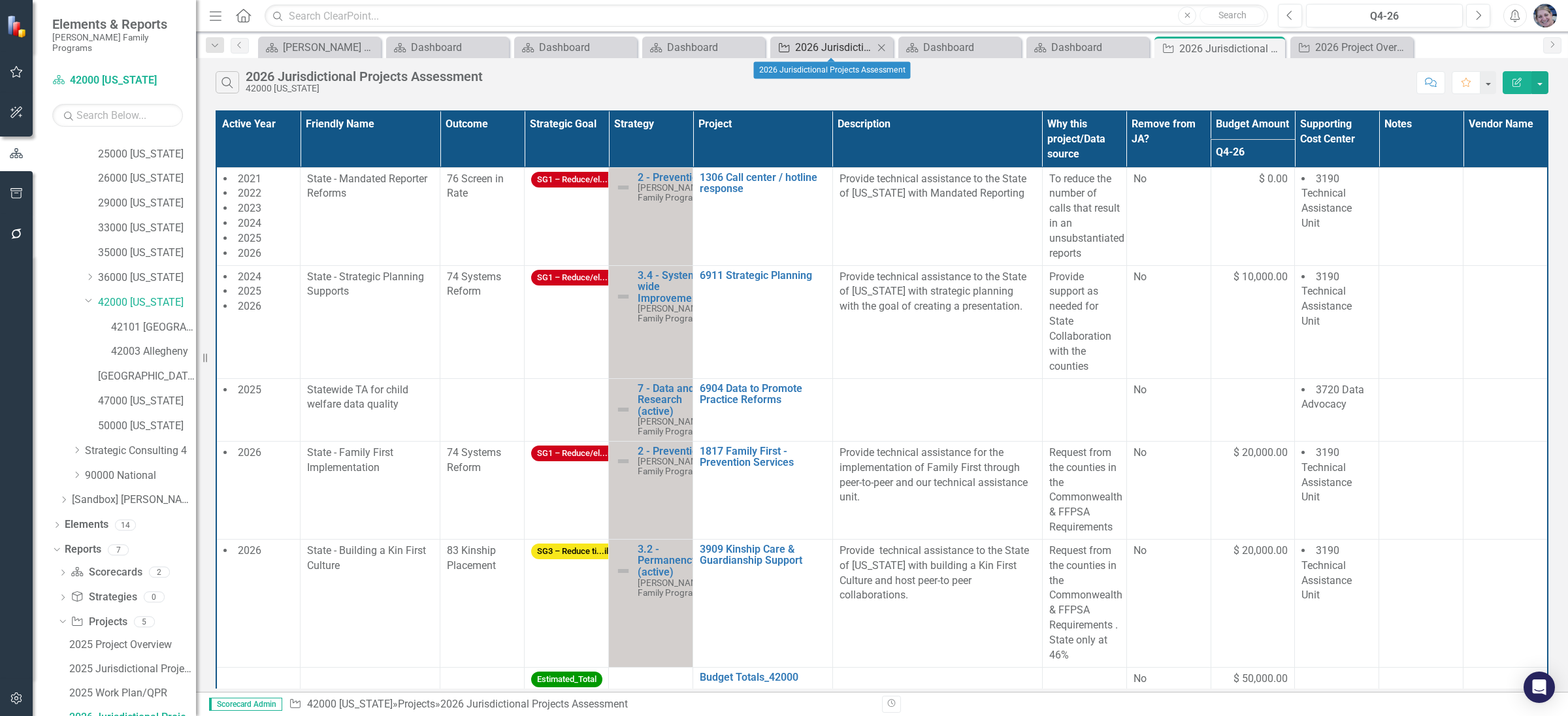
click at [807, 50] on div "2026 Jurisdictional Projects Assessment" at bounding box center [834, 47] width 78 height 16
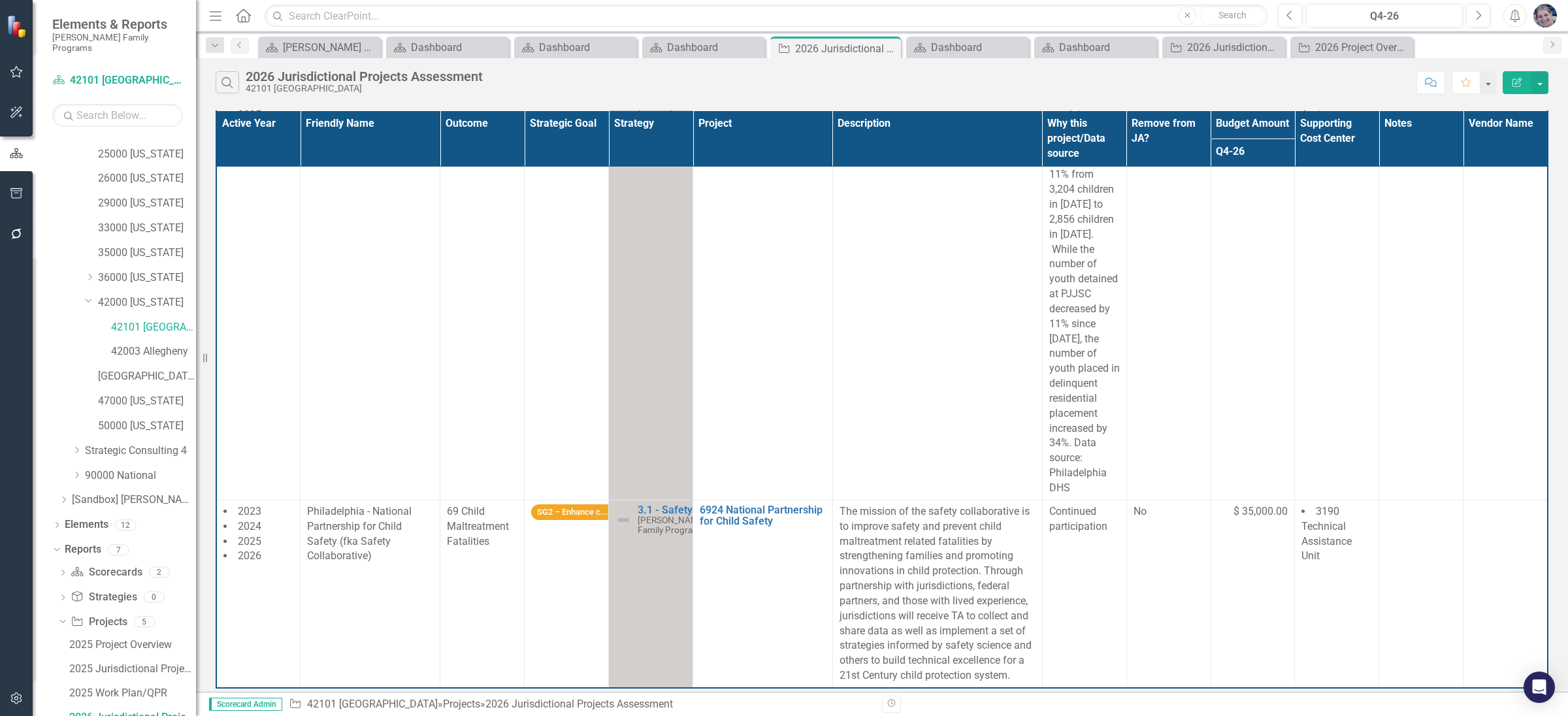
scroll to position [1177, 0]
click at [1402, 47] on icon "Close" at bounding box center [1401, 47] width 13 height 10
click at [1331, 47] on icon "Close" at bounding box center [1328, 47] width 13 height 10
click at [1192, 45] on icon "Close" at bounding box center [1192, 47] width 13 height 10
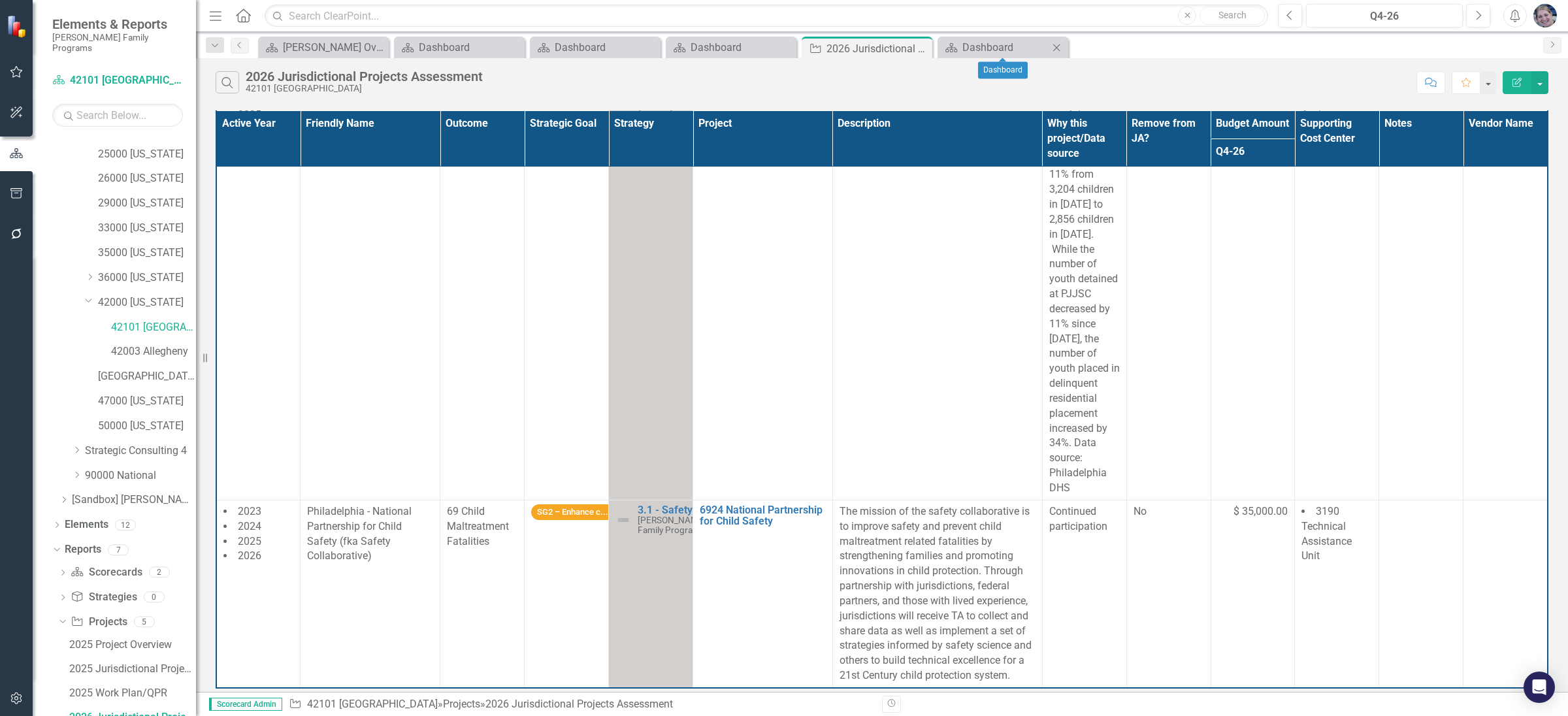
click at [1061, 45] on icon "Close" at bounding box center [1056, 47] width 13 height 10
click at [924, 50] on icon "Close" at bounding box center [919, 47] width 13 height 10
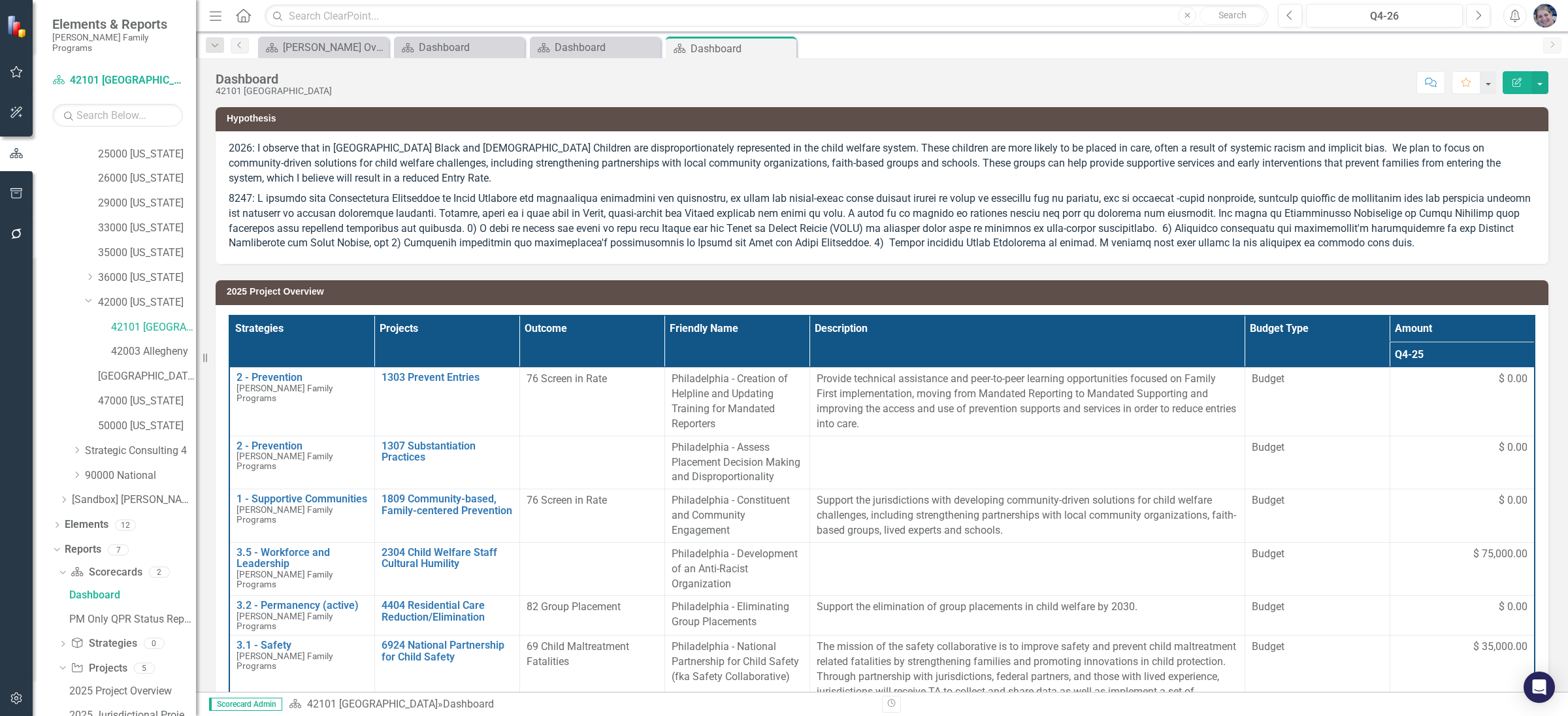
scroll to position [144, 0]
click at [786, 49] on icon "Close" at bounding box center [783, 47] width 13 height 10
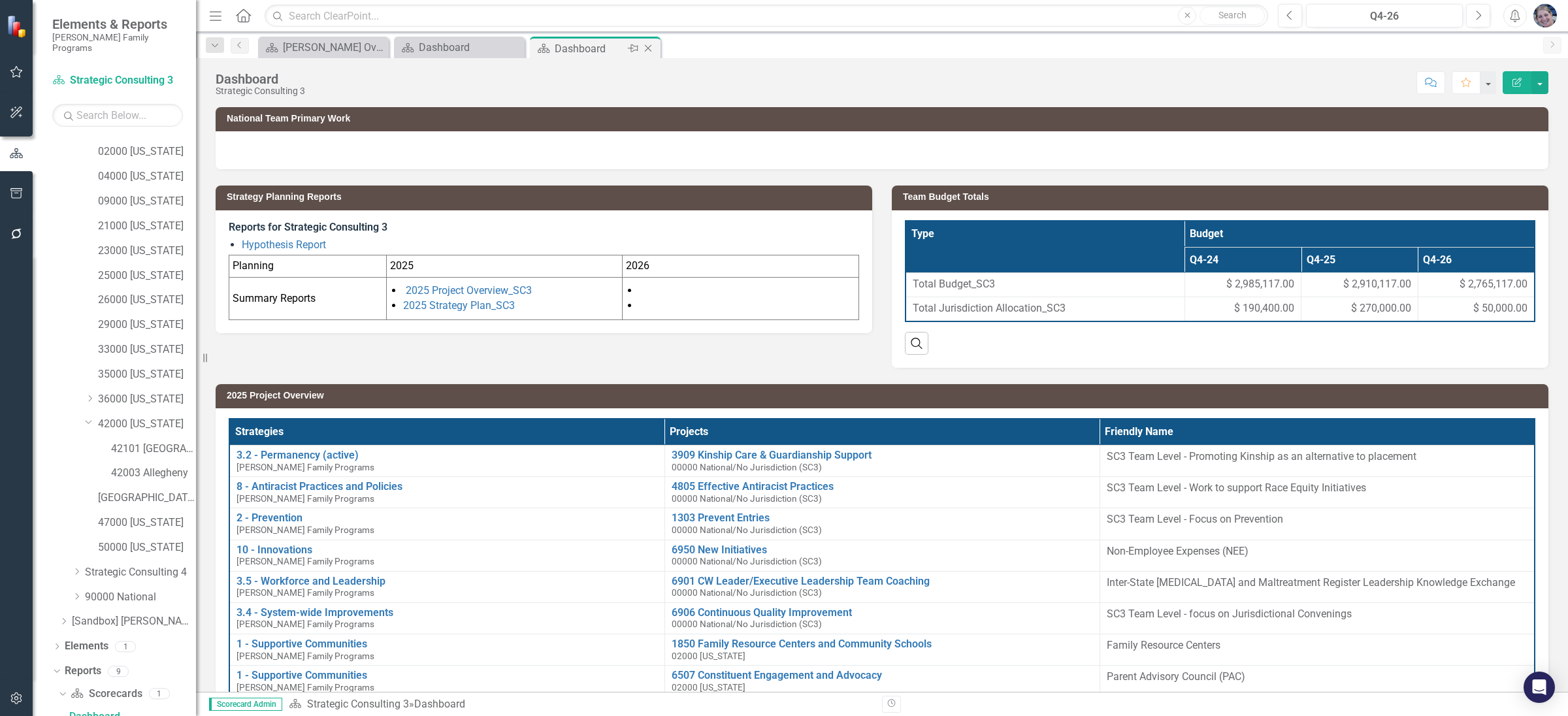
click at [649, 49] on icon at bounding box center [648, 48] width 7 height 7
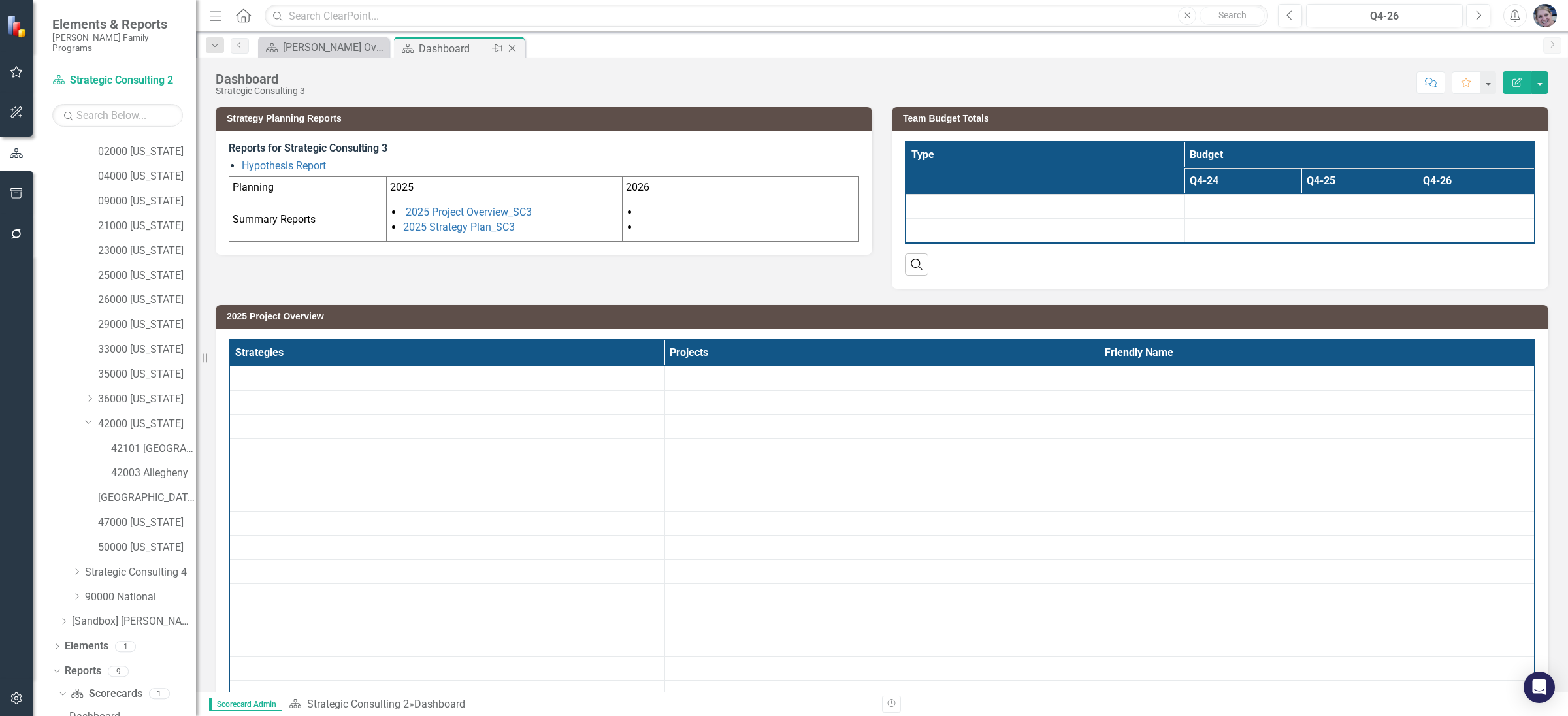
drag, startPoint x: 649, startPoint y: 49, endPoint x: 512, endPoint y: 46, distance: 137.0
click at [512, 46] on icon "Close" at bounding box center [512, 47] width 13 height 10
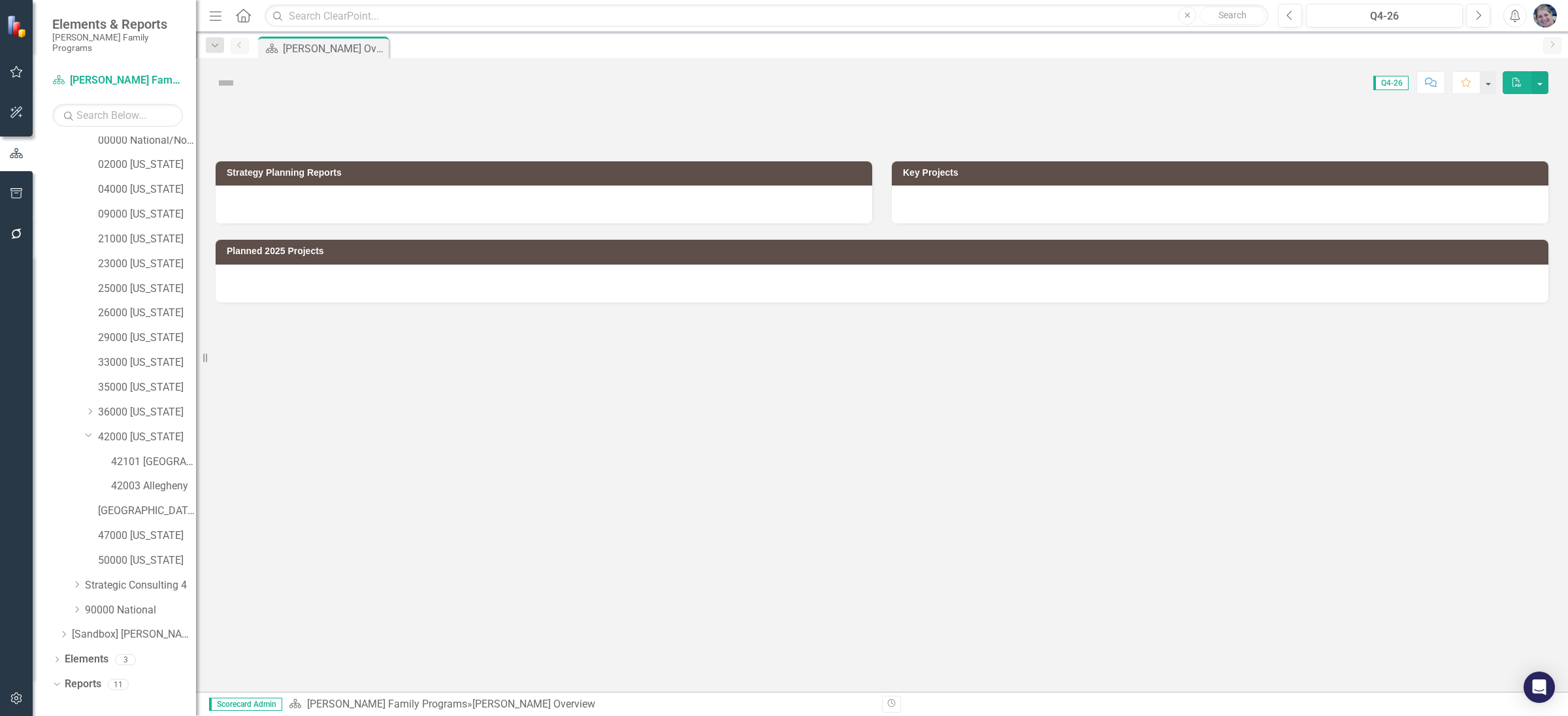
scroll to position [144, 0]
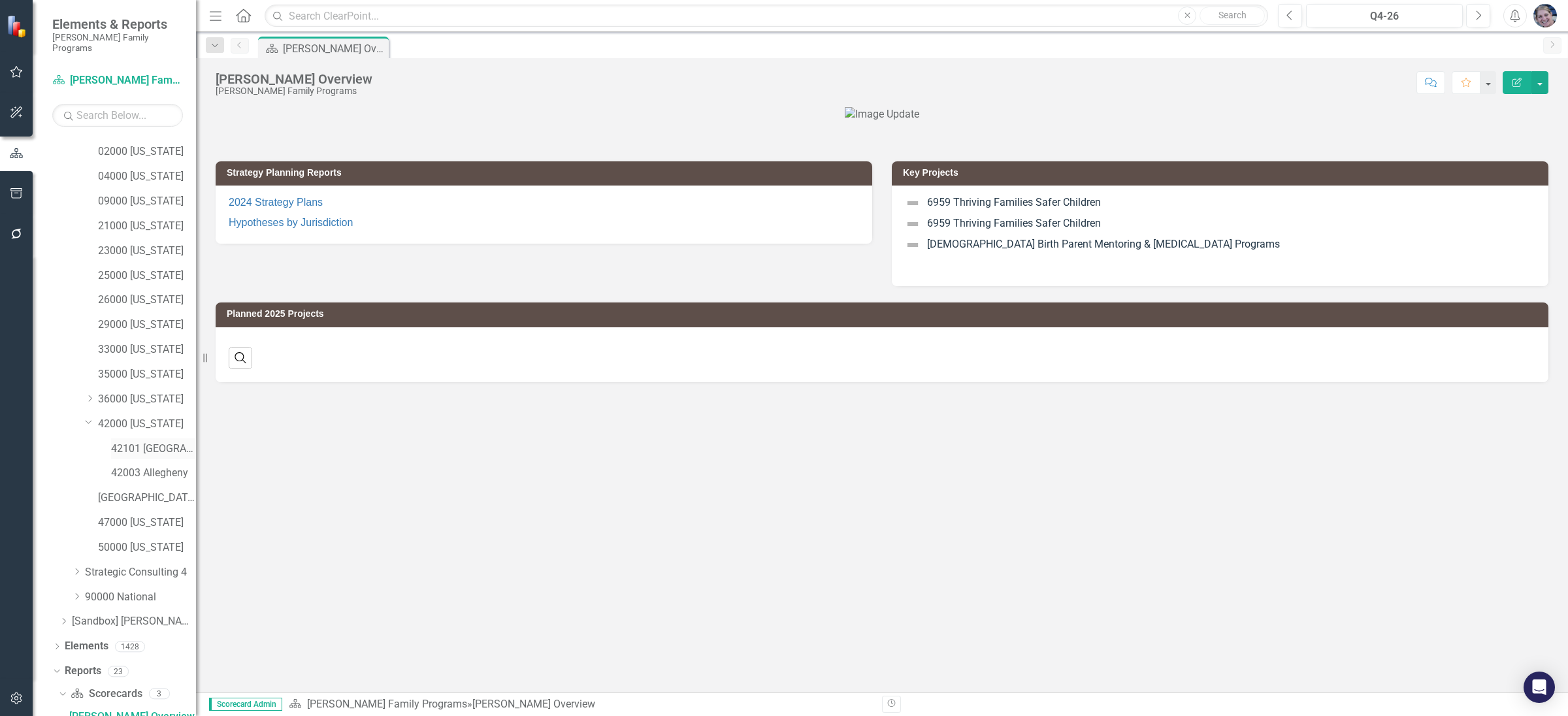
click at [161, 442] on link "42101 [GEOGRAPHIC_DATA]" at bounding box center [153, 449] width 85 height 15
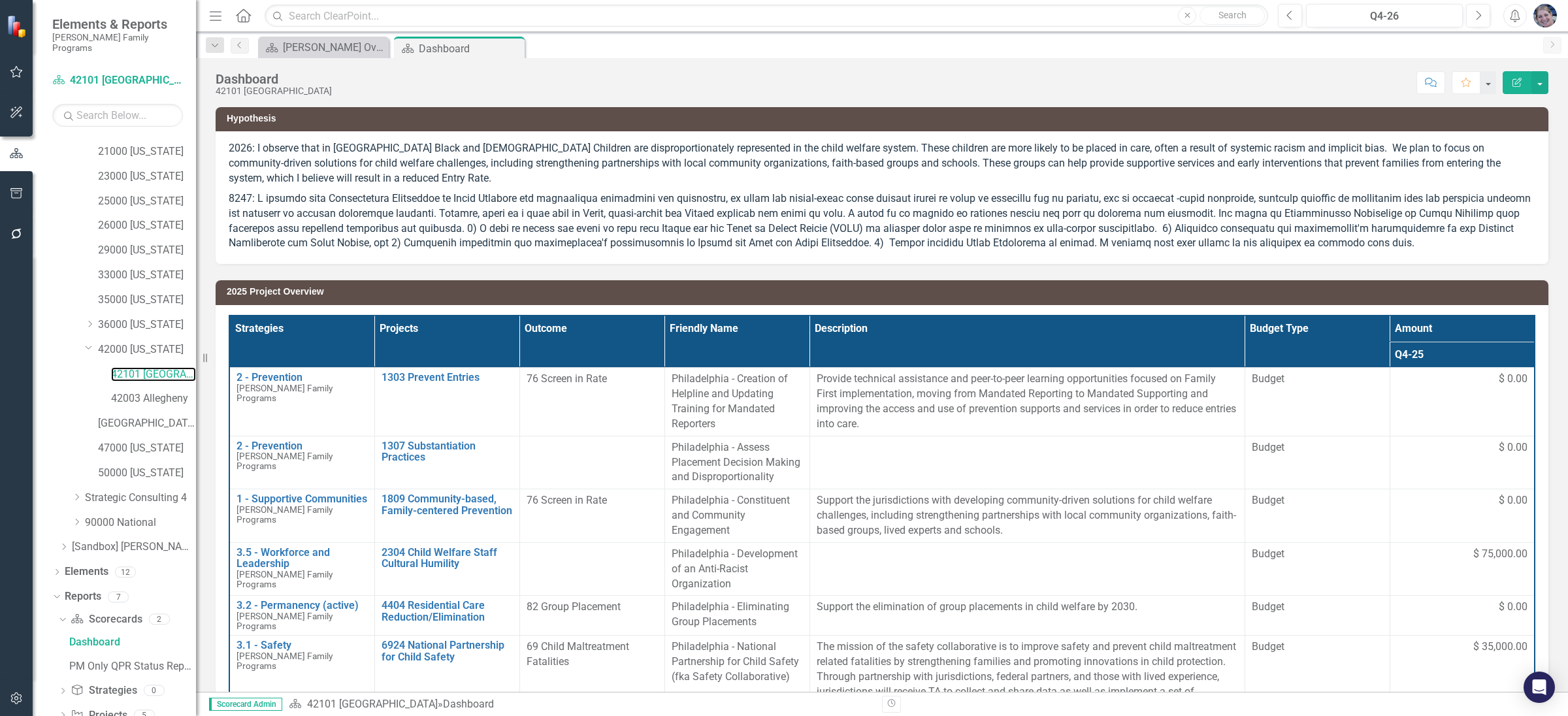
scroll to position [264, 0]
click at [59, 665] on div "Dropdown" at bounding box center [63, 671] width 9 height 11
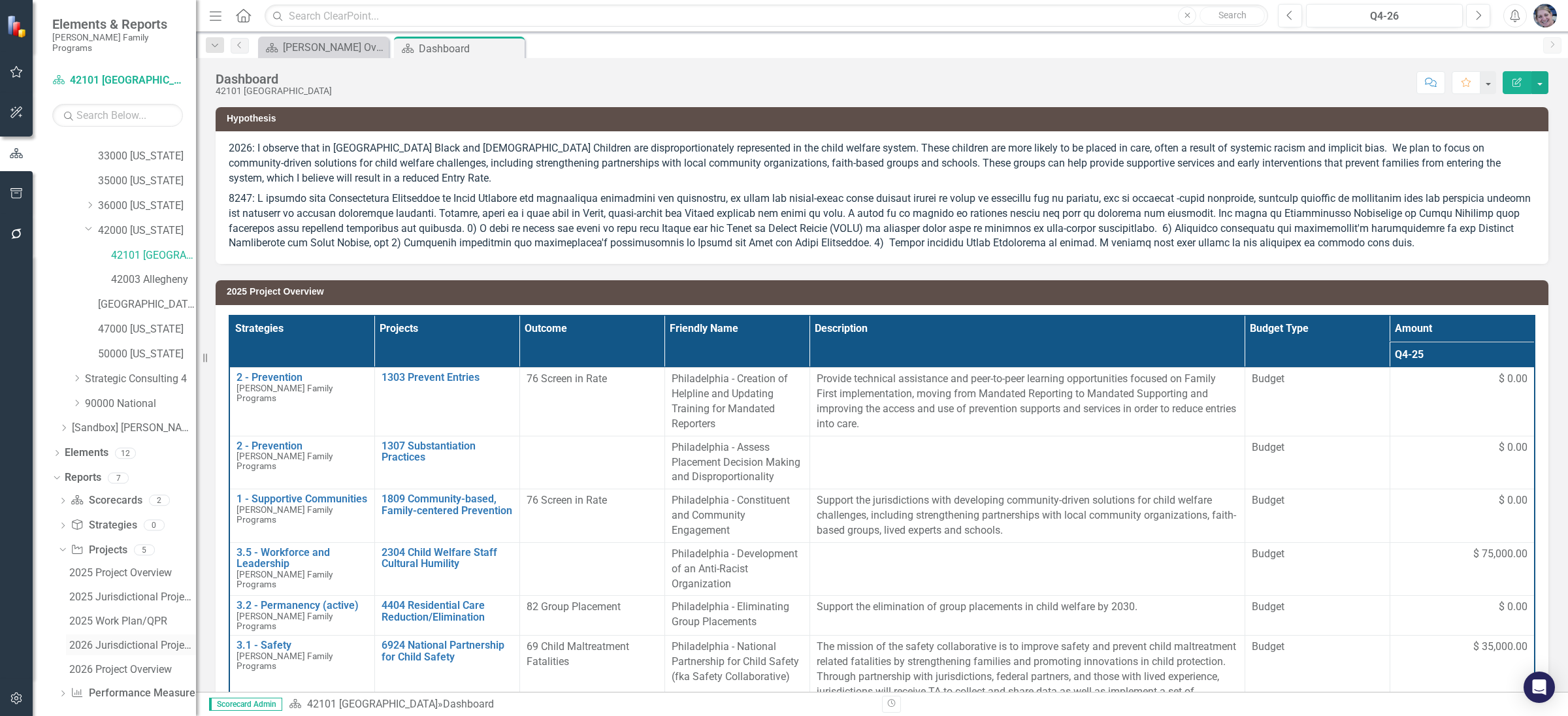
click at [113, 640] on div "2026 Jurisdictional Projects Assessment" at bounding box center [132, 645] width 127 height 12
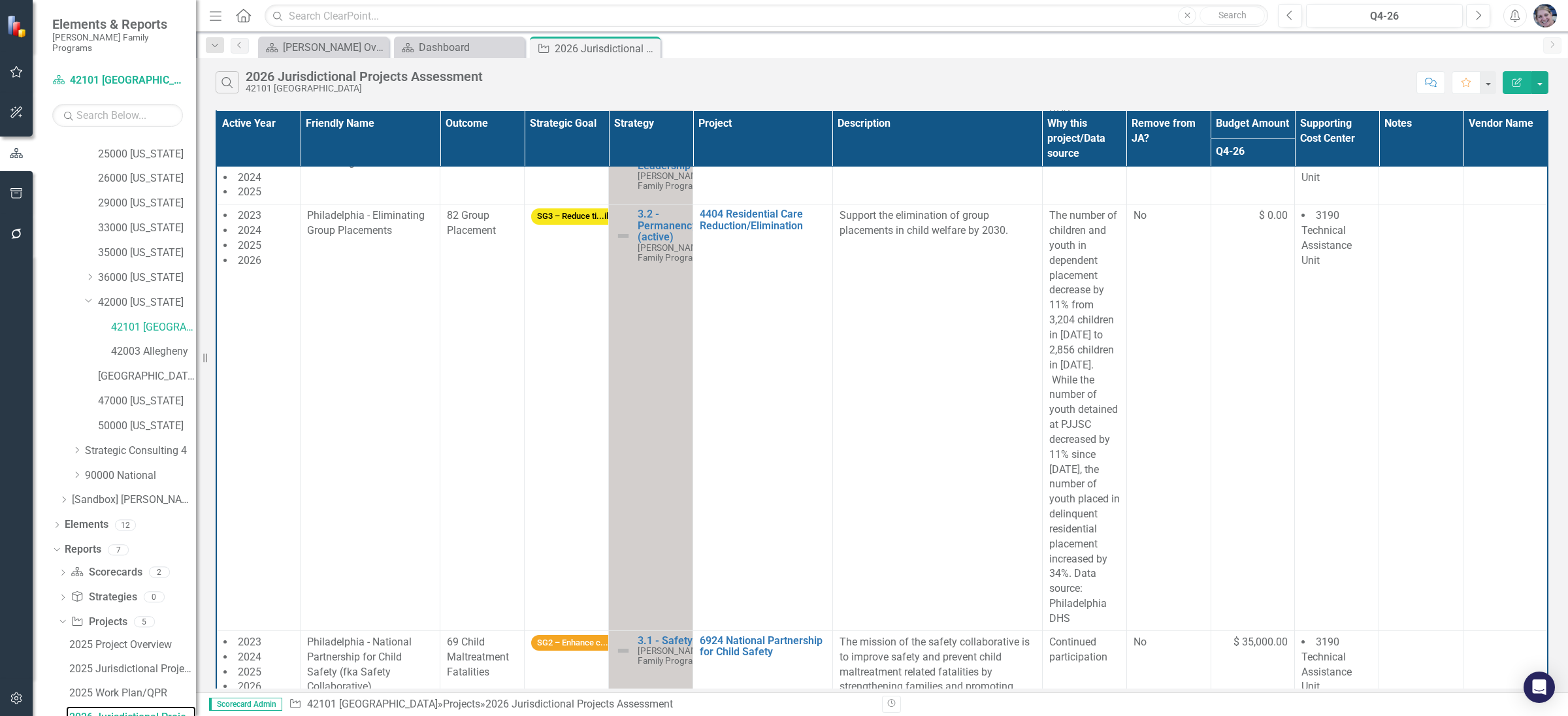
scroll to position [1177, 0]
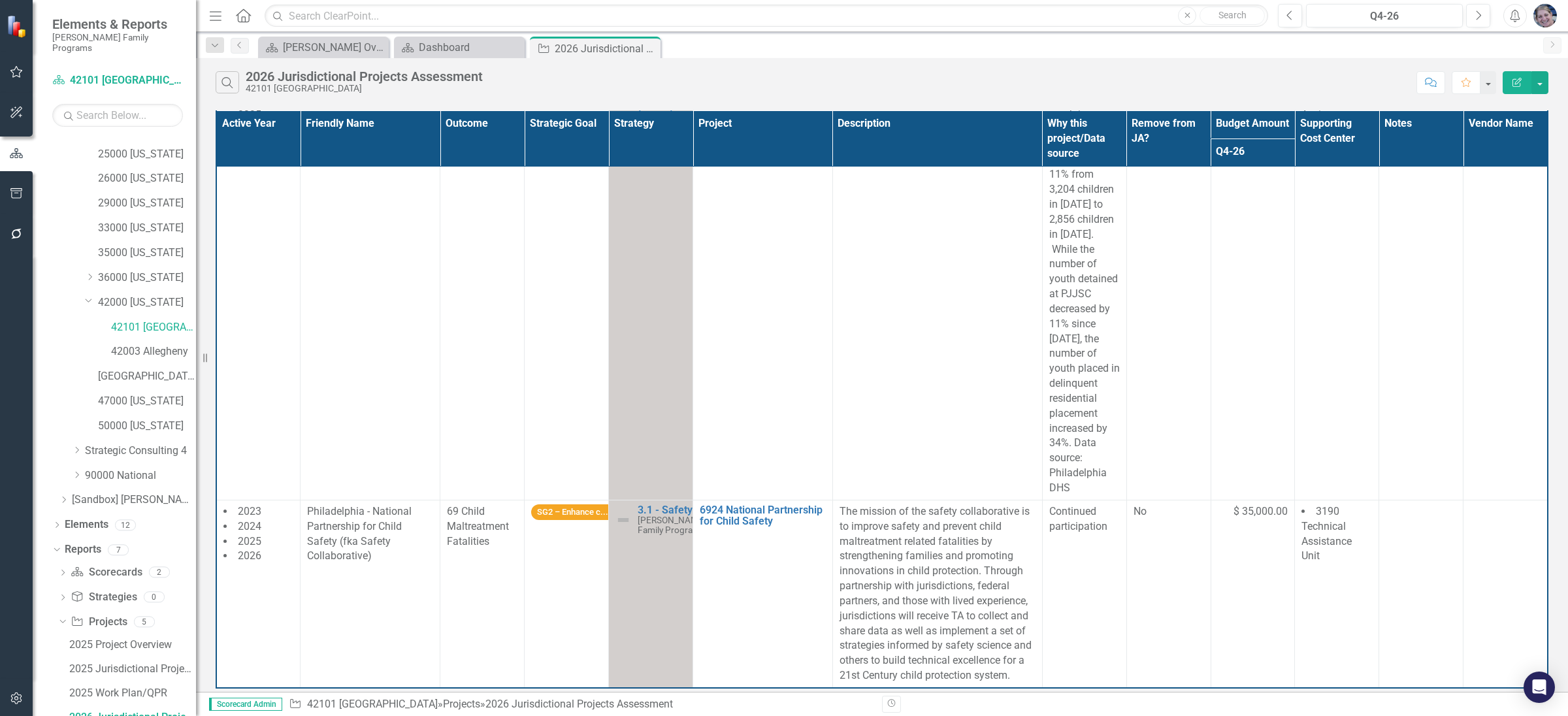
click at [1521, 88] on button "Edit Report" at bounding box center [1516, 82] width 29 height 23
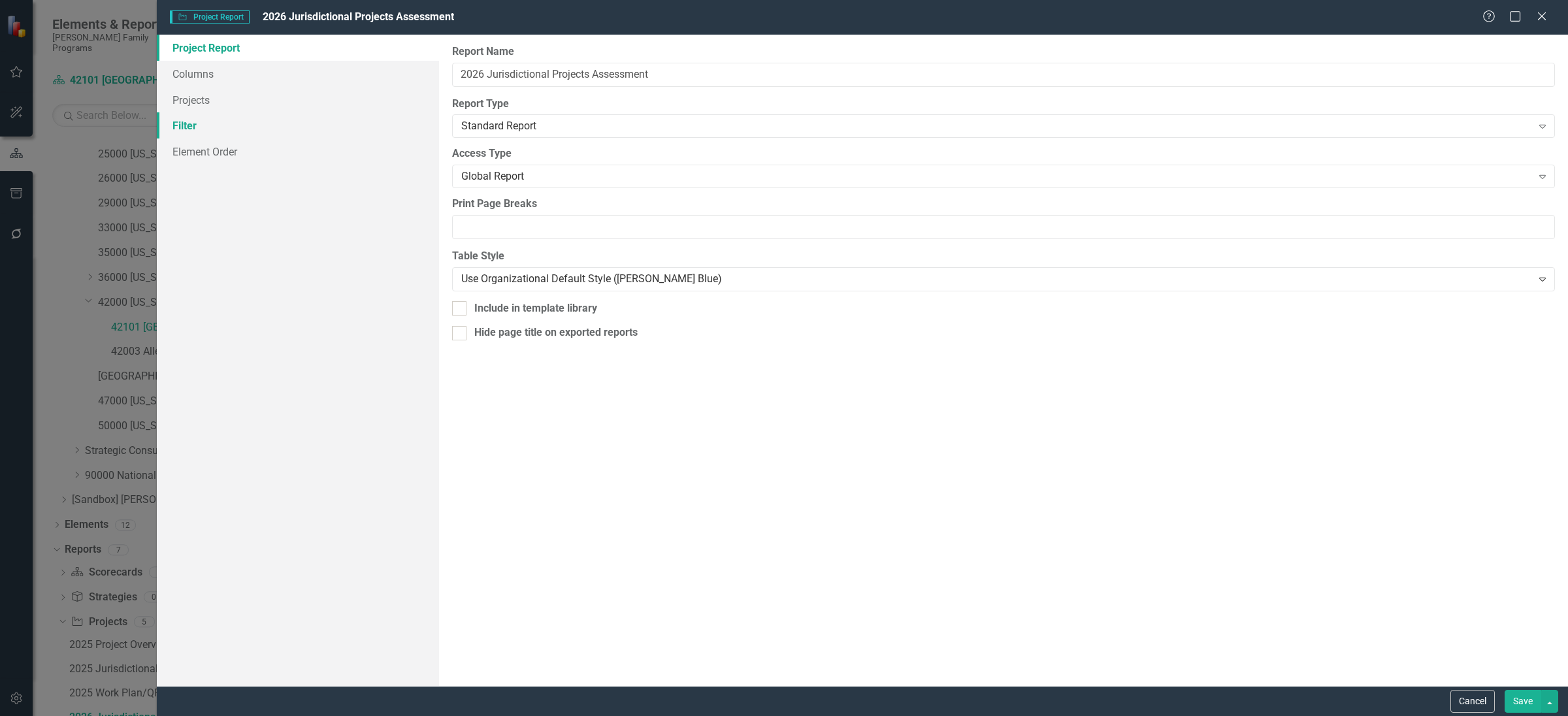
click at [192, 129] on link "Filter" at bounding box center [298, 126] width 282 height 26
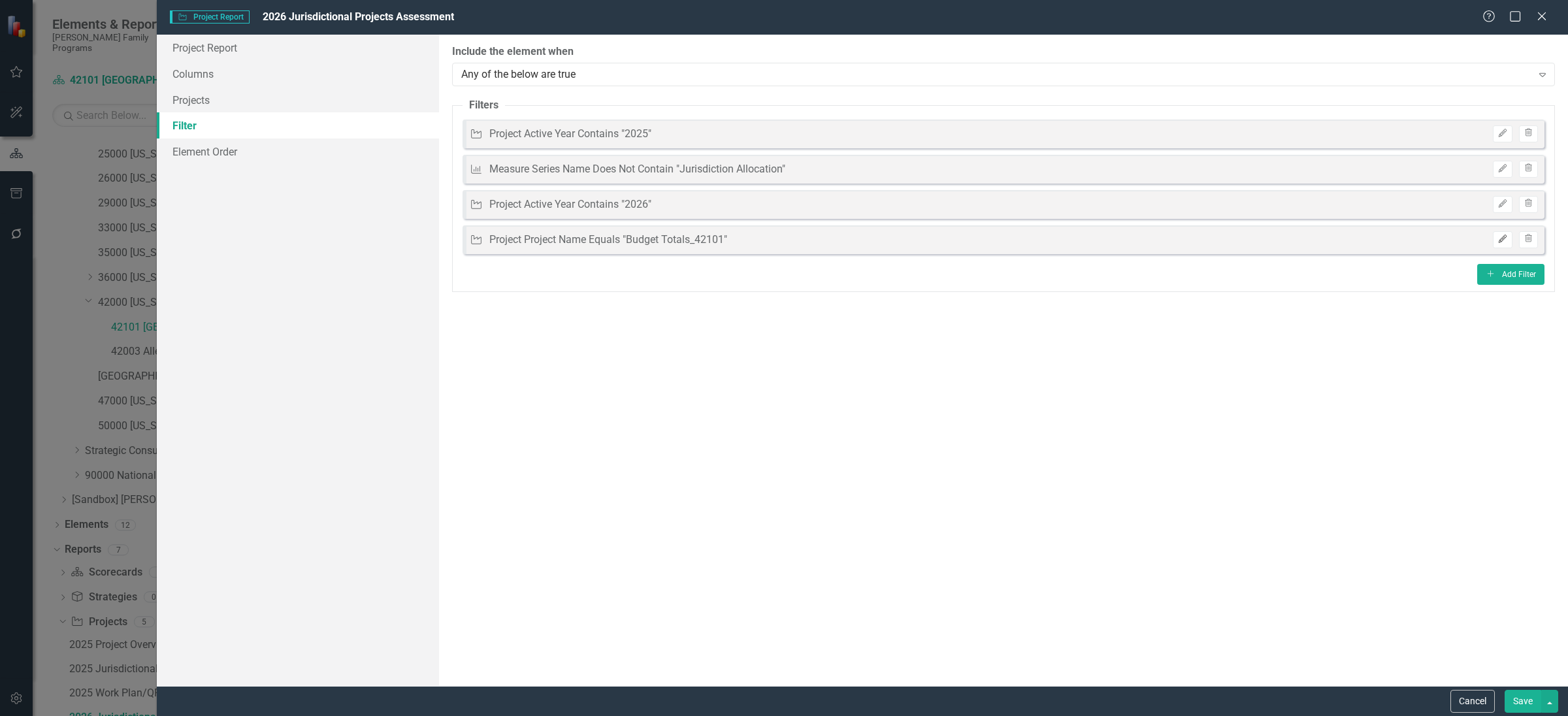
click at [1504, 233] on button "Edit" at bounding box center [1502, 240] width 19 height 17
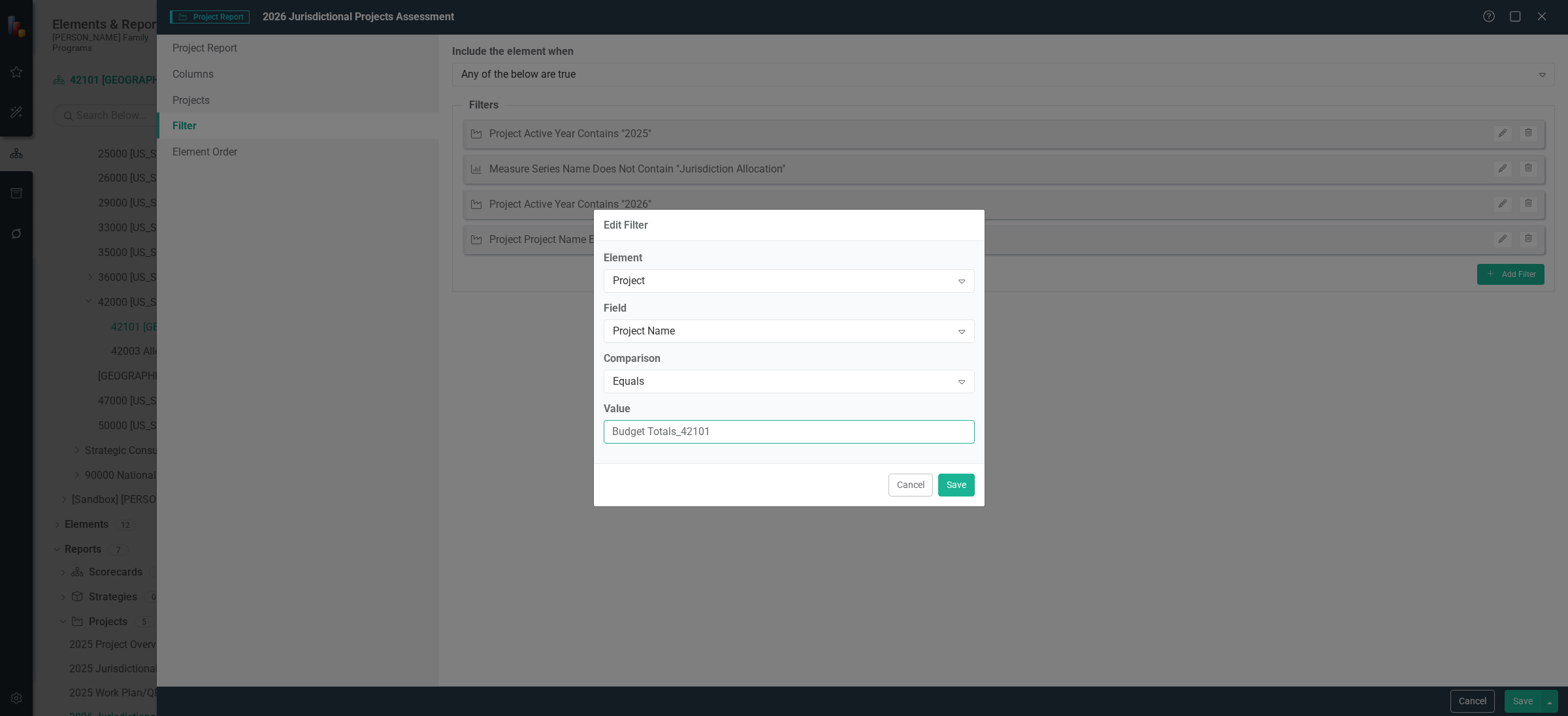
click at [681, 432] on input "Budget Totals_42101" at bounding box center [789, 432] width 371 height 24
drag, startPoint x: 681, startPoint y: 432, endPoint x: 740, endPoint y: 433, distance: 59.0
click at [740, 433] on input "Budget Totals_42101" at bounding box center [789, 432] width 371 height 24
type input "Budget Totals"
click at [951, 486] on button "Save" at bounding box center [956, 484] width 37 height 23
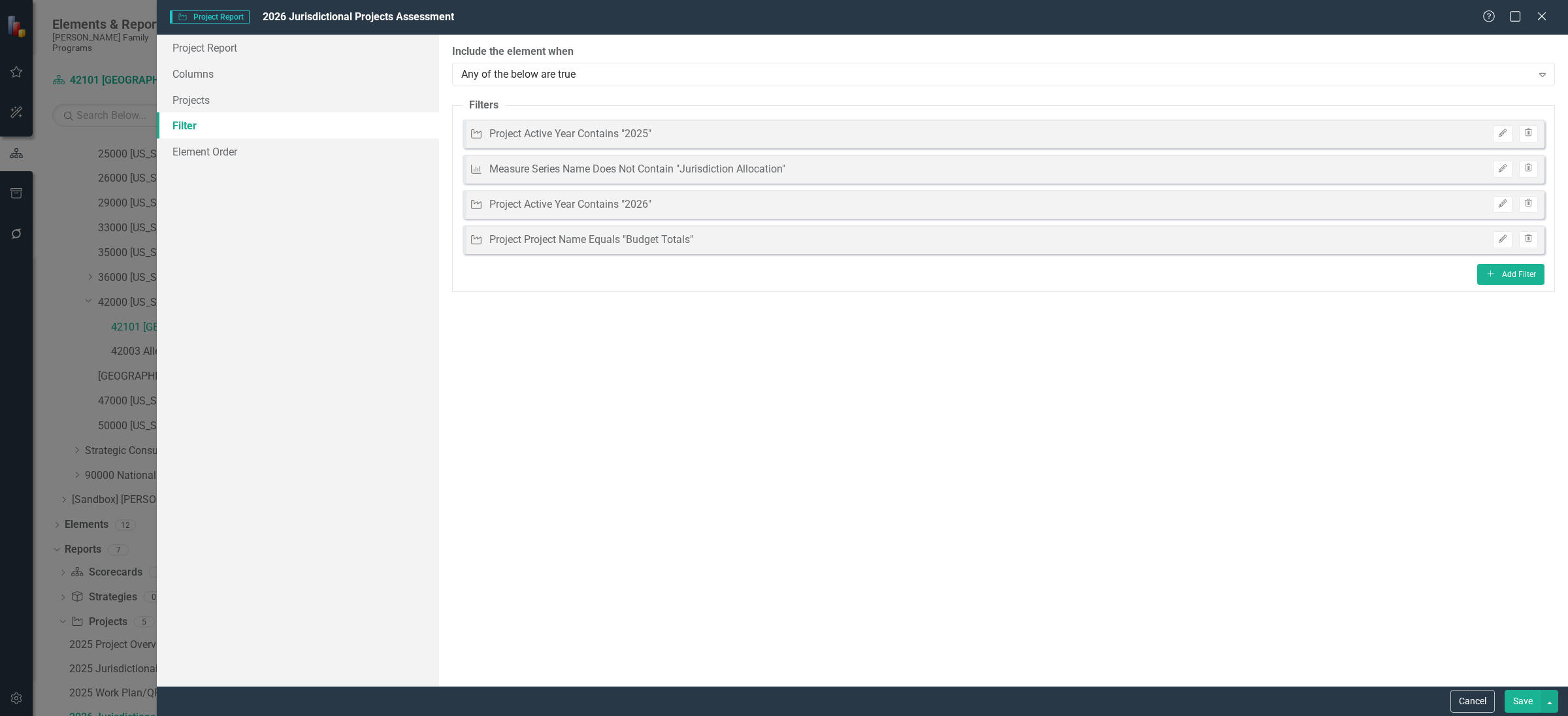
click at [1523, 704] on button "Save" at bounding box center [1522, 701] width 37 height 23
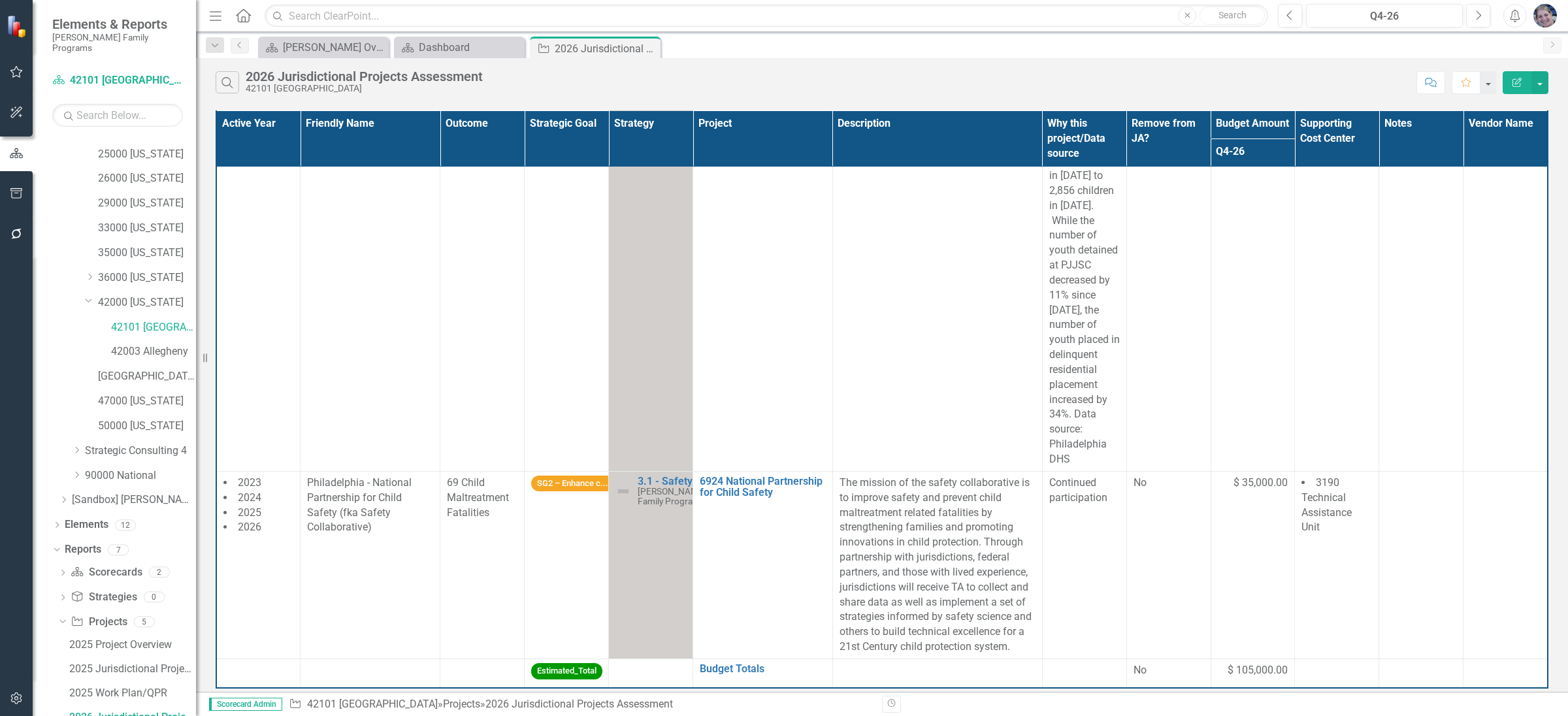
scroll to position [1207, 0]
click at [654, 47] on div "Close" at bounding box center [649, 48] width 16 height 16
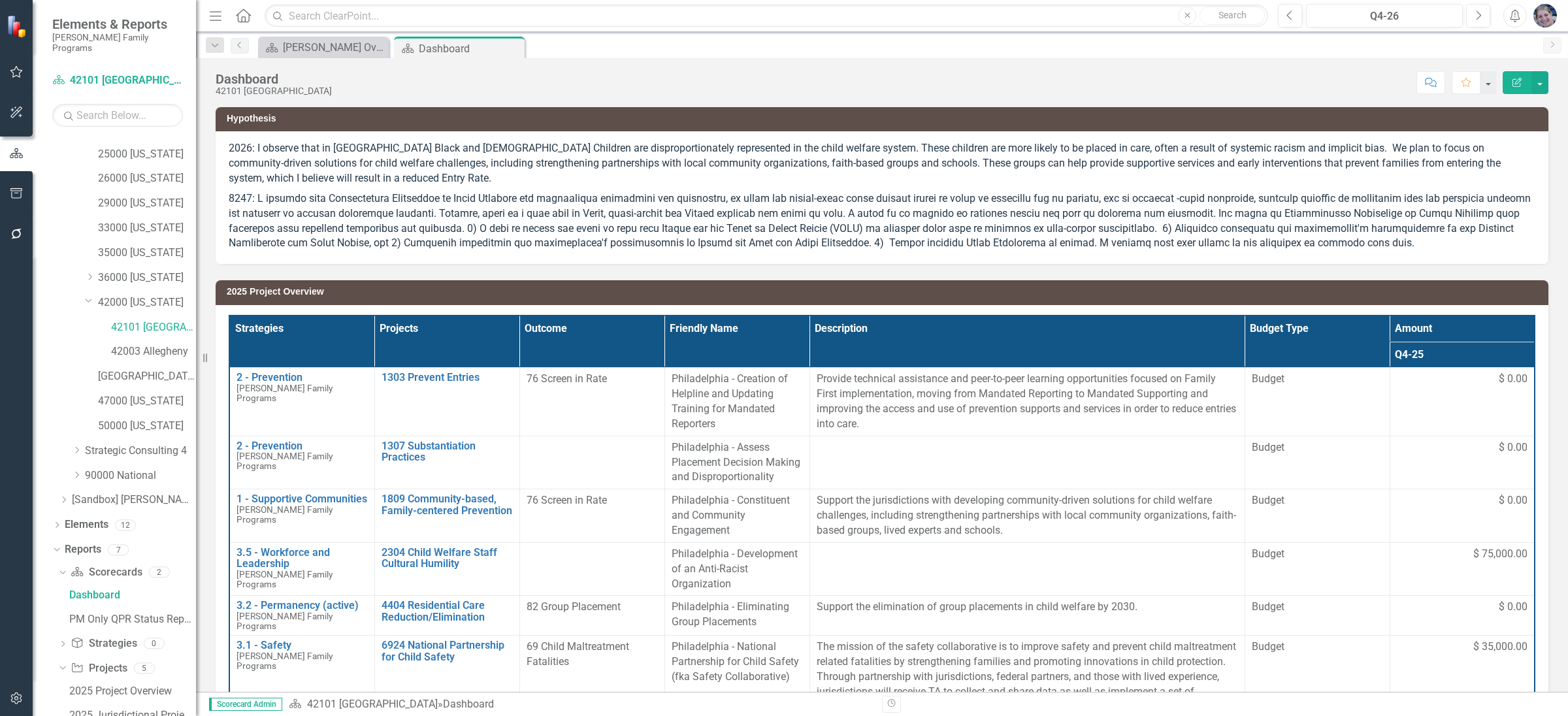
scroll to position [144, 0]
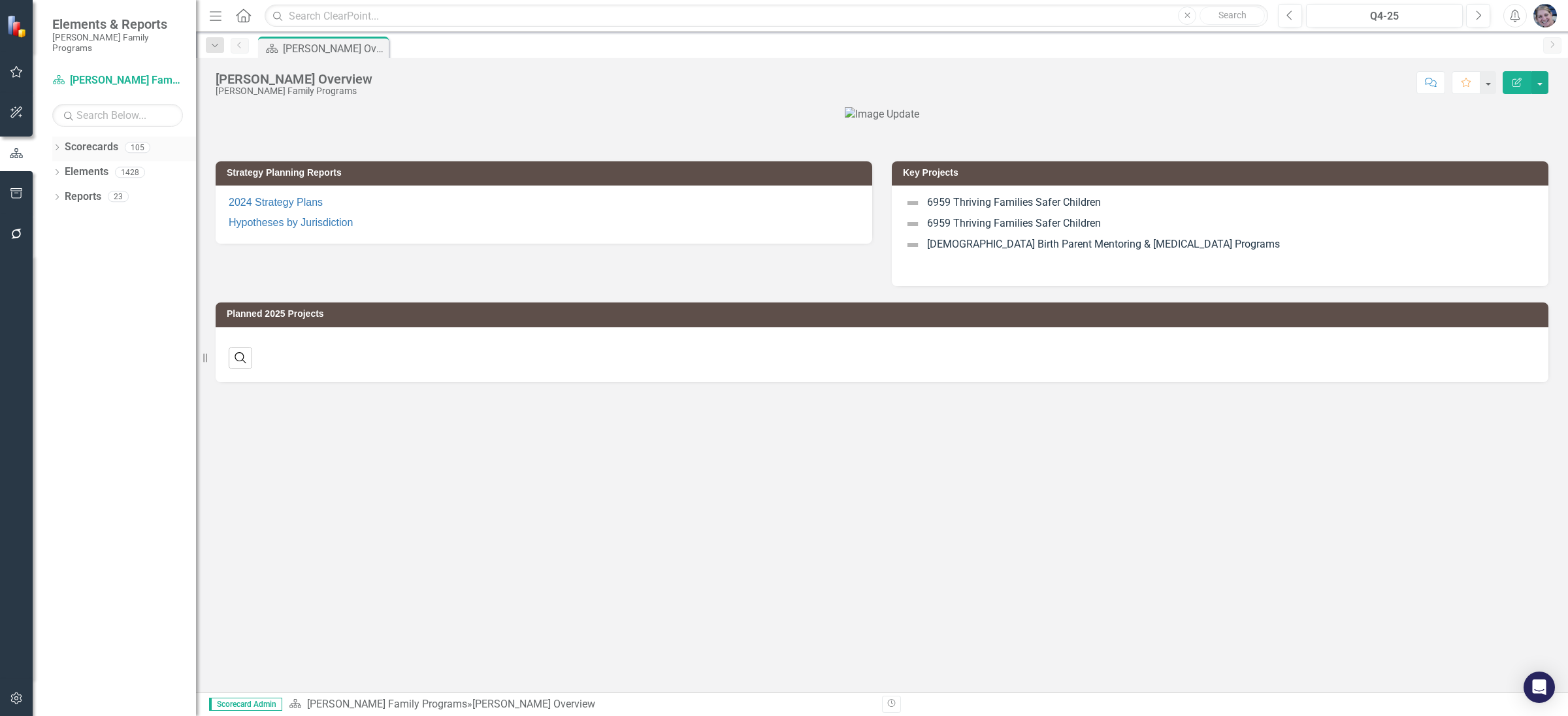
click at [55, 145] on icon "Dropdown" at bounding box center [57, 148] width 9 height 7
click at [63, 168] on icon "Dropdown" at bounding box center [64, 172] width 10 height 8
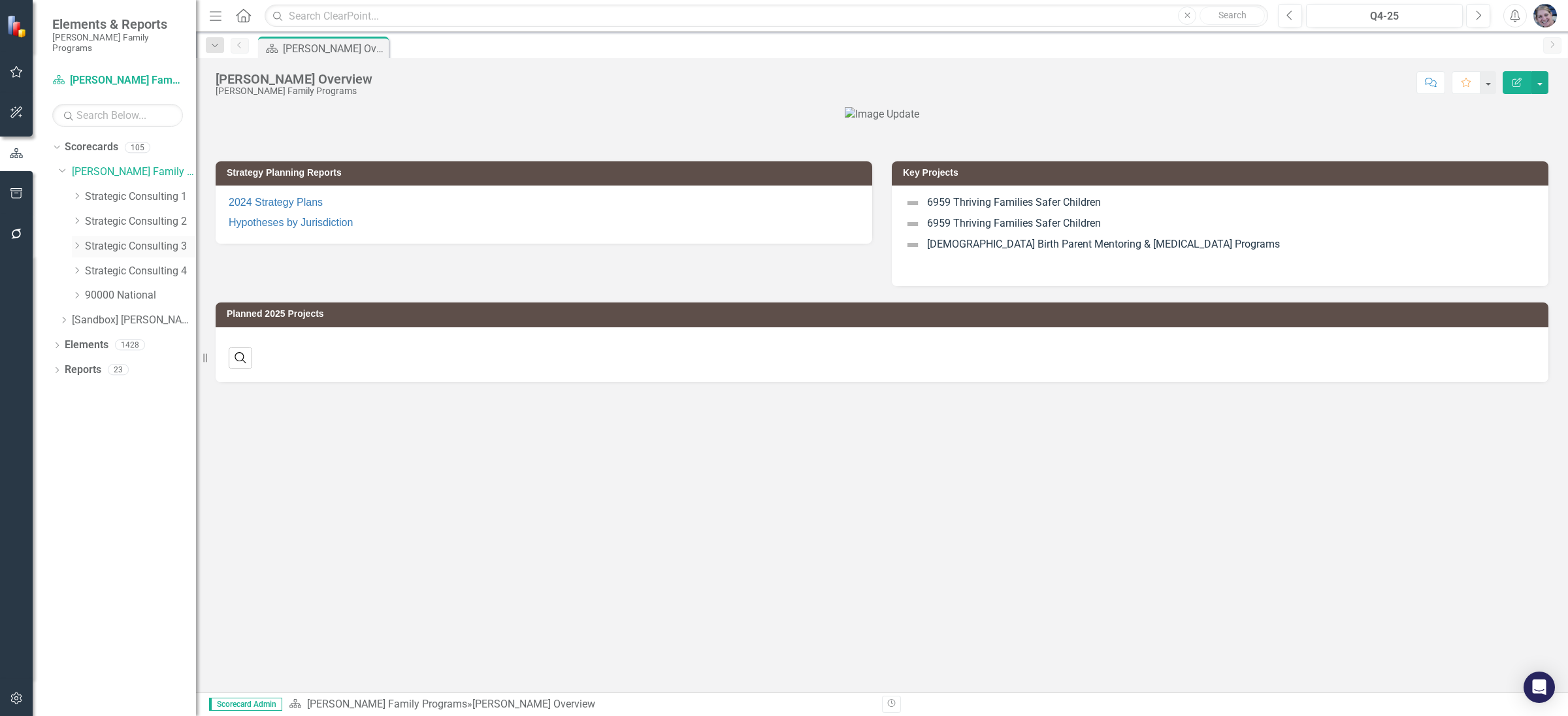
click at [113, 239] on link "Strategic Consulting 3" at bounding box center [140, 246] width 111 height 15
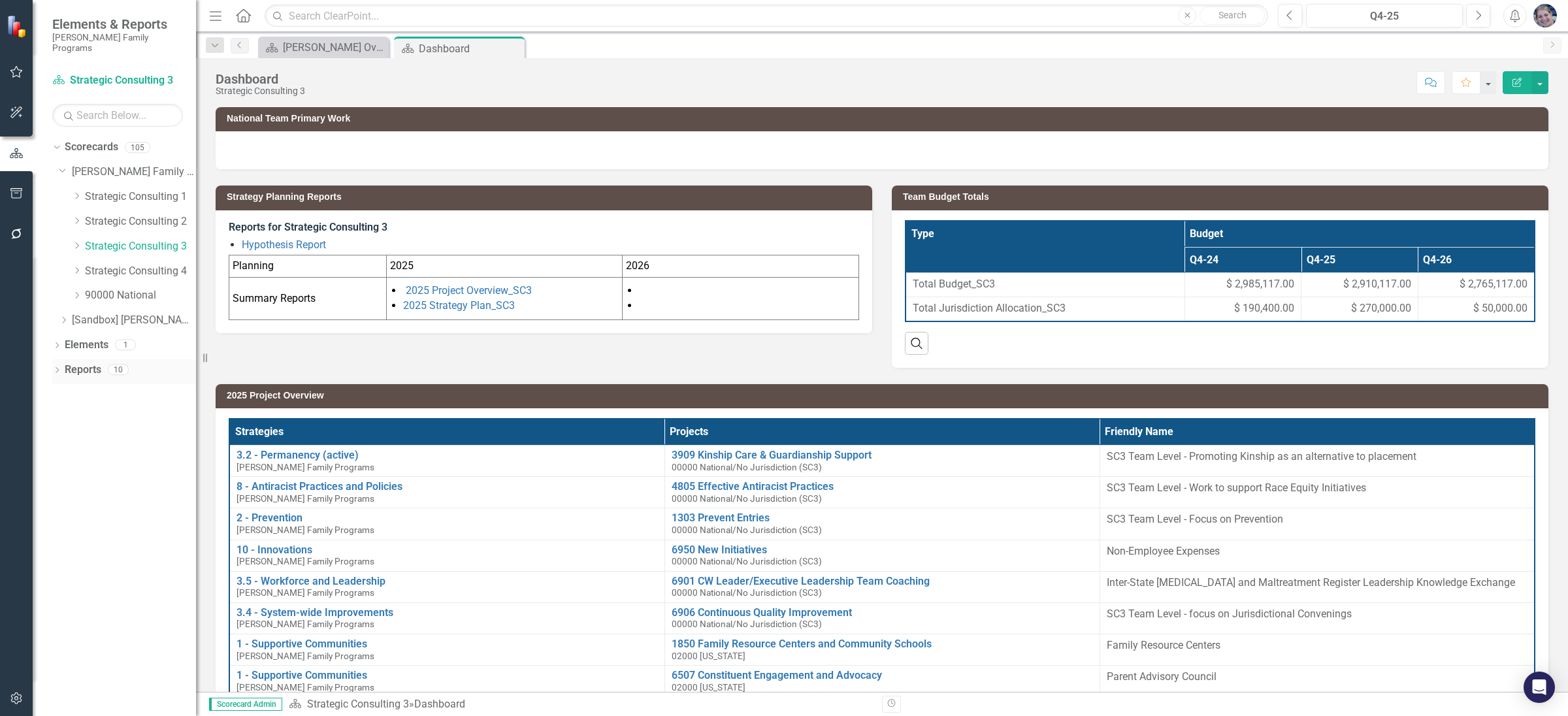
click at [54, 368] on icon "Dropdown" at bounding box center [57, 371] width 9 height 7
click at [61, 453] on div "Dropdown Project Projects 9" at bounding box center [127, 466] width 138 height 25
click at [63, 462] on icon "Dropdown" at bounding box center [63, 465] width 9 height 7
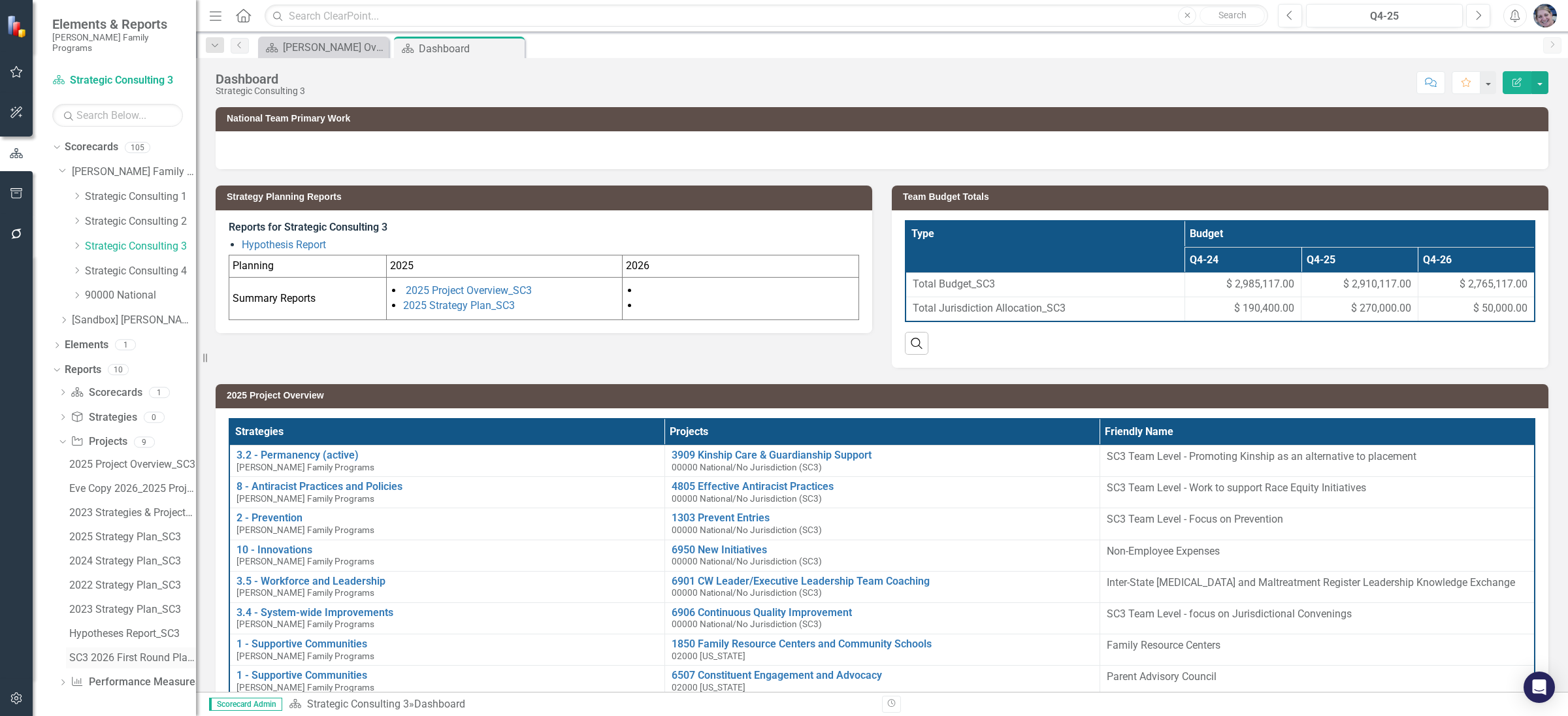
click at [106, 652] on div "SC3 2026 First Round Plans" at bounding box center [132, 658] width 127 height 12
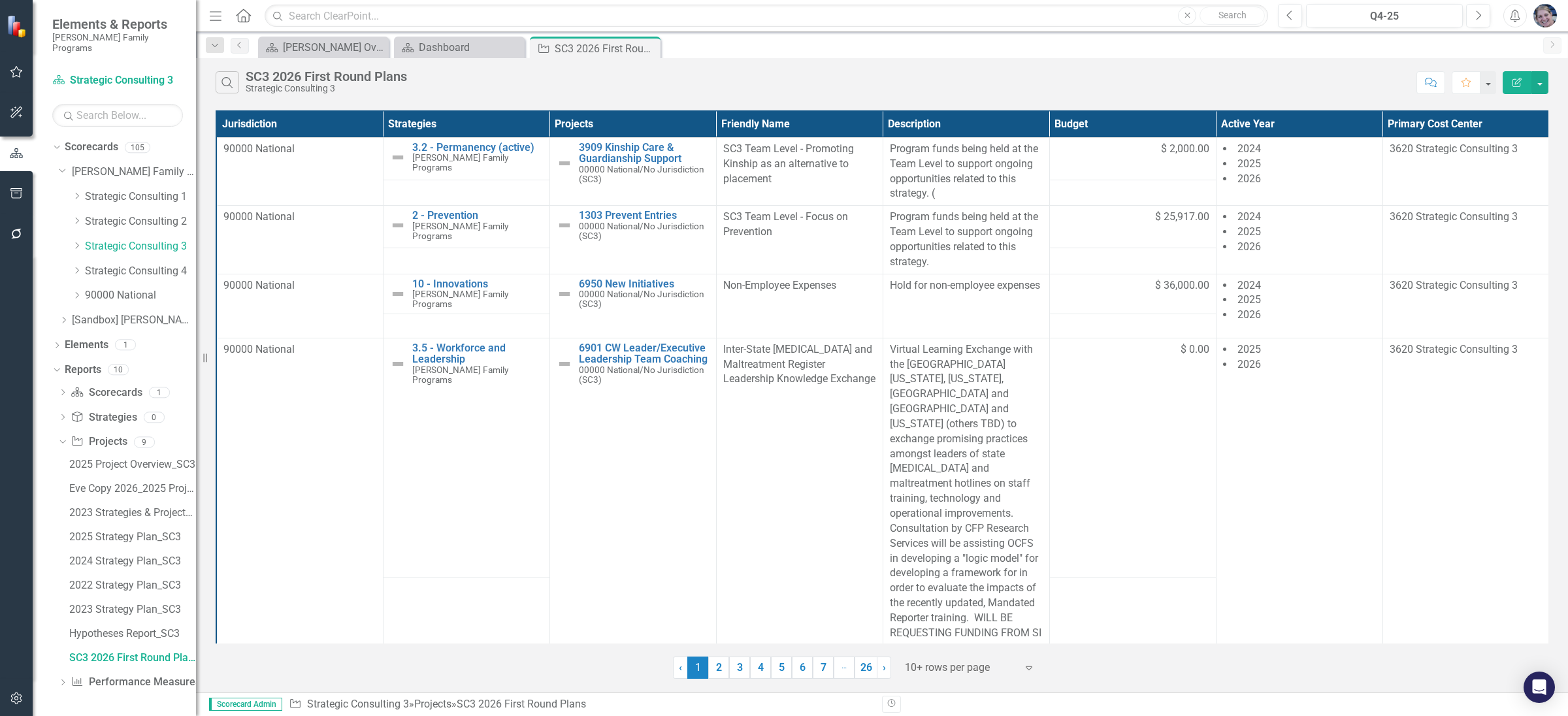
click at [1517, 86] on icon "Edit Report" at bounding box center [1516, 82] width 12 height 9
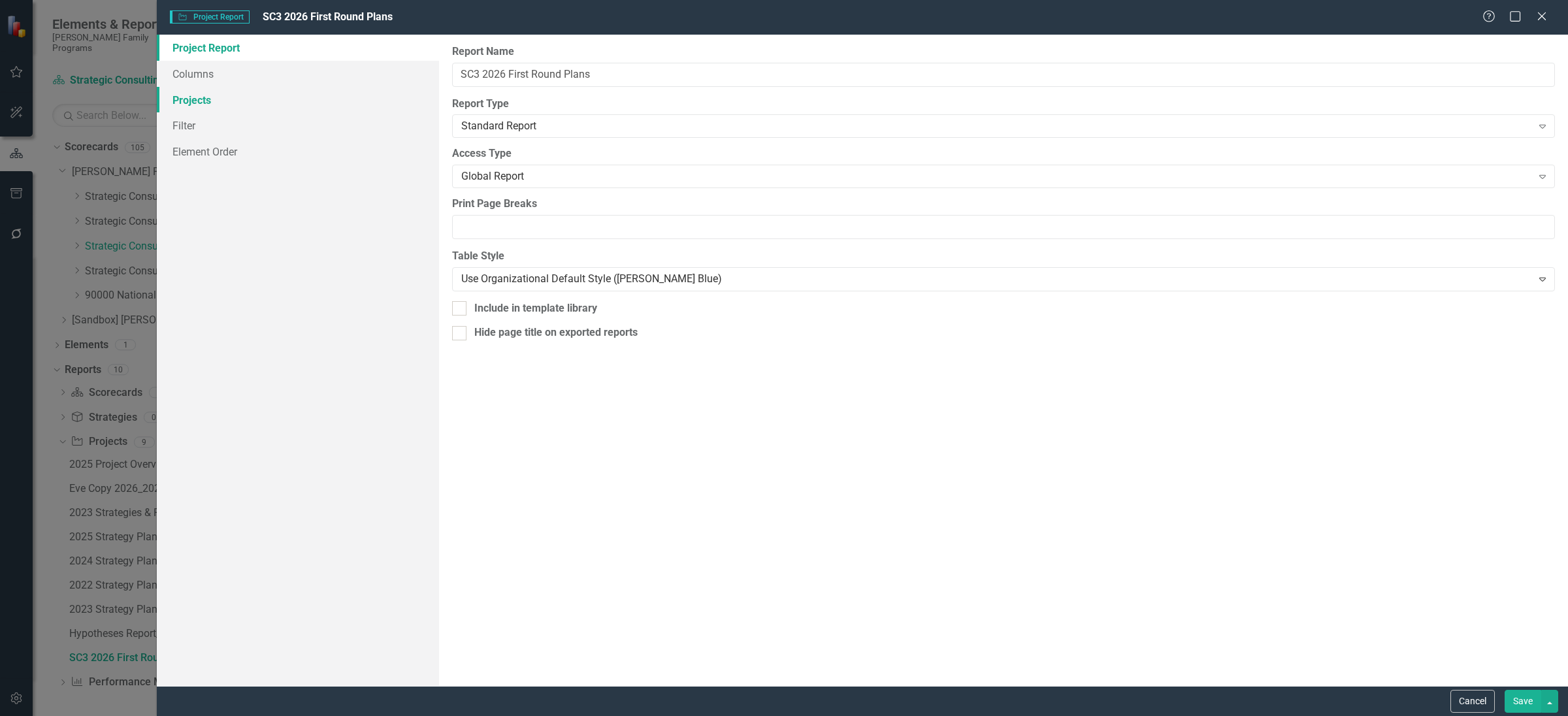
click at [204, 96] on link "Projects" at bounding box center [298, 100] width 282 height 26
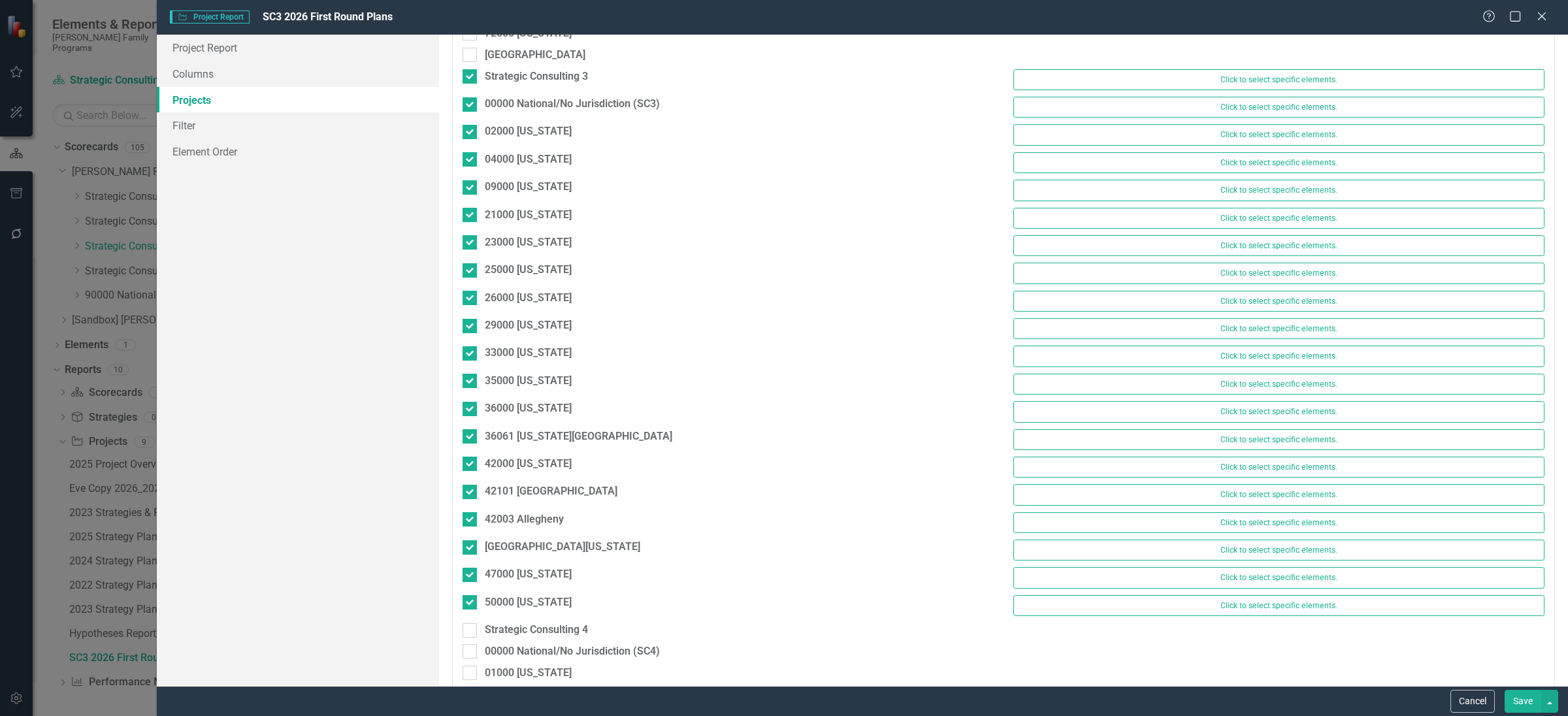
scroll to position [1118, 0]
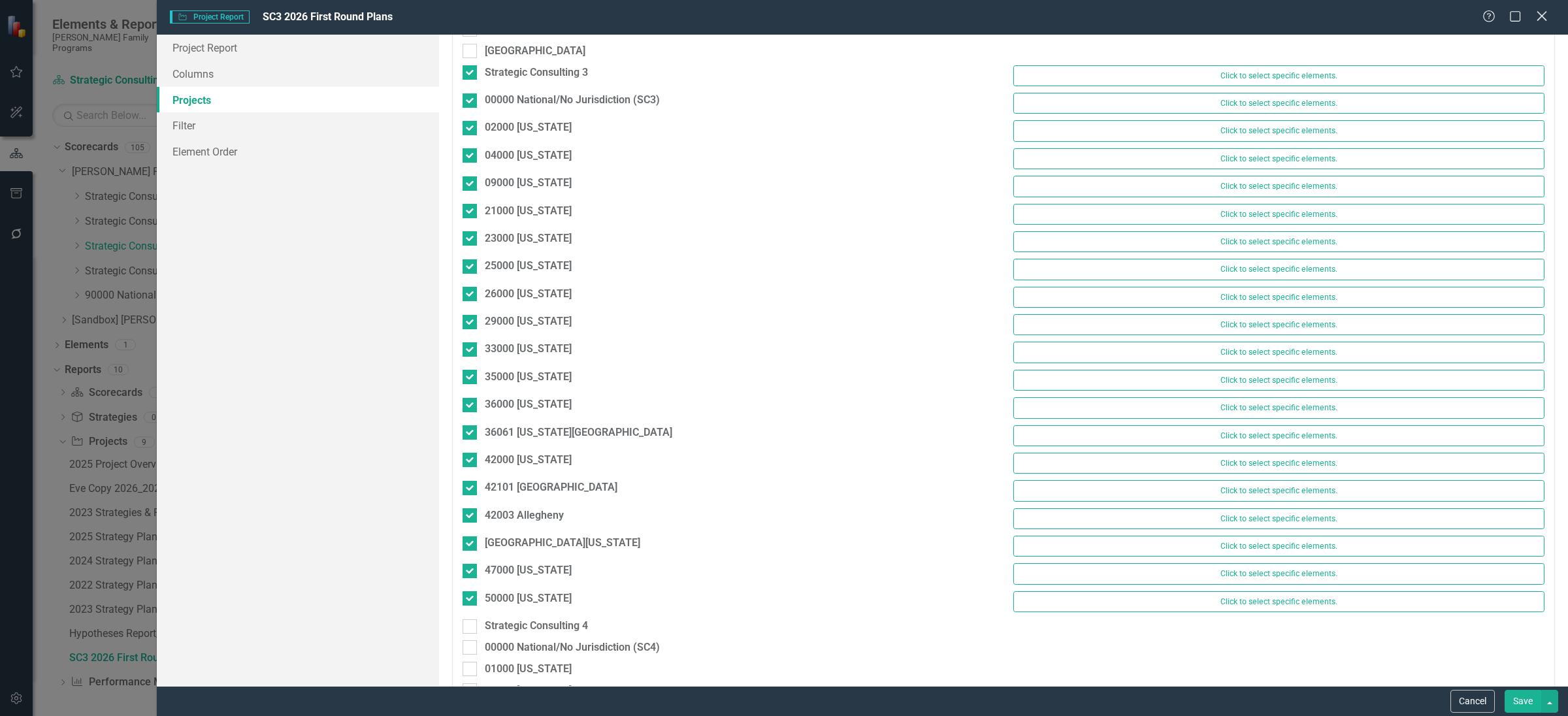
click at [1540, 18] on icon at bounding box center [1541, 16] width 10 height 10
